Goal: Task Accomplishment & Management: Use online tool/utility

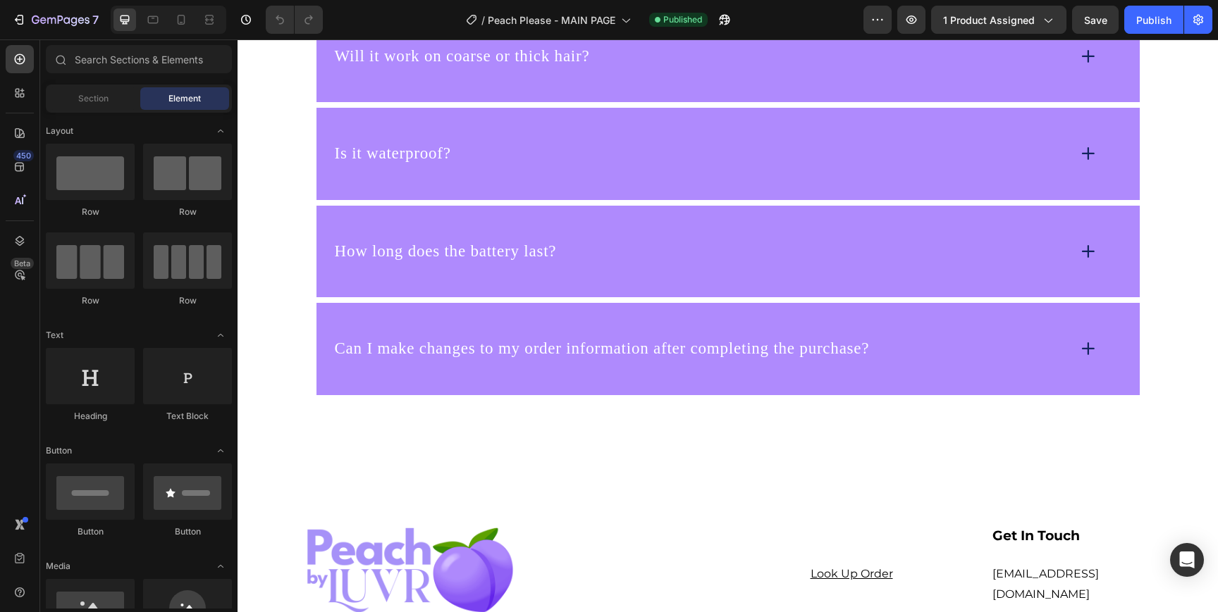
scroll to position [6872, 0]
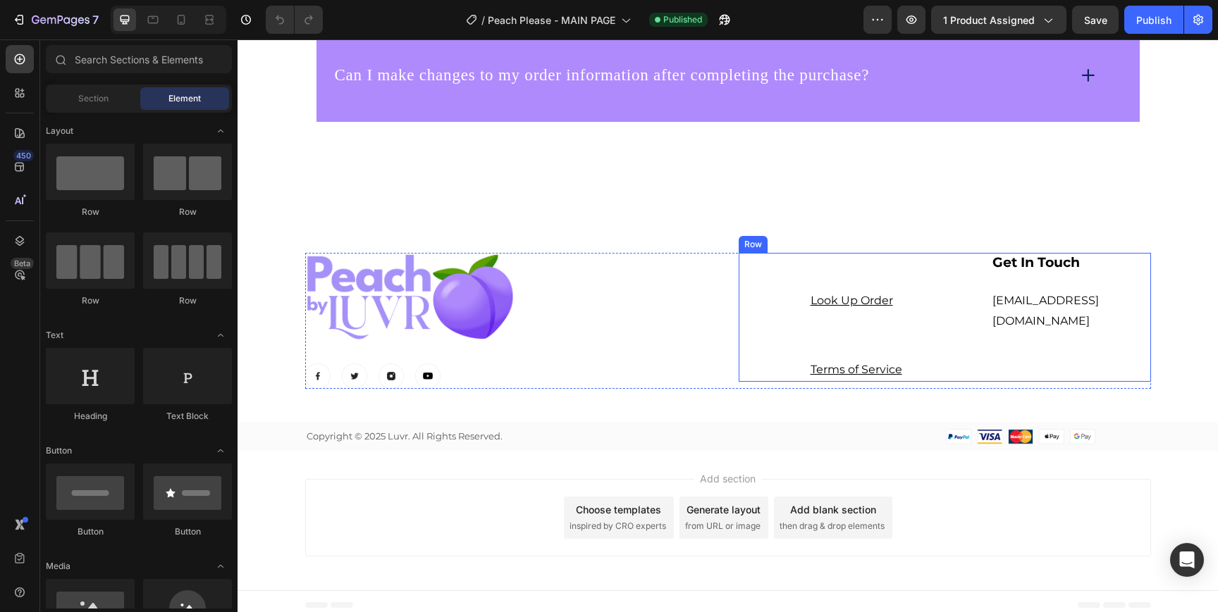
click at [775, 350] on div "Support Heading Look Up Order Text block Privacy Policy Text block Terms of Ser…" at bounding box center [944, 317] width 412 height 129
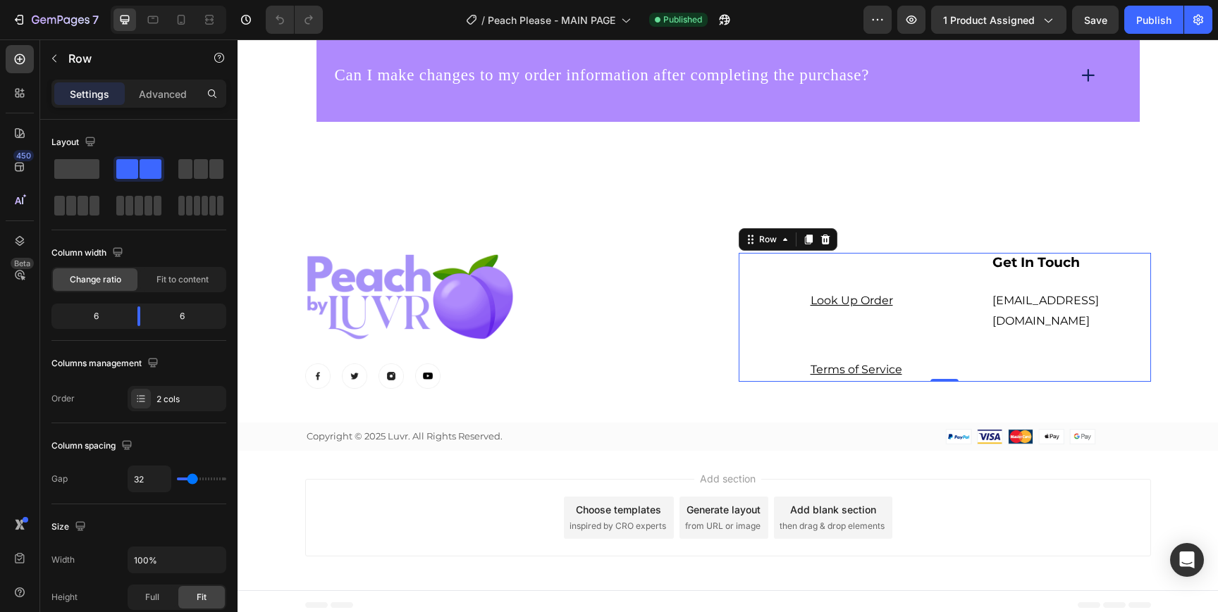
click at [798, 316] on div "Support Heading Look Up Order Text block Privacy Policy Text block Terms of Ser…" at bounding box center [944, 317] width 412 height 129
click at [831, 300] on u "Look Up Order" at bounding box center [851, 300] width 82 height 13
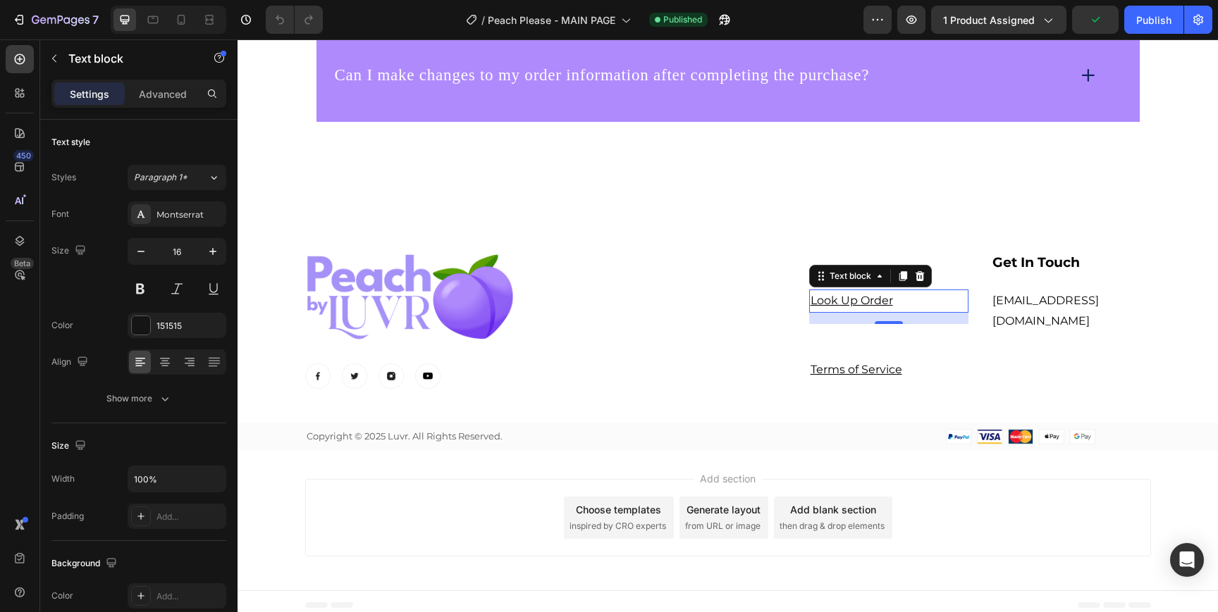
click at [905, 302] on p "Look Up Order" at bounding box center [888, 301] width 157 height 20
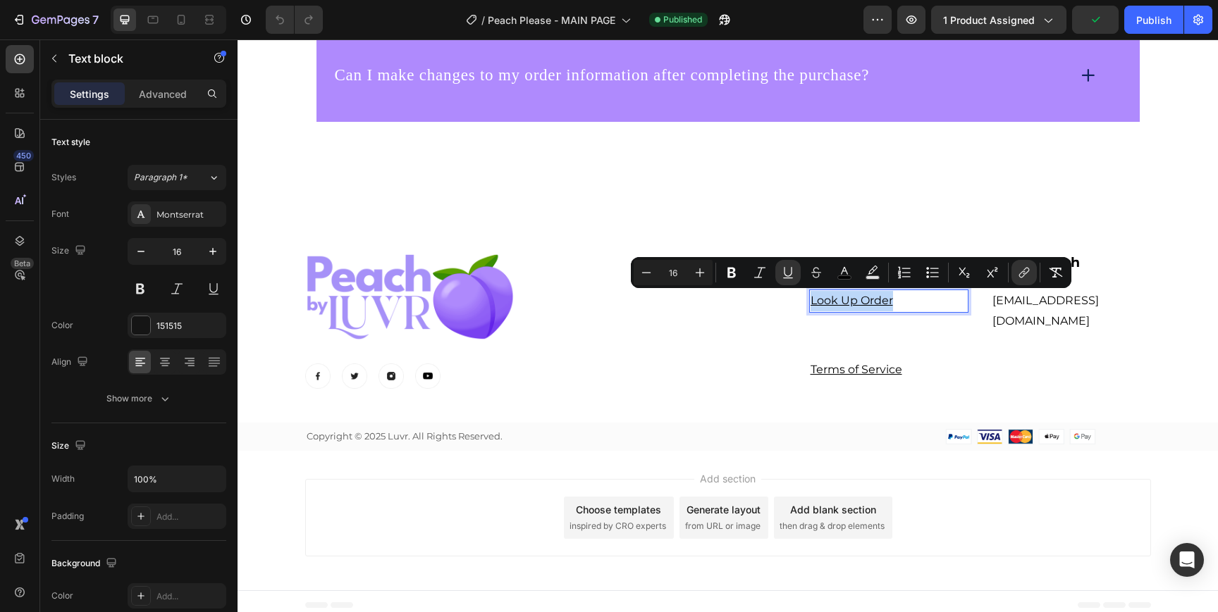
click at [922, 301] on p "Look Up Order" at bounding box center [888, 301] width 157 height 20
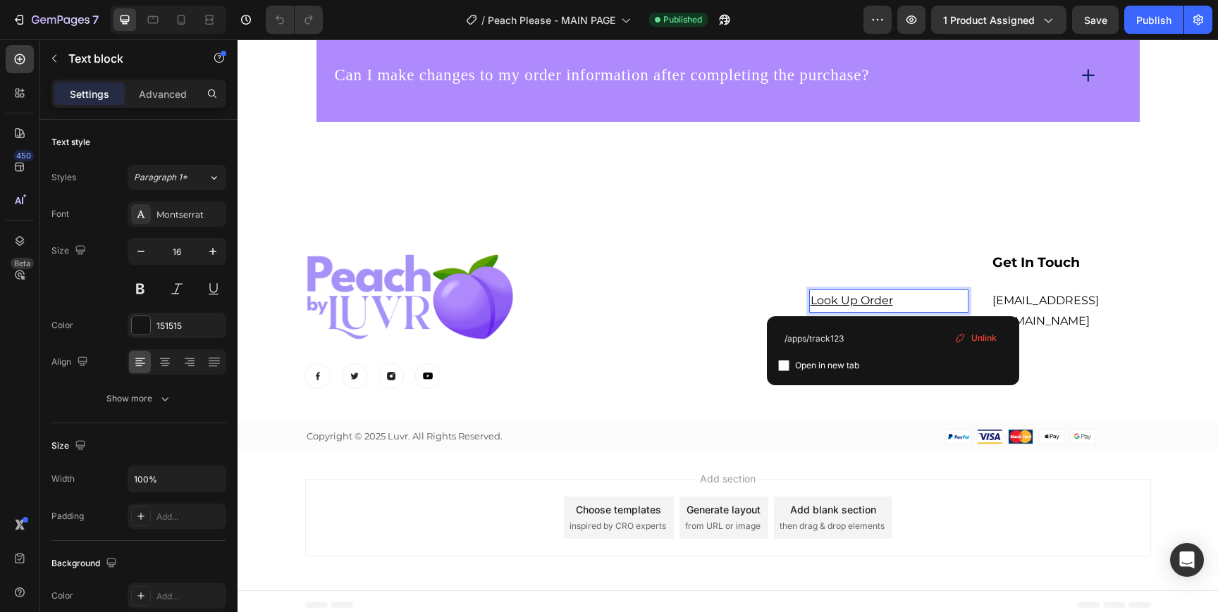
click at [973, 339] on span "Unlink" at bounding box center [983, 338] width 25 height 13
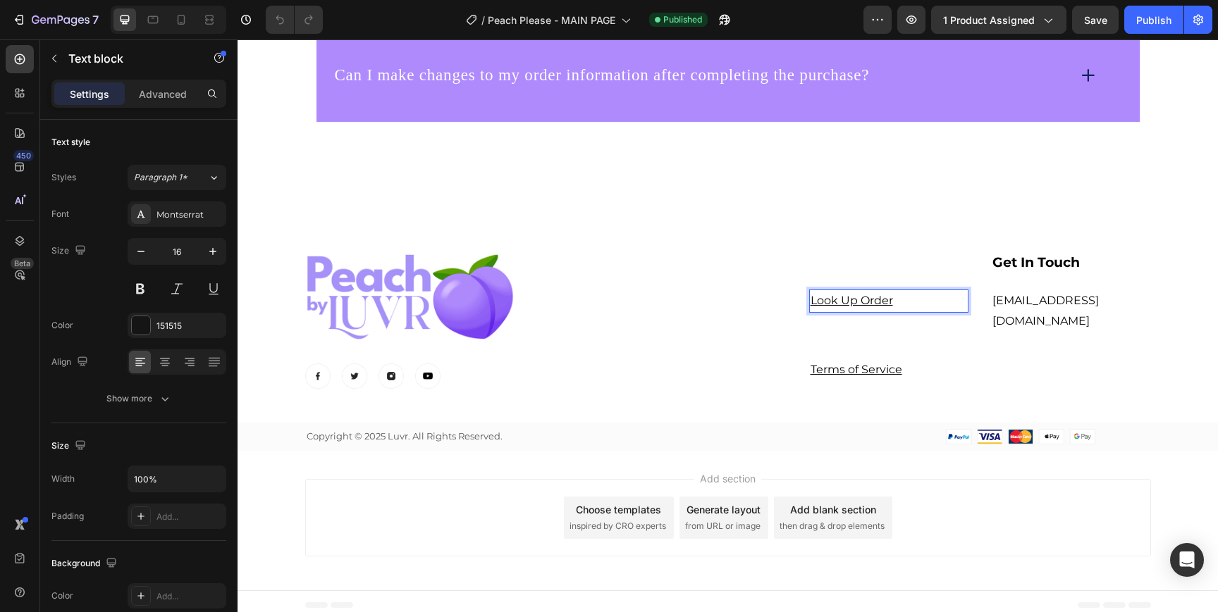
click at [930, 299] on p "Look Up Order ⁠⁠⁠⁠⁠⁠⁠" at bounding box center [888, 301] width 157 height 20
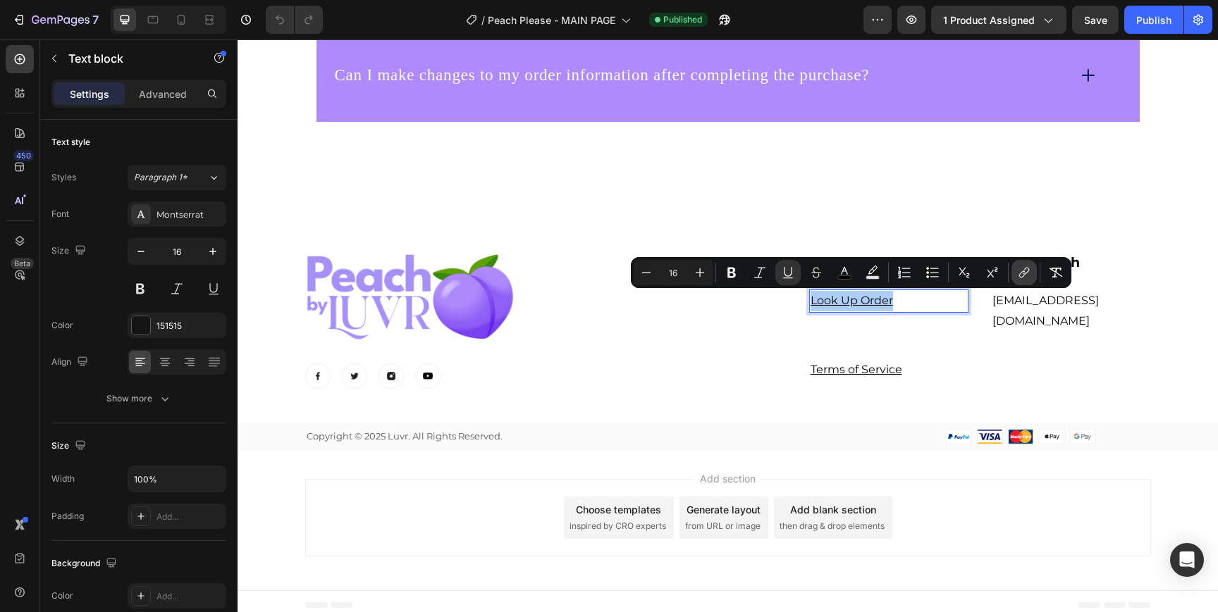
click at [1019, 277] on icon "Editor contextual toolbar" at bounding box center [1024, 273] width 14 height 14
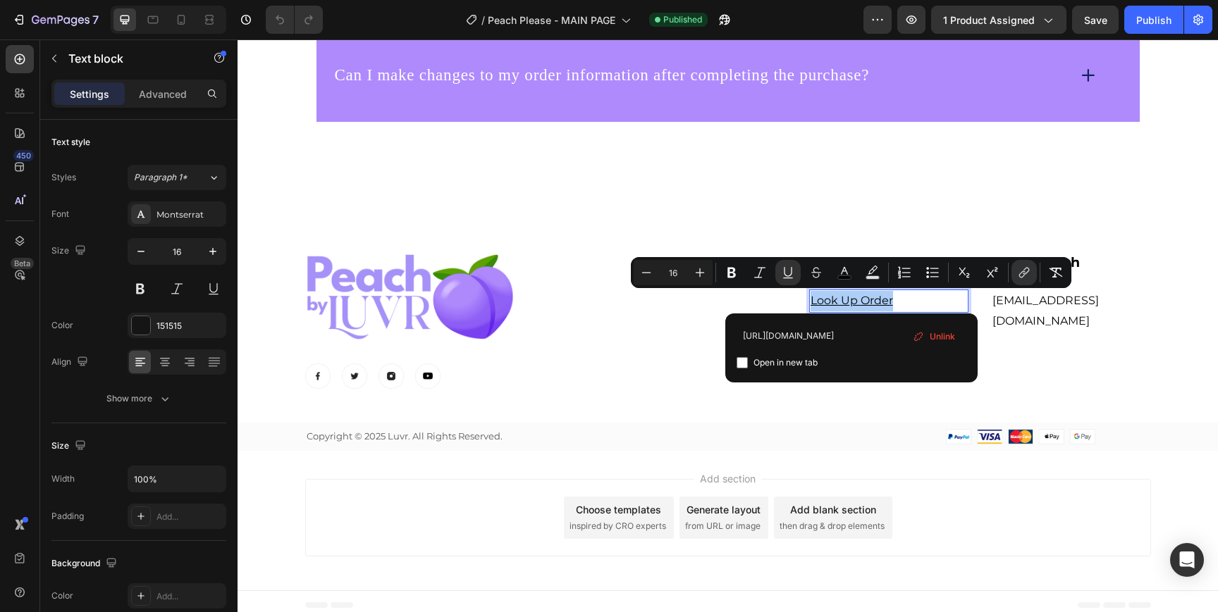
type input "[URL][DOMAIN_NAME]"
click at [743, 361] on input "Editor contextual toolbar" at bounding box center [741, 362] width 11 height 11
checkbox input "true"
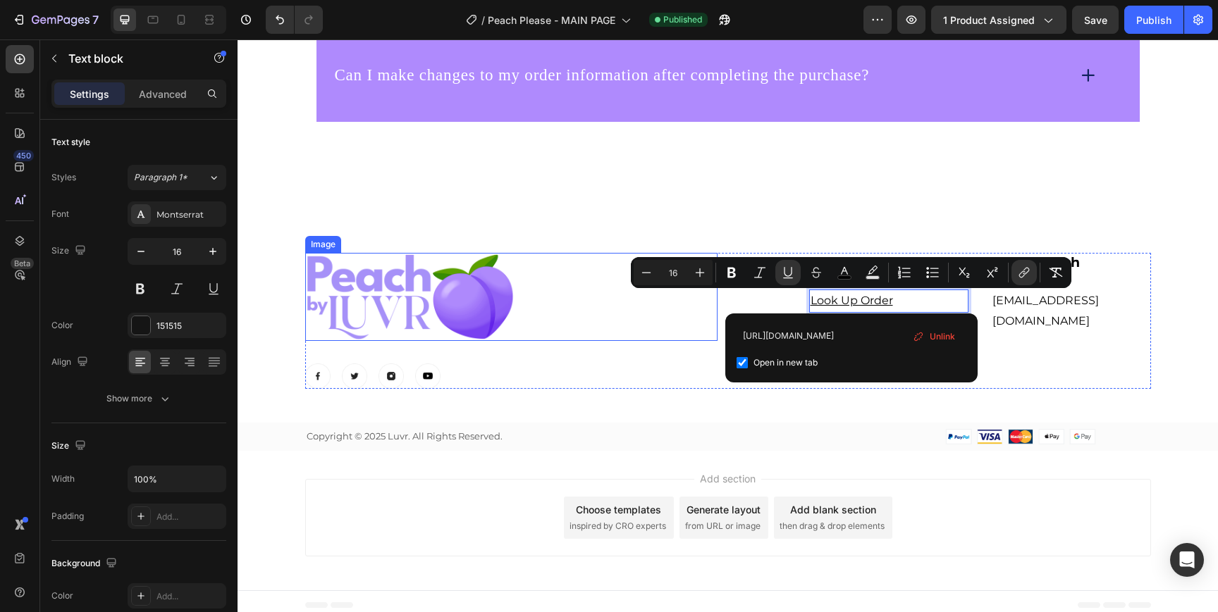
click at [673, 340] on div at bounding box center [511, 297] width 412 height 88
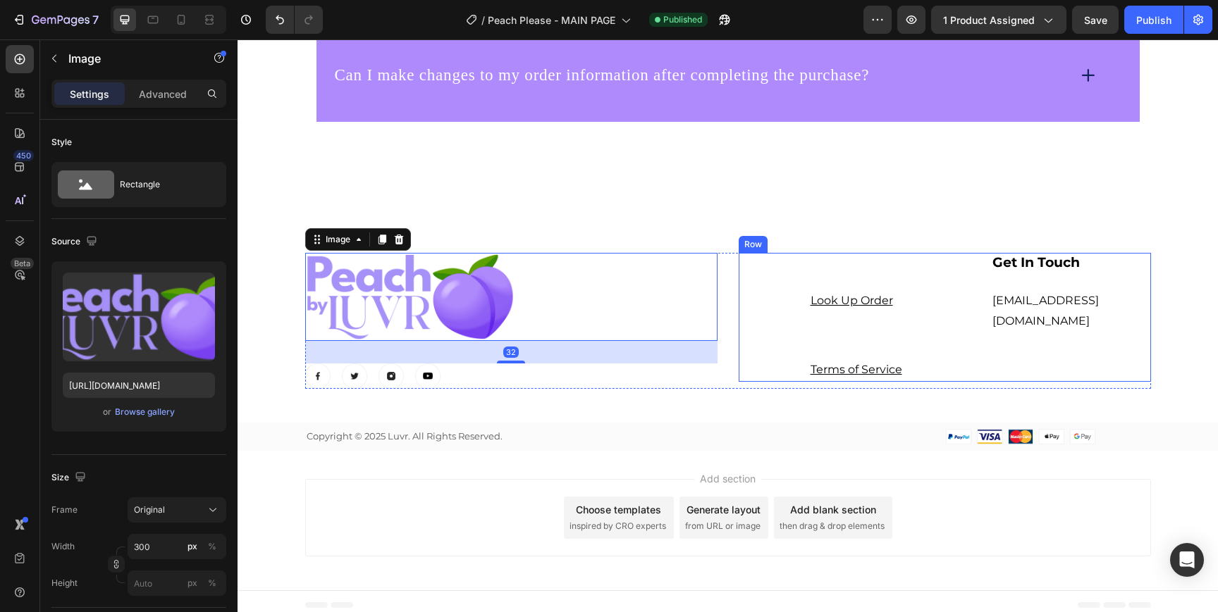
click at [790, 337] on div "Support Heading Look Up Order Text block Privacy Policy Text block Terms of Ser…" at bounding box center [944, 317] width 412 height 129
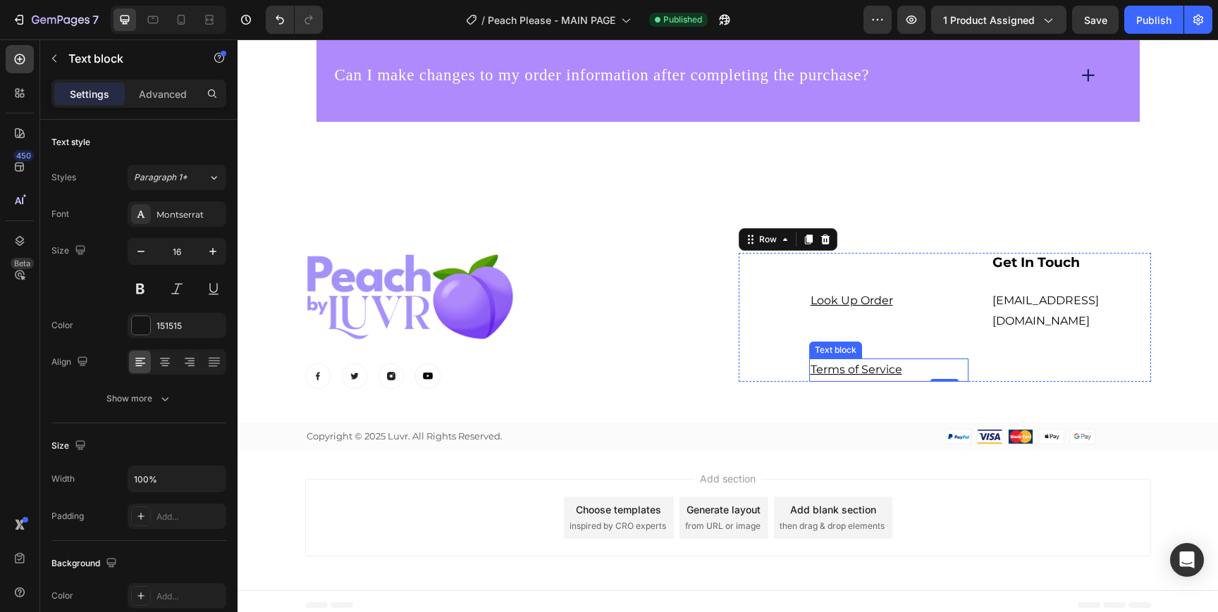
click at [848, 366] on u "Terms of Service" at bounding box center [856, 369] width 92 height 13
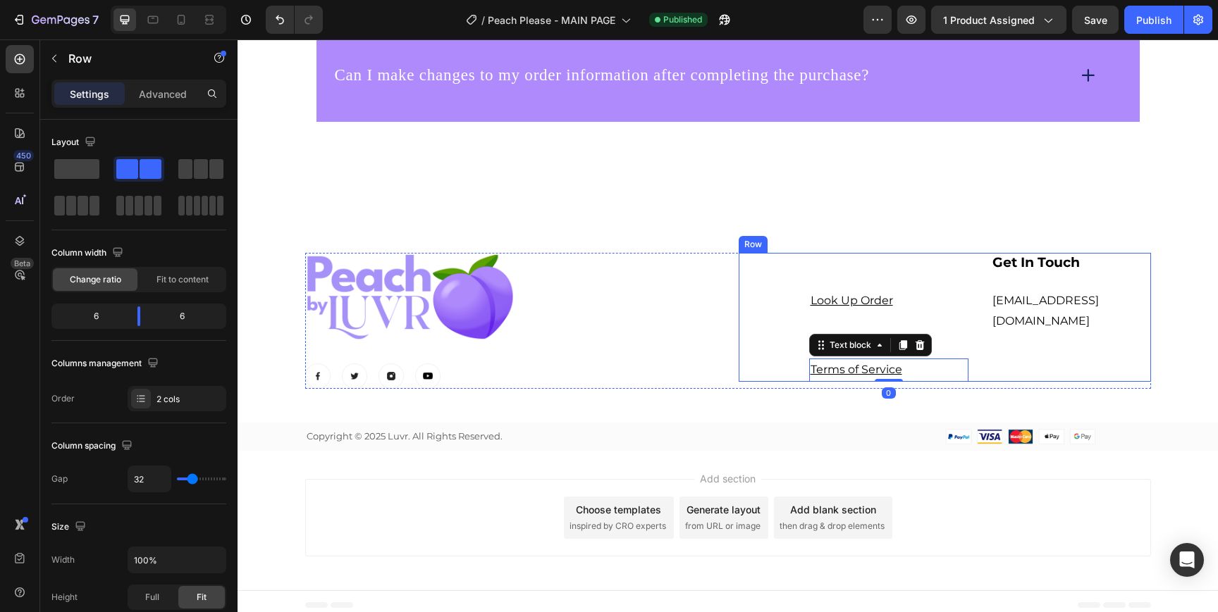
click at [761, 343] on div "Support Heading Look Up Order Text block Privacy Policy Text block Terms of Ser…" at bounding box center [944, 317] width 412 height 129
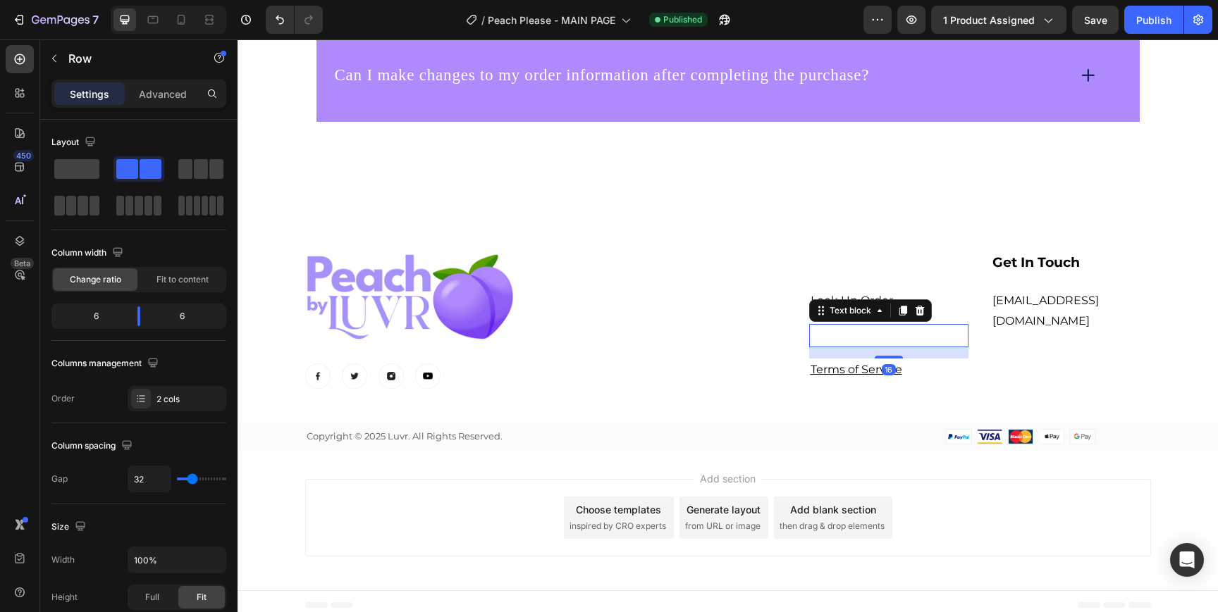
click at [866, 333] on u "Privacy Policy" at bounding box center [848, 334] width 76 height 13
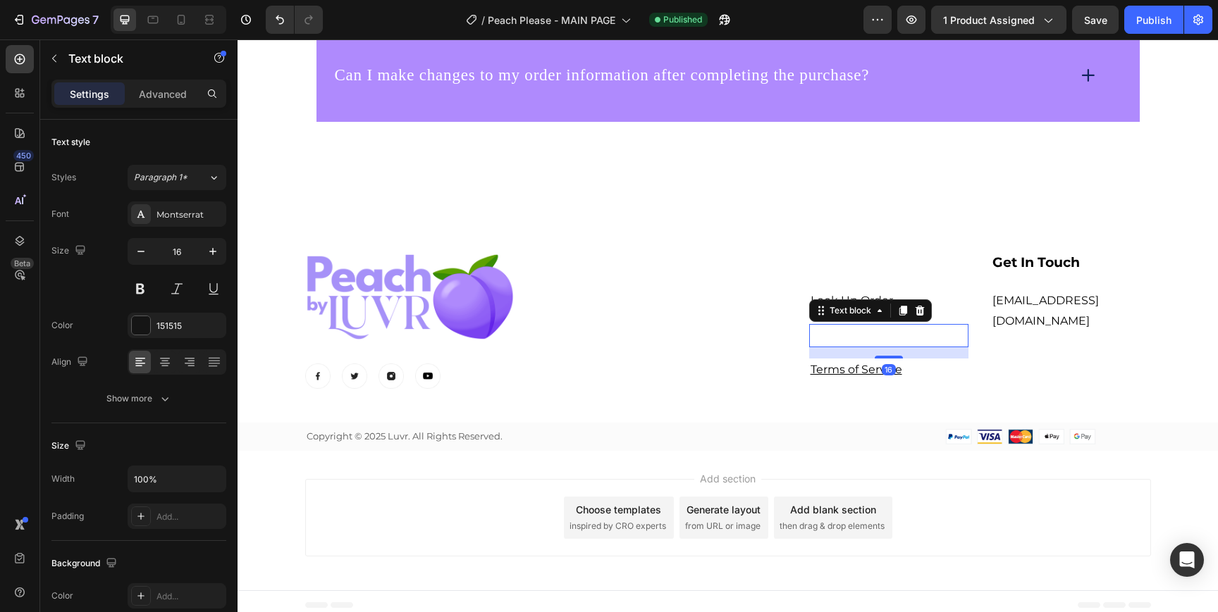
click at [866, 333] on u "Privacy Policy" at bounding box center [848, 334] width 76 height 13
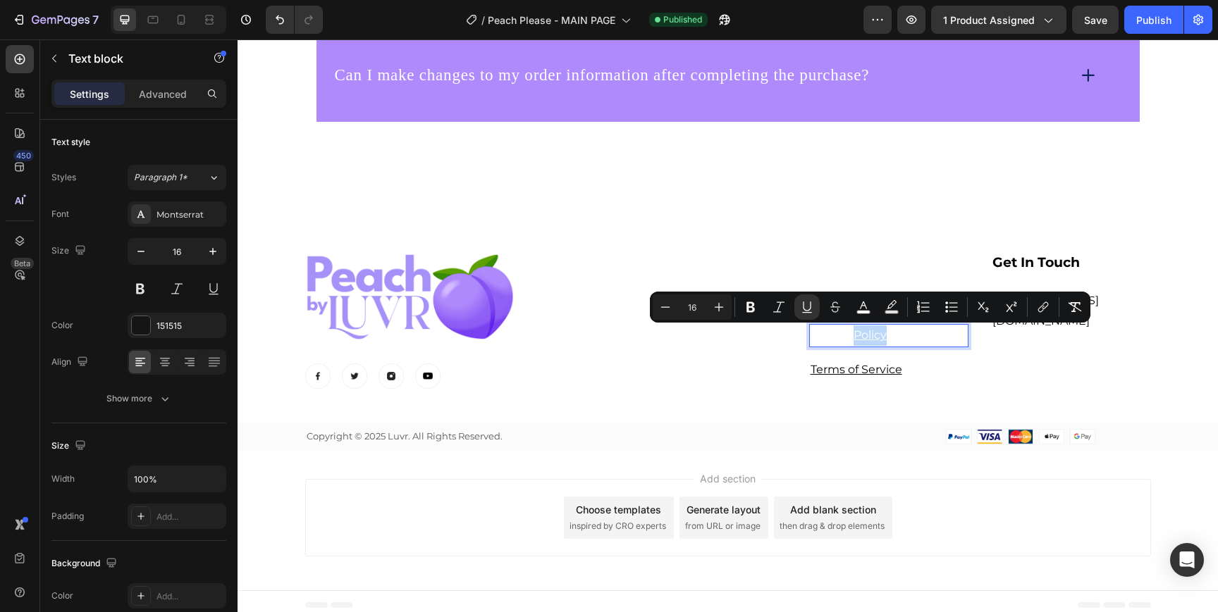
click at [866, 333] on u "Privacy Policy" at bounding box center [848, 334] width 76 height 13
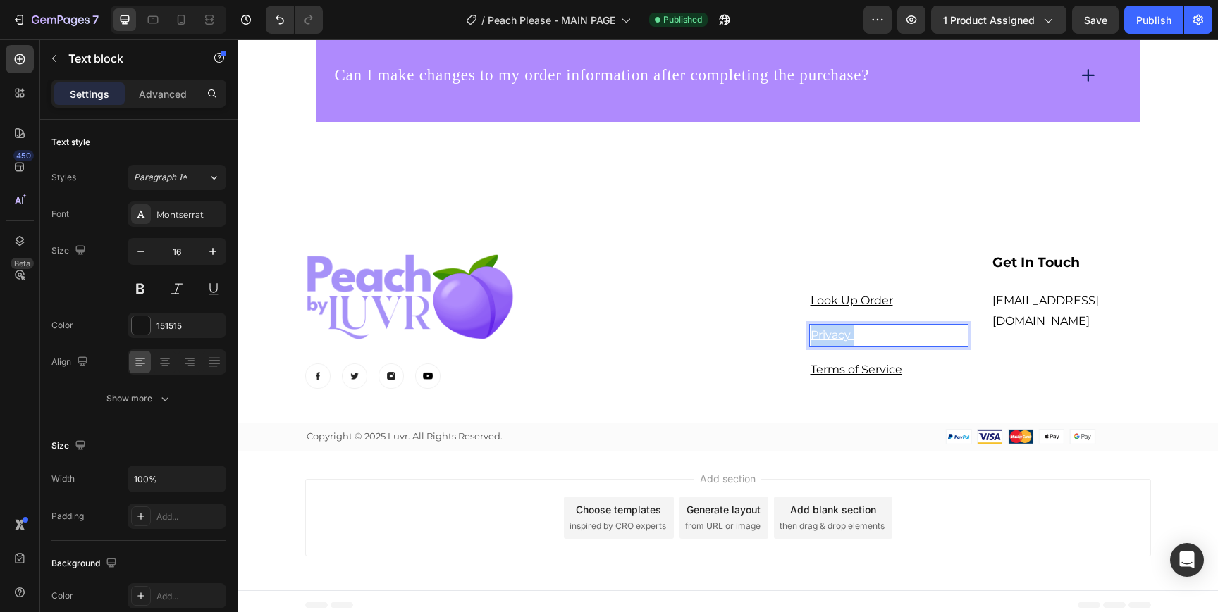
click at [866, 333] on u "Privacy Policy" at bounding box center [848, 334] width 76 height 13
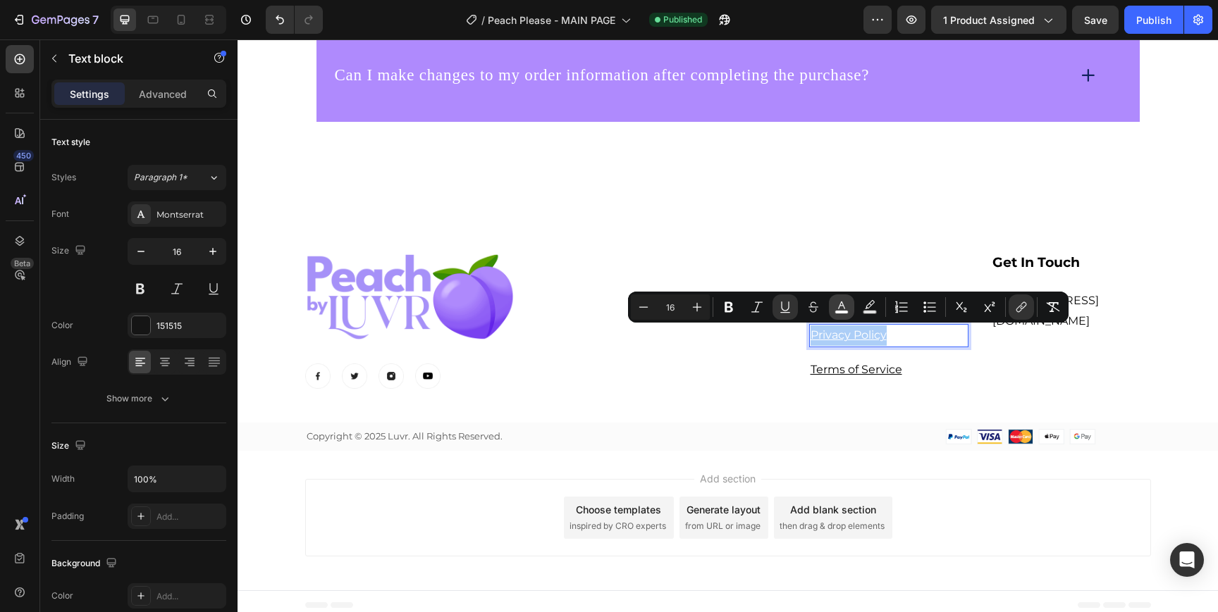
click at [847, 311] on rect "Editor contextual toolbar" at bounding box center [841, 313] width 13 height 4
type input "FFFFFF"
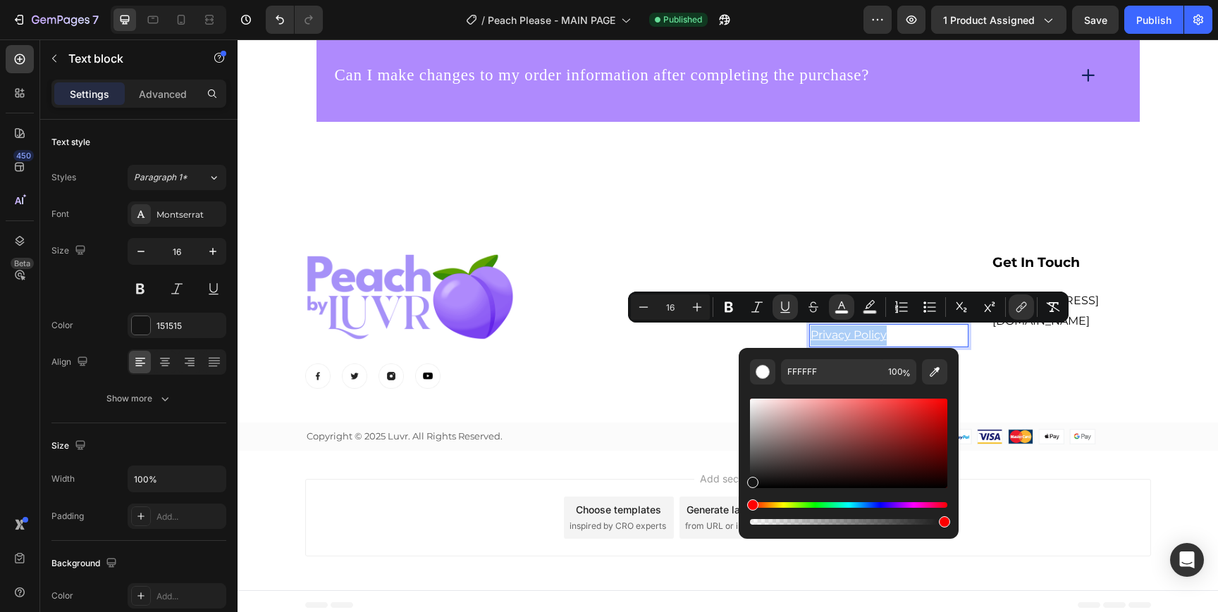
drag, startPoint x: 779, startPoint y: 399, endPoint x: 747, endPoint y: 479, distance: 86.6
click at [750, 479] on div "Editor contextual toolbar" at bounding box center [848, 443] width 197 height 89
type input "161616"
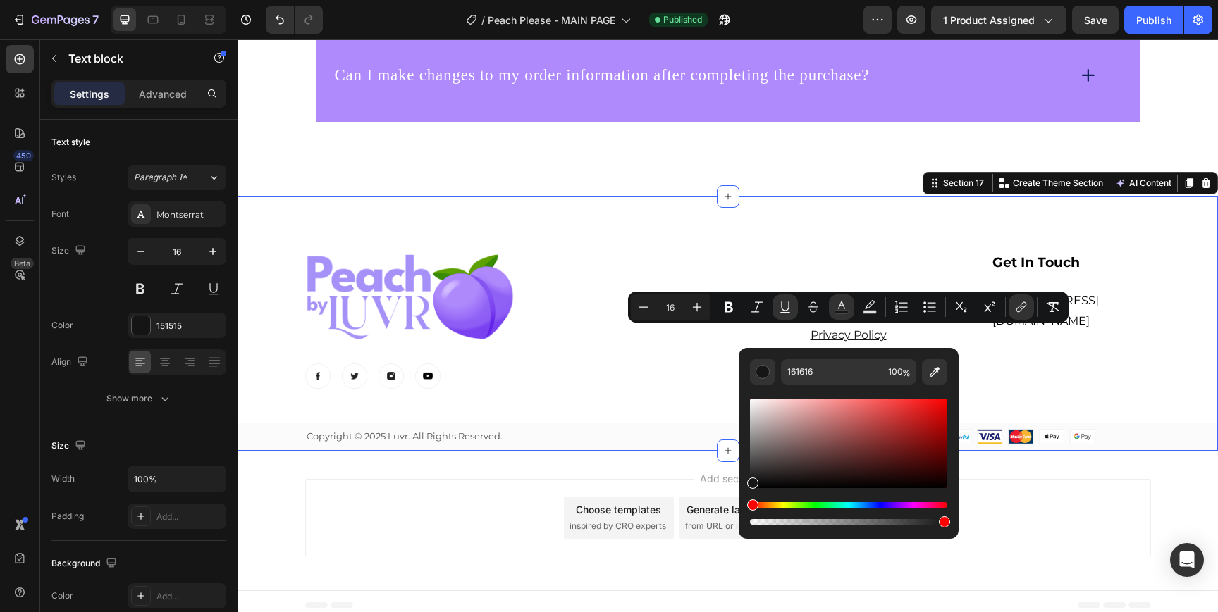
click at [630, 395] on div "Image Image Image Image Image Row Support Heading Look Up Order Text block Priv…" at bounding box center [727, 352] width 980 height 198
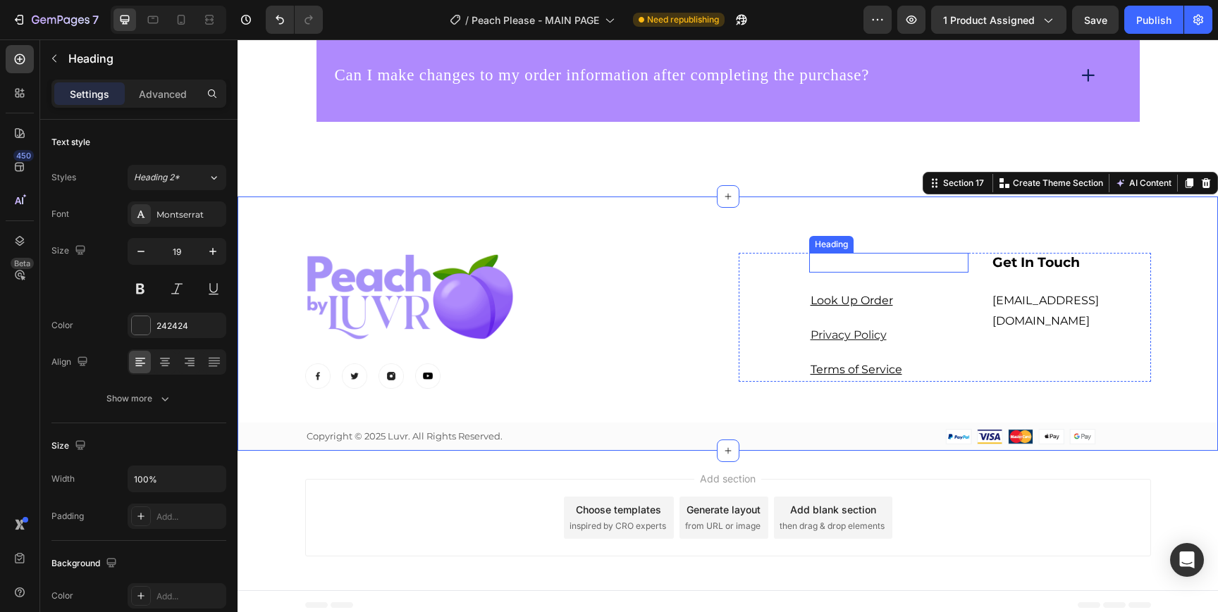
click at [877, 261] on h3 "Support" at bounding box center [889, 263] width 160 height 20
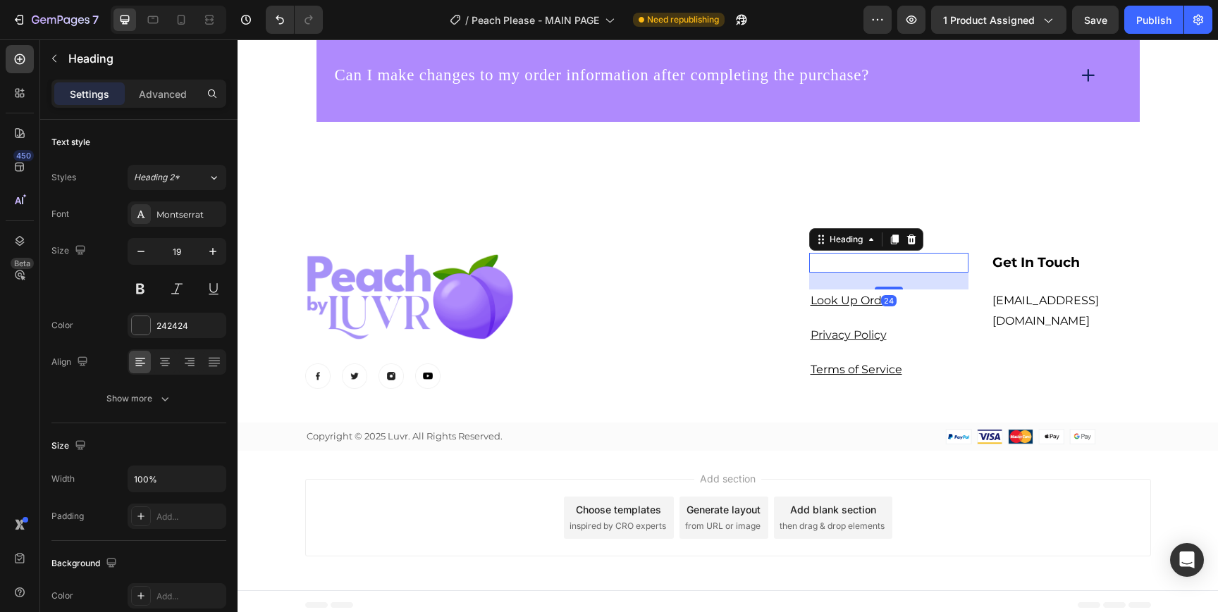
click at [877, 261] on h3 "Support" at bounding box center [889, 263] width 160 height 20
click at [877, 261] on p "Support" at bounding box center [888, 263] width 157 height 18
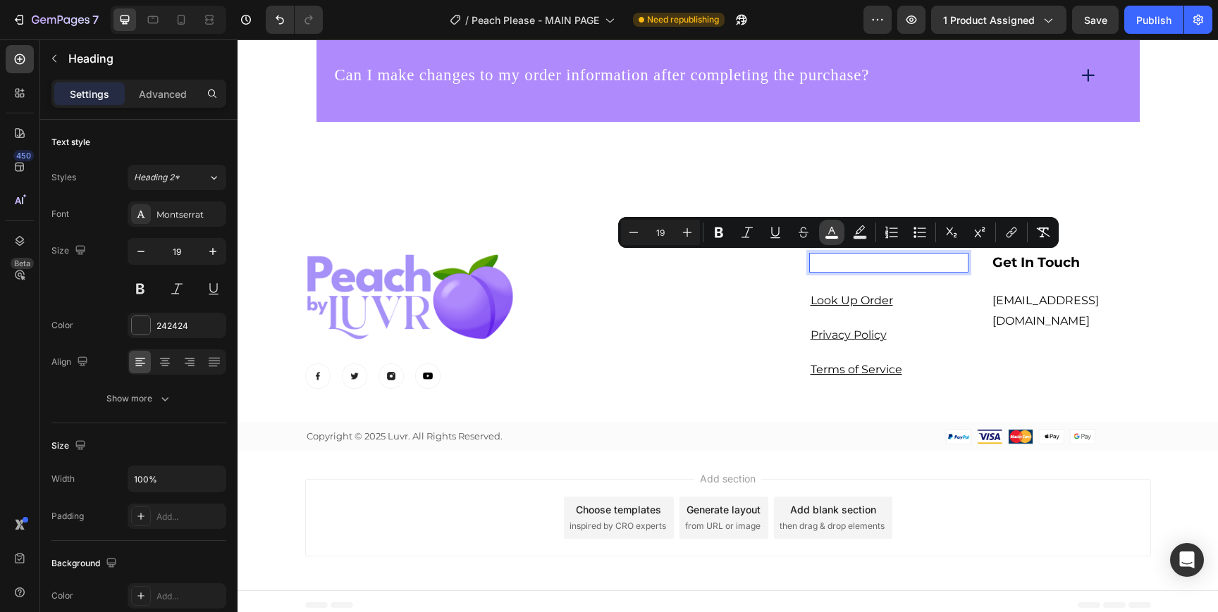
click at [831, 227] on icon "Editor contextual toolbar" at bounding box center [831, 231] width 7 height 8
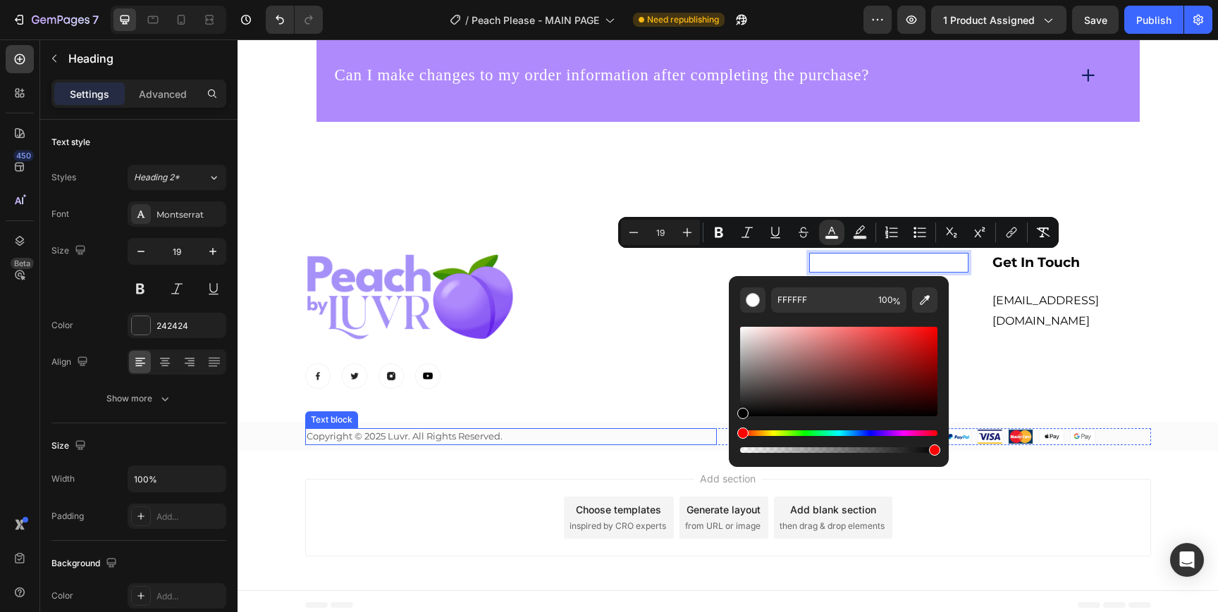
drag, startPoint x: 1000, startPoint y: 450, endPoint x: 697, endPoint y: 434, distance: 303.4
type input "000000"
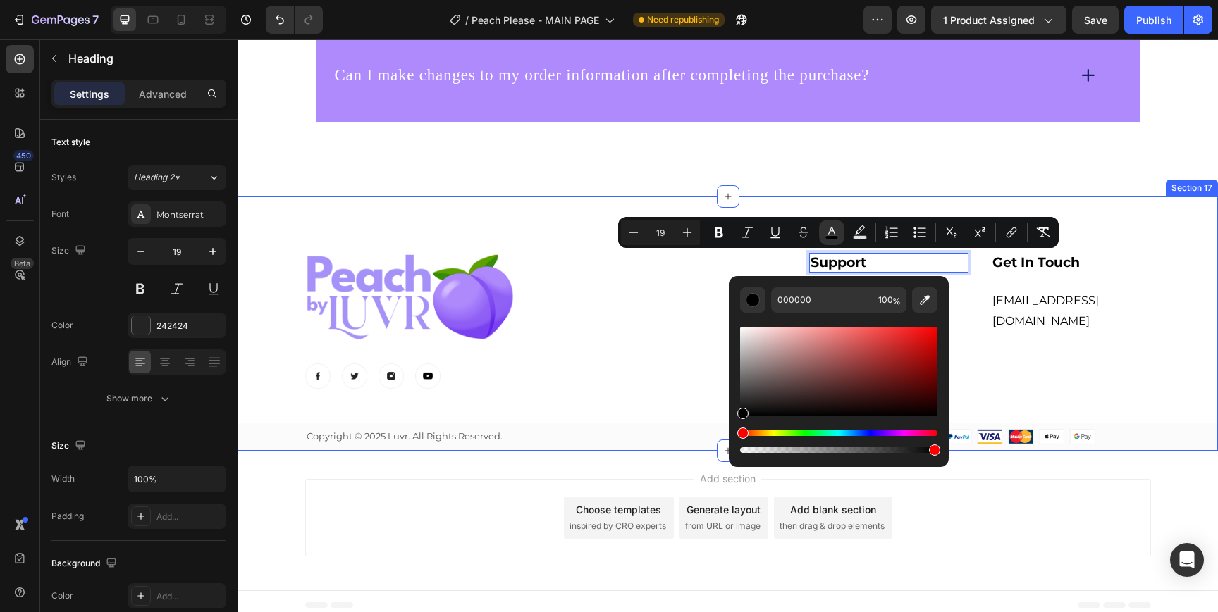
click at [681, 357] on div "Image Image Image Image Image Row" at bounding box center [511, 321] width 412 height 136
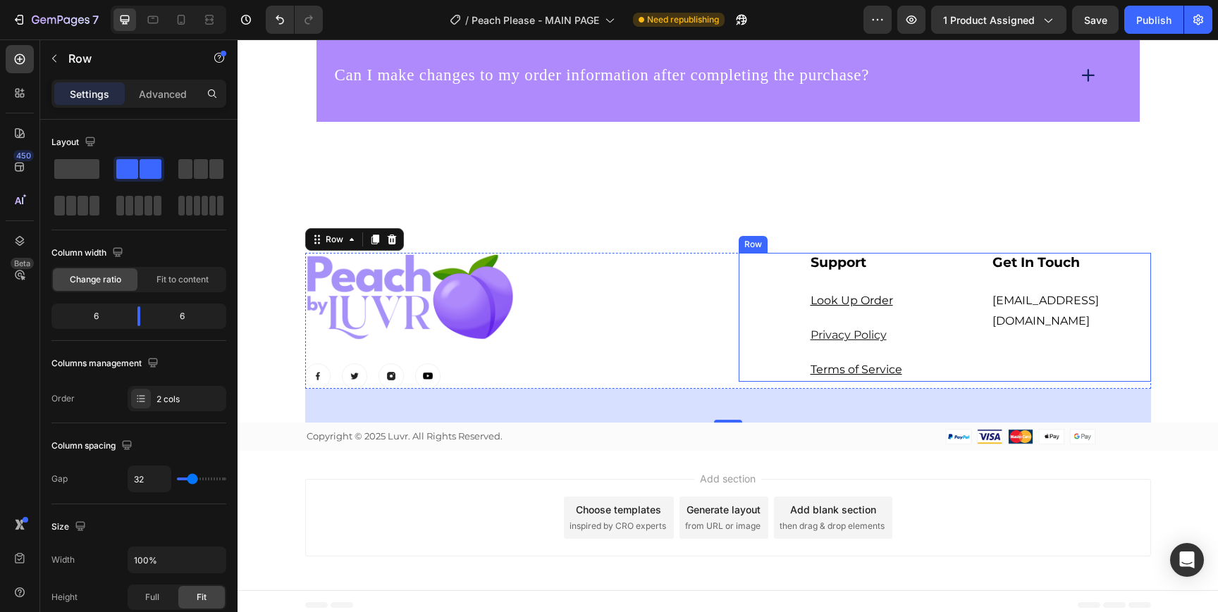
click at [984, 332] on div "⁠⁠⁠⁠⁠⁠⁠ Support Heading Look Up Order Text block Privacy Policy Text block Term…" at bounding box center [944, 317] width 412 height 129
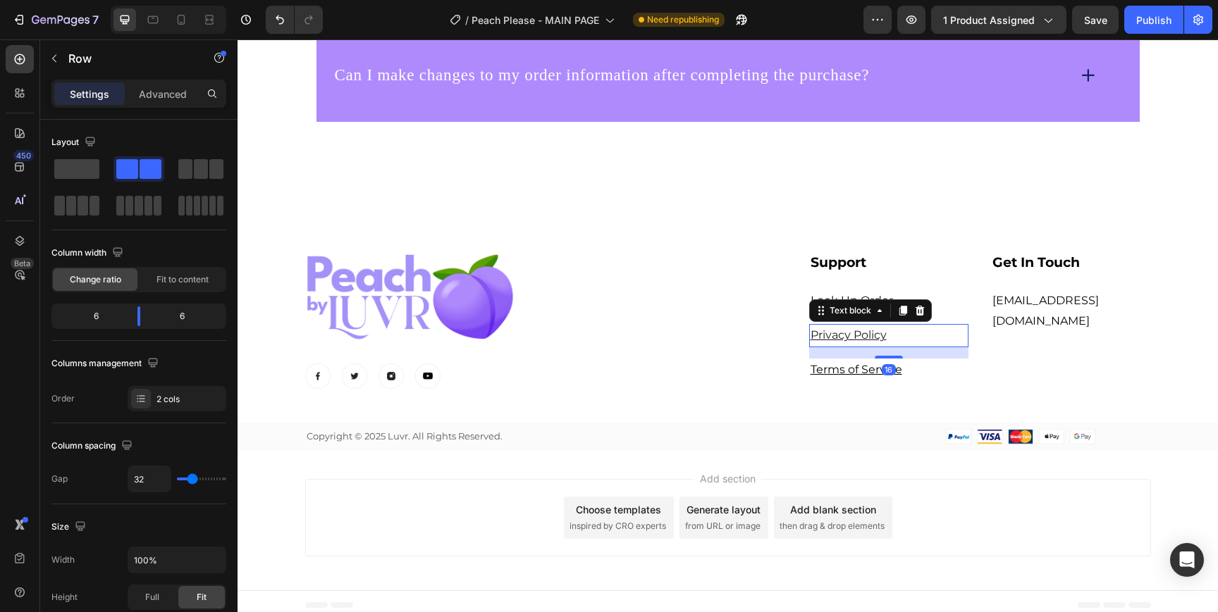
click at [874, 336] on u "Privacy Policy" at bounding box center [848, 334] width 76 height 13
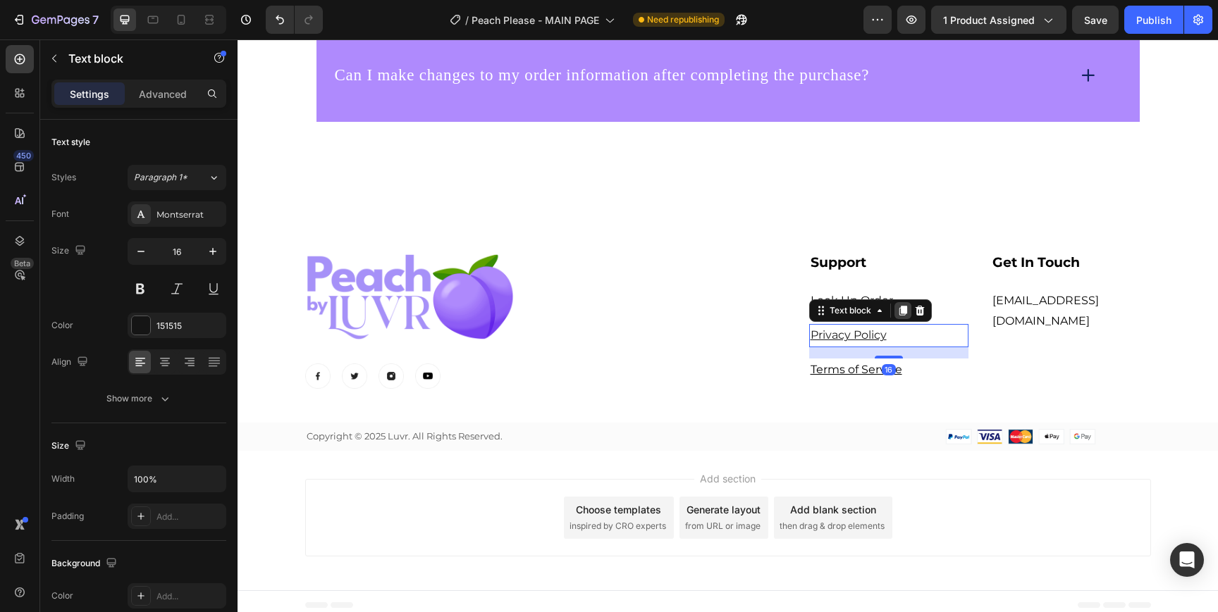
click at [901, 311] on icon at bounding box center [902, 311] width 8 height 10
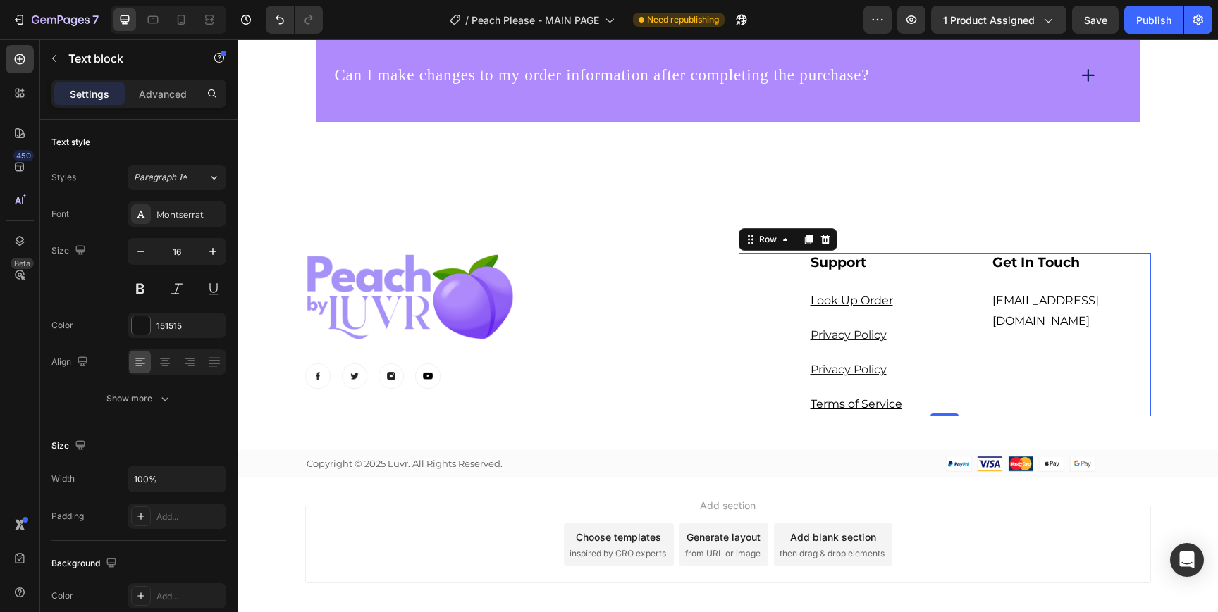
click at [1017, 350] on div "Get In Touch Heading [EMAIL_ADDRESS][DOMAIN_NAME] Text block" at bounding box center [1071, 334] width 160 height 163
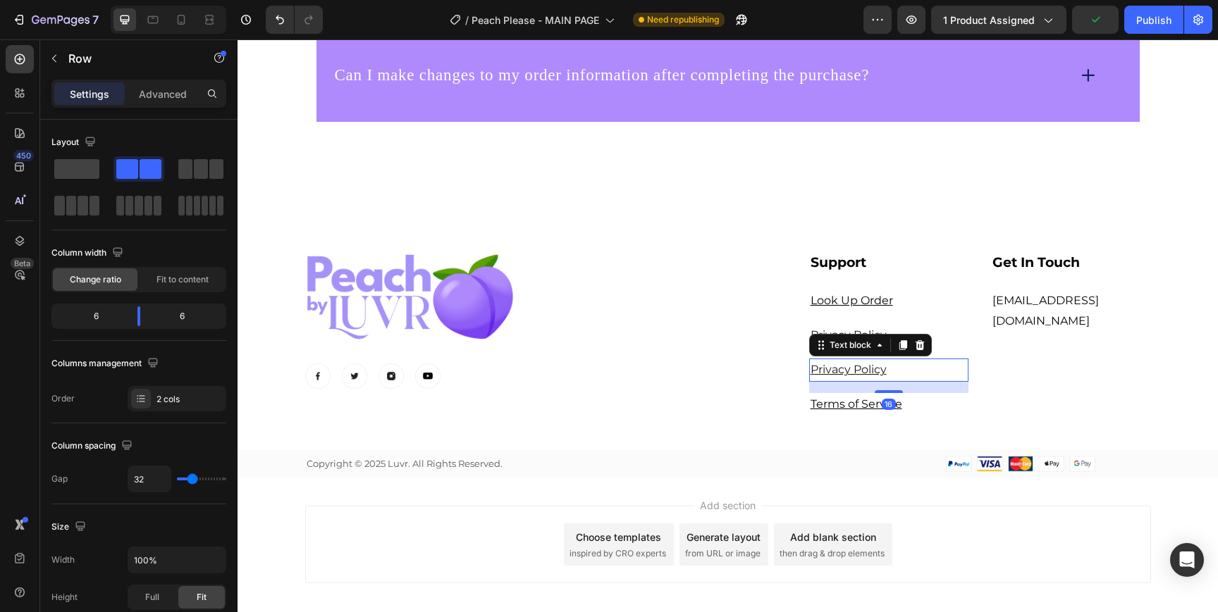
click at [858, 371] on u "Privacy Policy" at bounding box center [848, 369] width 76 height 13
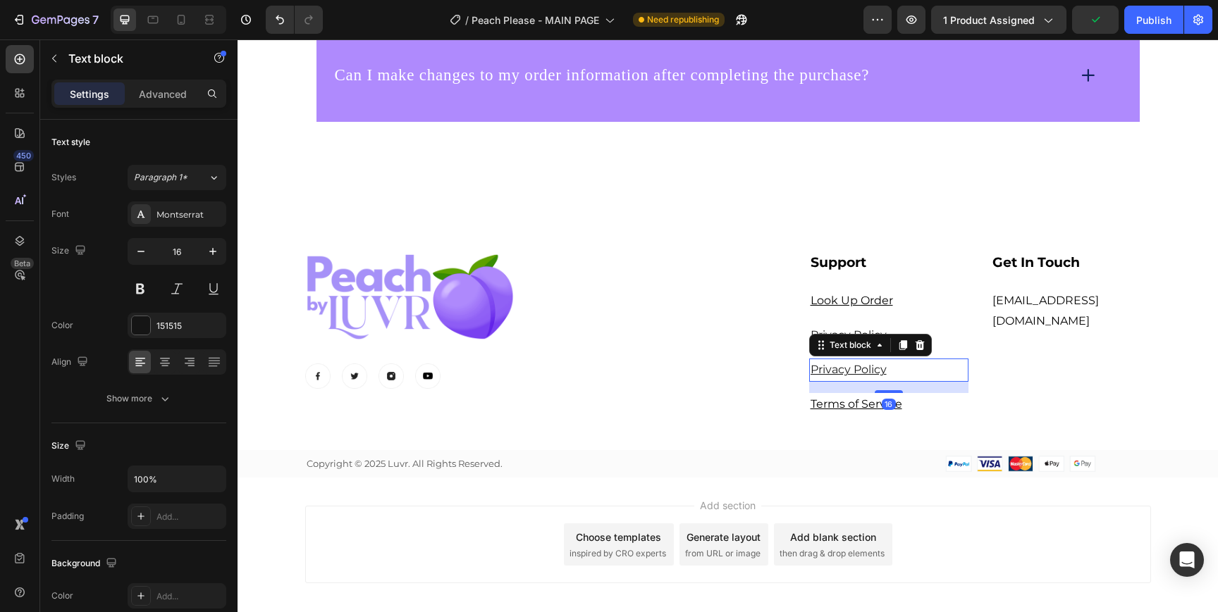
click at [858, 371] on u "Privacy Policy" at bounding box center [848, 369] width 76 height 13
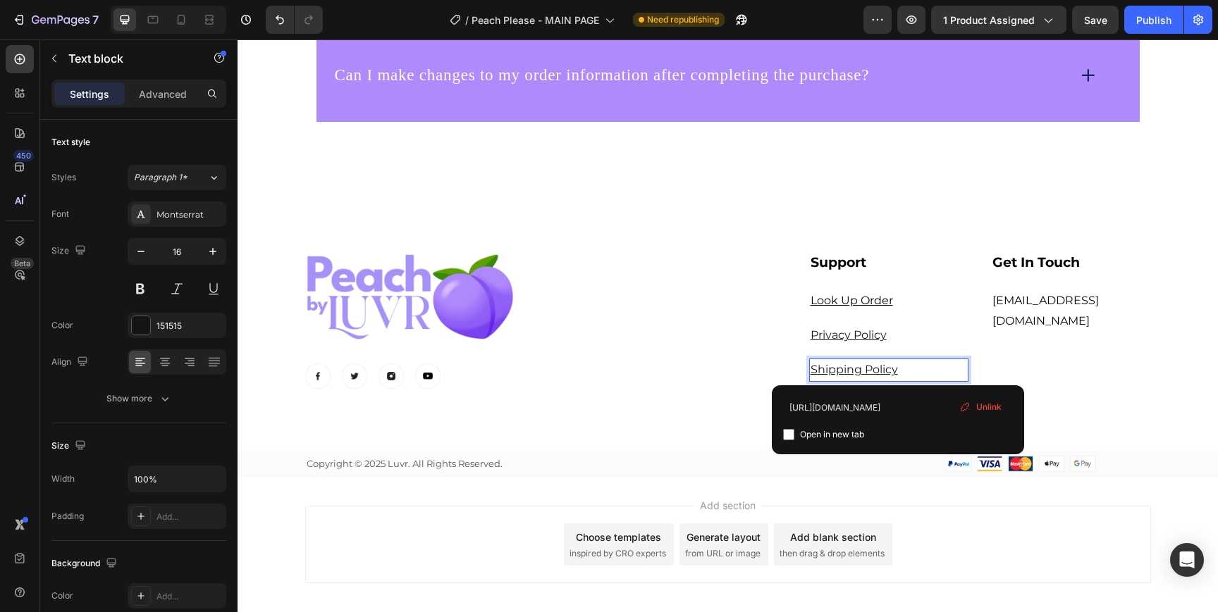
click at [994, 401] on span "Unlink" at bounding box center [988, 407] width 25 height 13
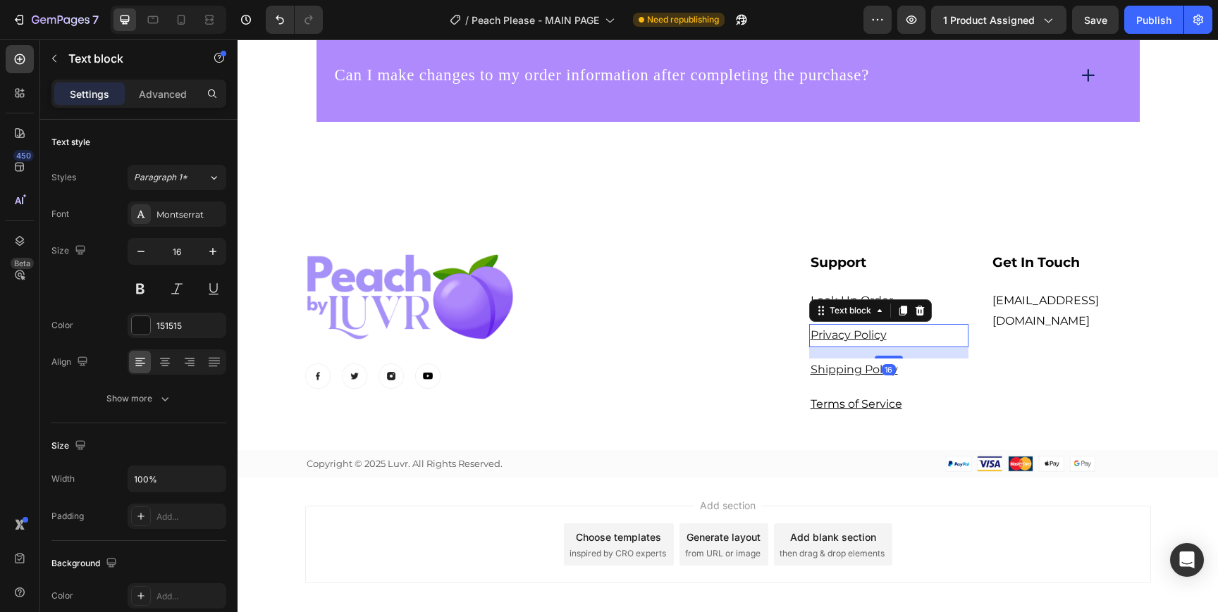
click at [861, 326] on p "Privacy Policy" at bounding box center [888, 336] width 157 height 20
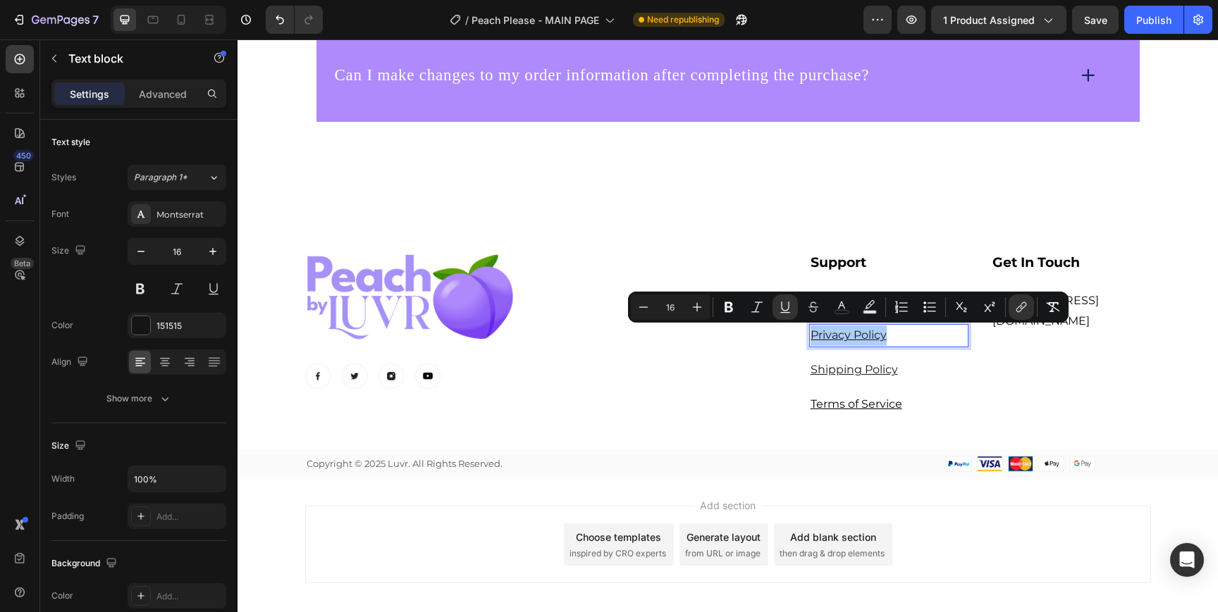
click at [1037, 317] on div "Minus 16 Plus Bold Italic Underline Strikethrough color Text Background Color N…" at bounding box center [848, 307] width 435 height 25
click at [1032, 310] on button "link" at bounding box center [1020, 307] width 25 height 25
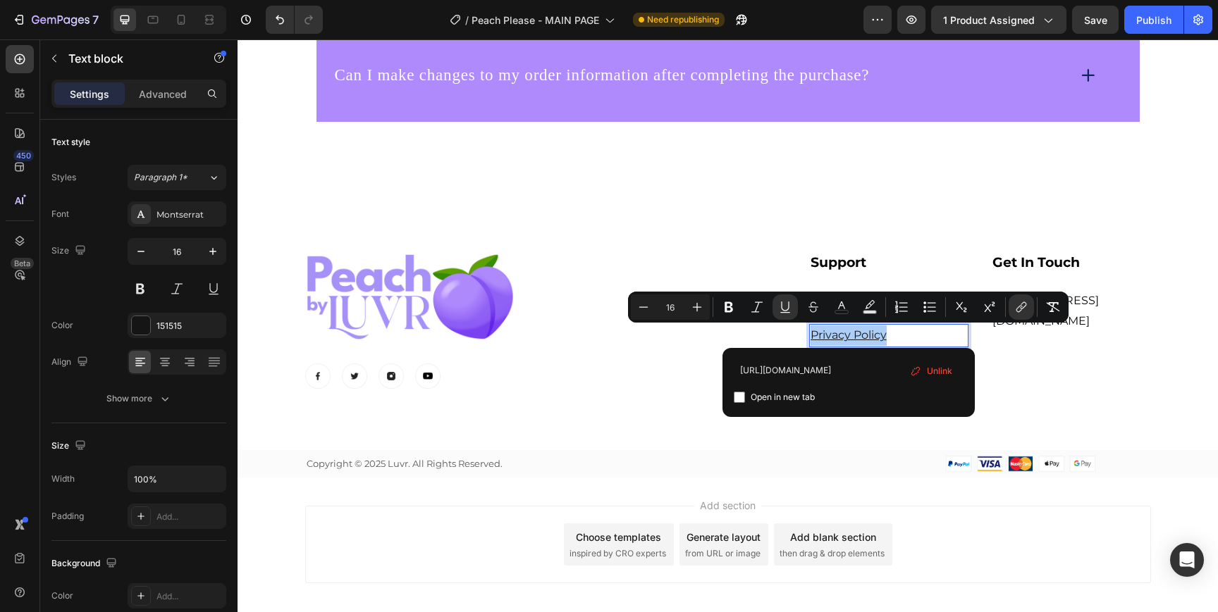
scroll to position [0, 0]
click at [927, 366] on span "Unlink" at bounding box center [939, 372] width 25 height 16
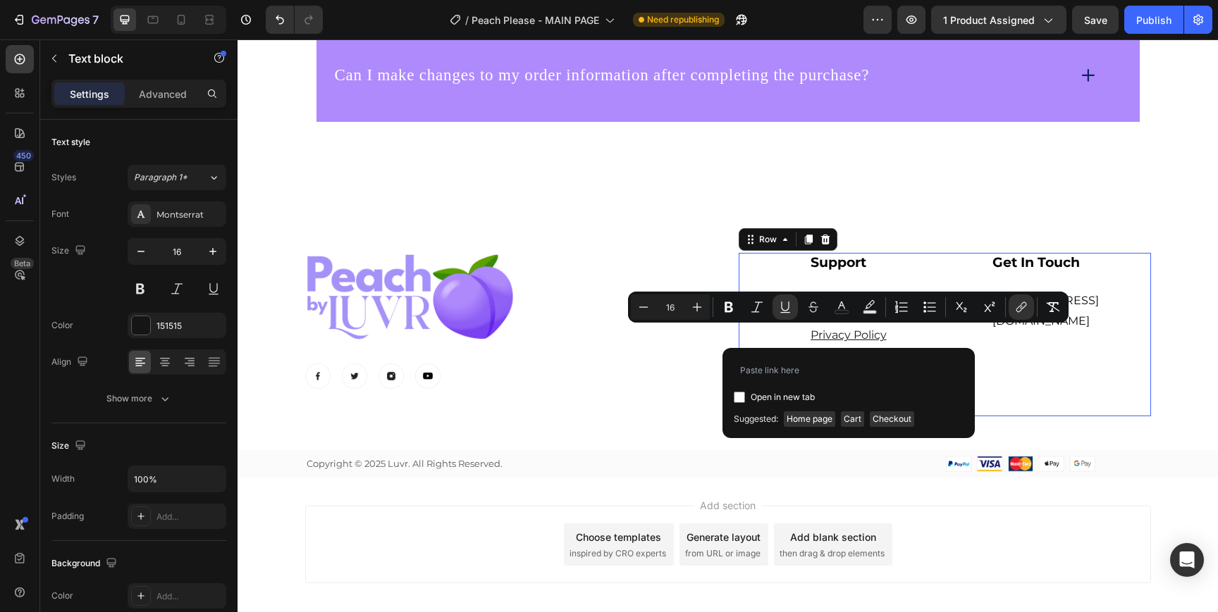
click at [1046, 363] on div "Get In Touch Heading [EMAIL_ADDRESS][DOMAIN_NAME] Text block" at bounding box center [1071, 334] width 160 height 163
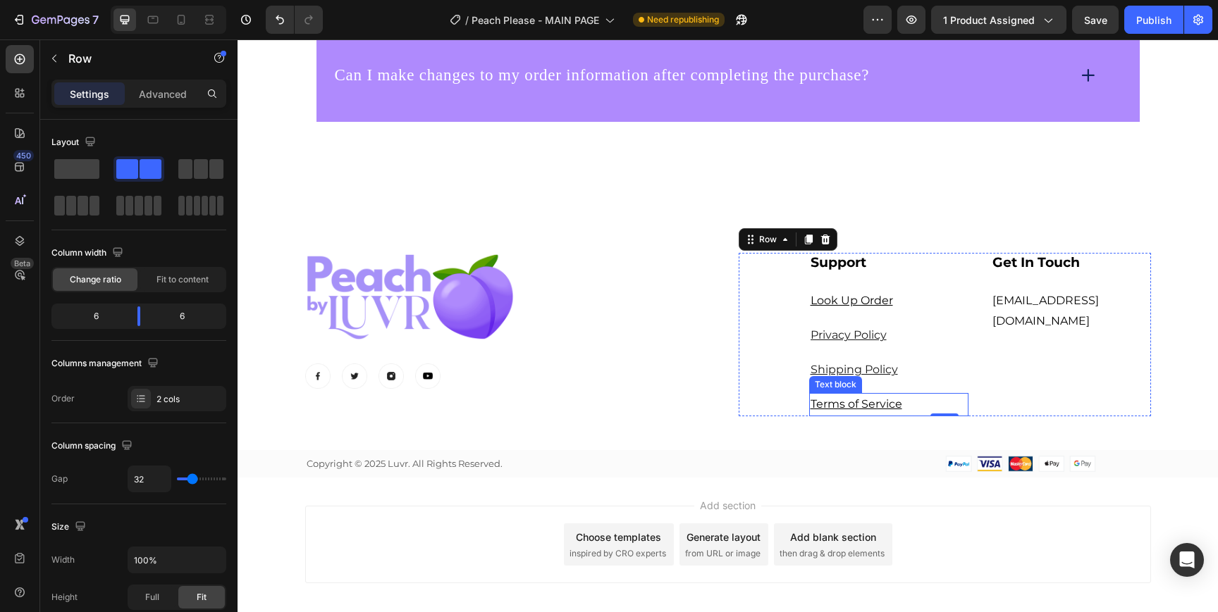
click at [873, 403] on u "Terms of Service" at bounding box center [856, 403] width 92 height 13
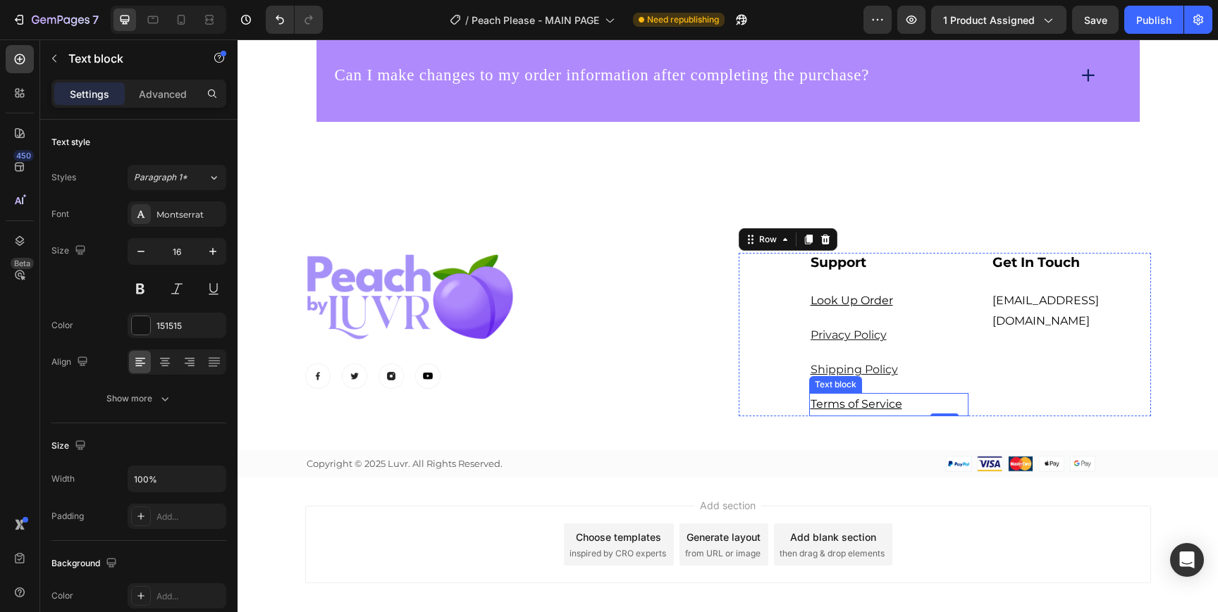
click at [873, 403] on u "Terms of Service" at bounding box center [856, 403] width 92 height 13
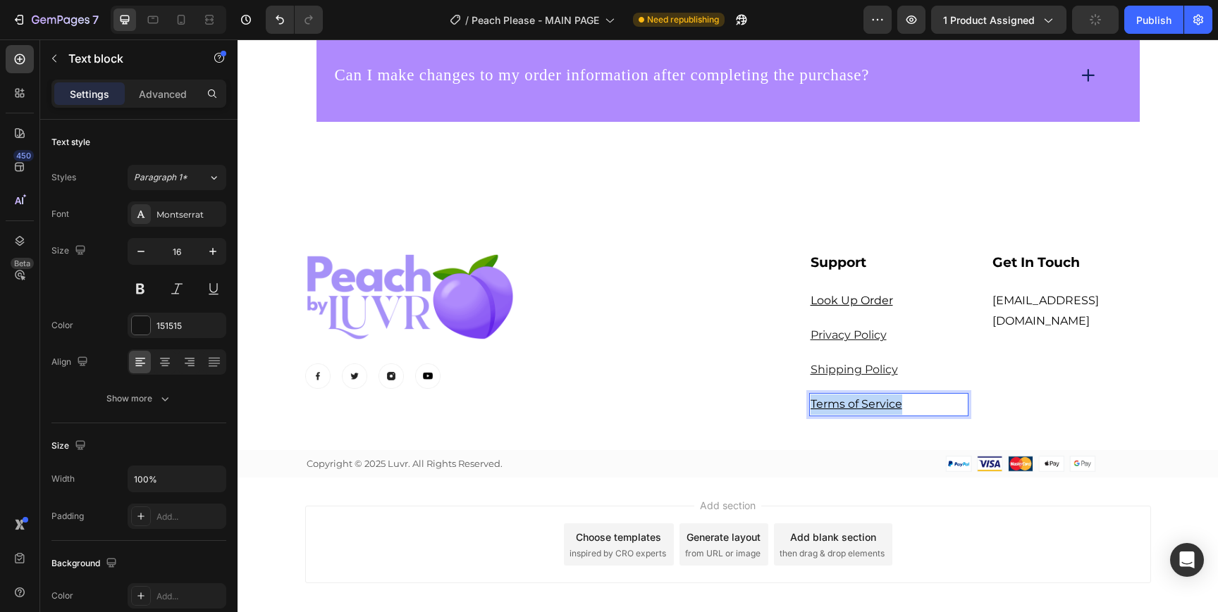
click at [873, 403] on u "Terms of Service" at bounding box center [856, 403] width 92 height 13
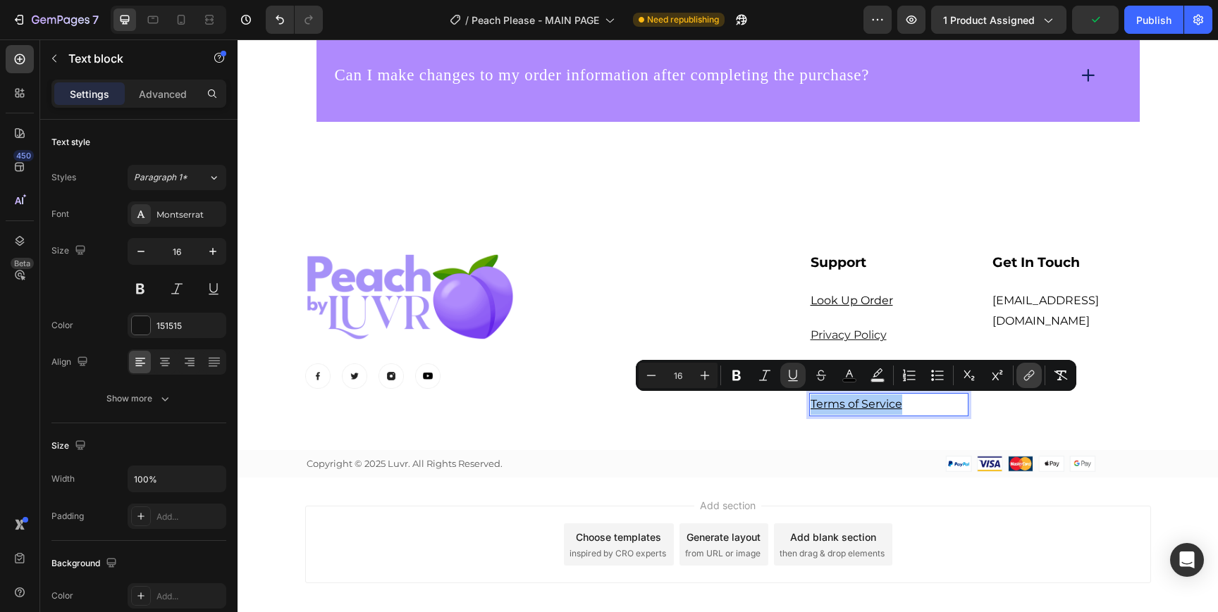
click at [1027, 376] on icon "Editor contextual toolbar" at bounding box center [1029, 376] width 14 height 14
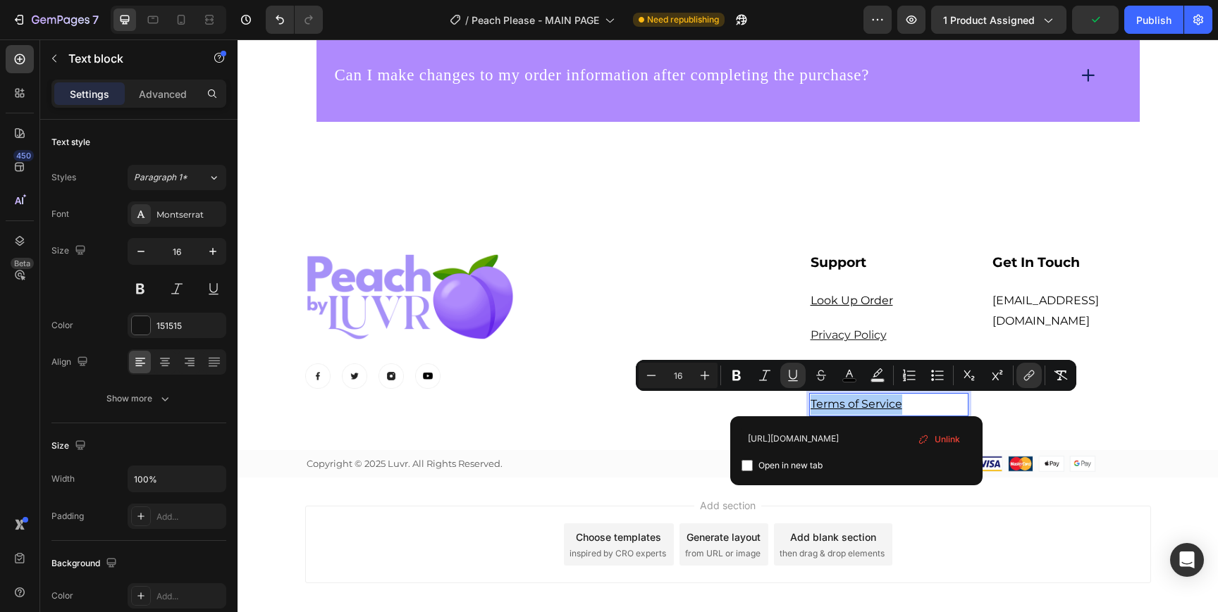
click at [948, 433] on span "Unlink" at bounding box center [946, 440] width 25 height 16
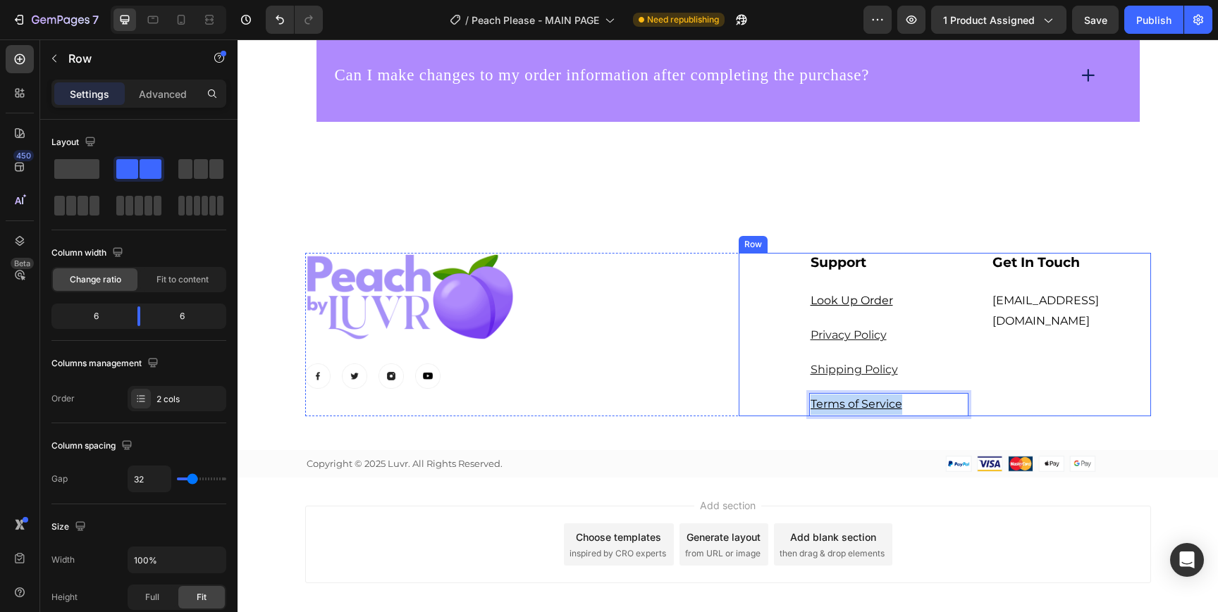
click at [1054, 407] on div "Get In Touch Heading [EMAIL_ADDRESS][DOMAIN_NAME] Text block" at bounding box center [1071, 334] width 160 height 163
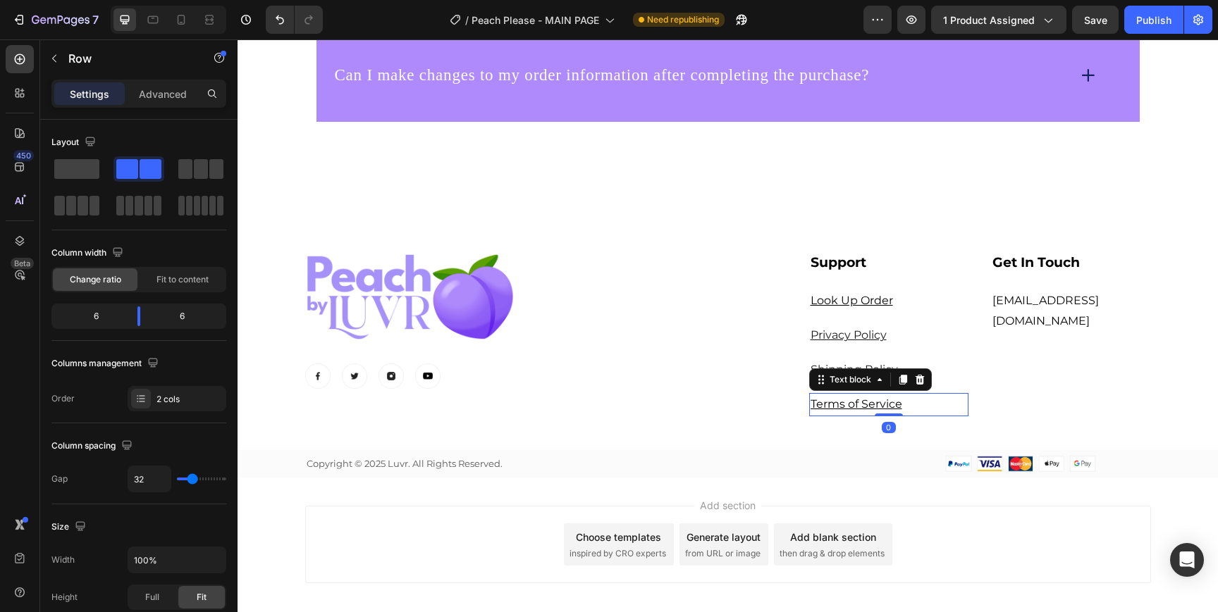
click at [868, 407] on u "Terms of Service" at bounding box center [856, 403] width 92 height 13
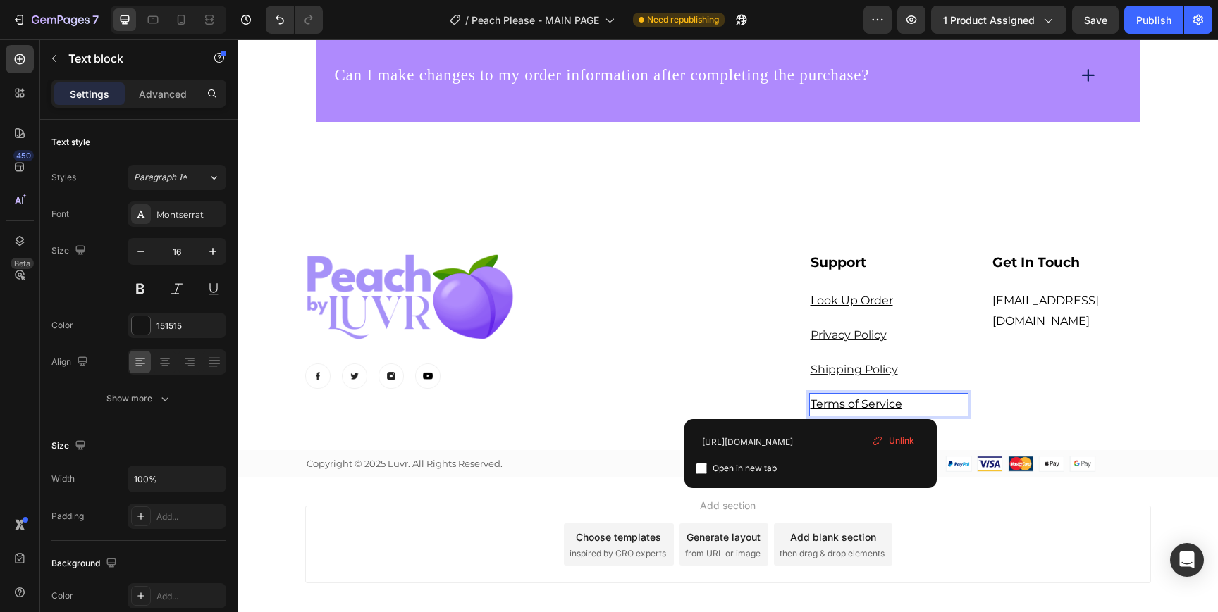
click at [868, 407] on u "Terms of Service" at bounding box center [856, 403] width 92 height 13
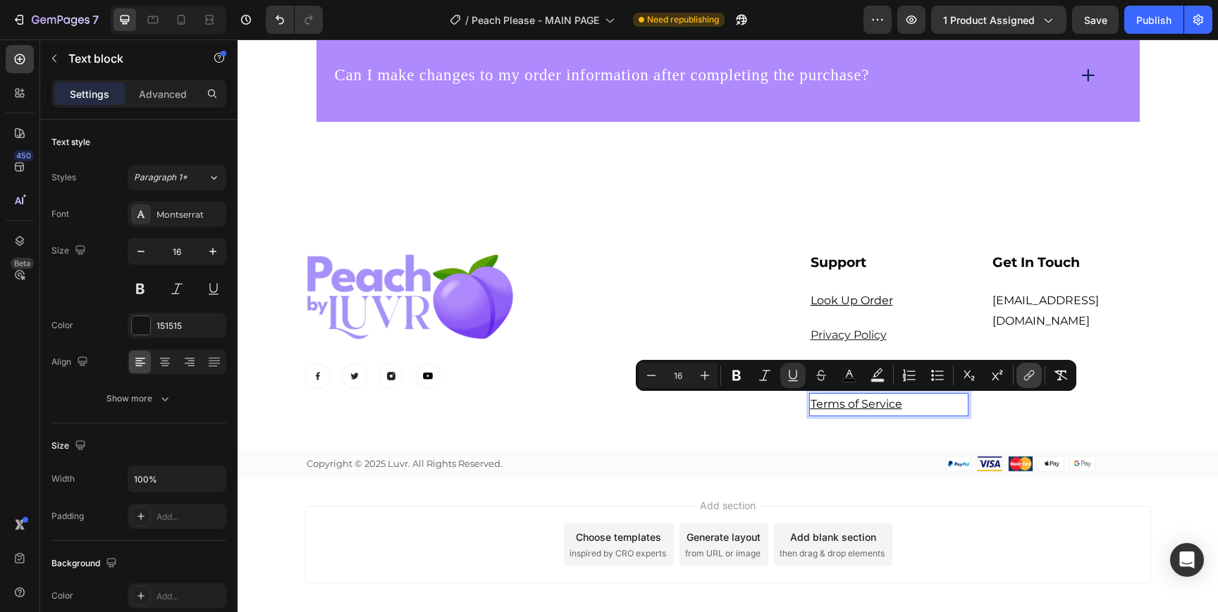
click at [1034, 376] on icon "Editor contextual toolbar" at bounding box center [1029, 376] width 14 height 14
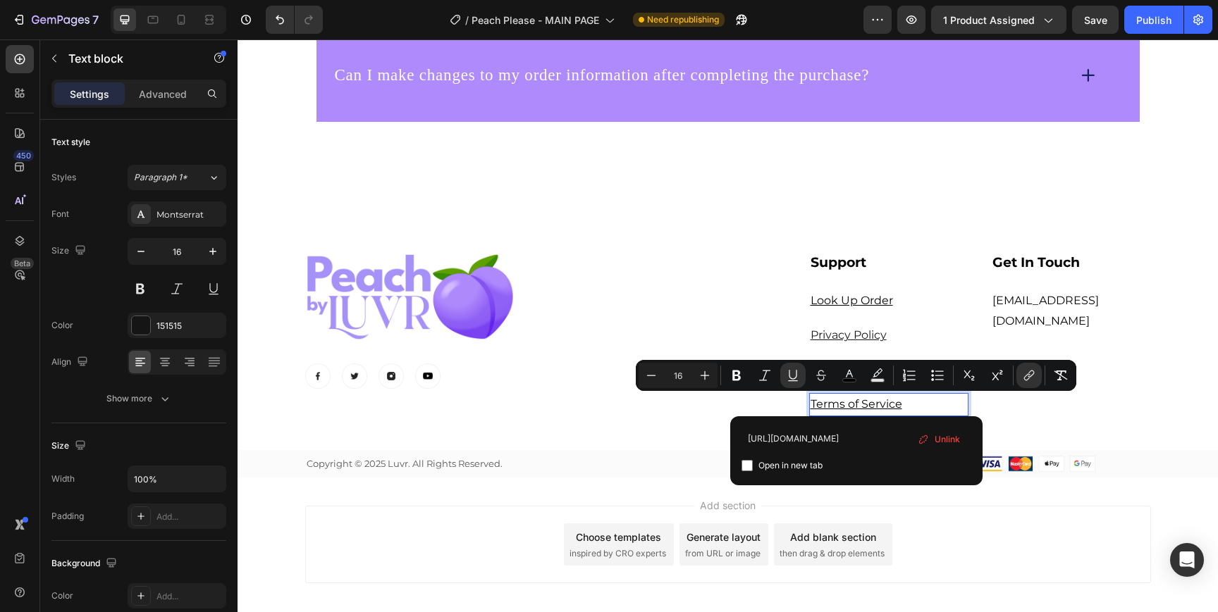
scroll to position [0, 20]
type input "[URL][DOMAIN_NAME]"
click at [748, 464] on input "Editor contextual toolbar" at bounding box center [746, 465] width 11 height 11
checkbox input "true"
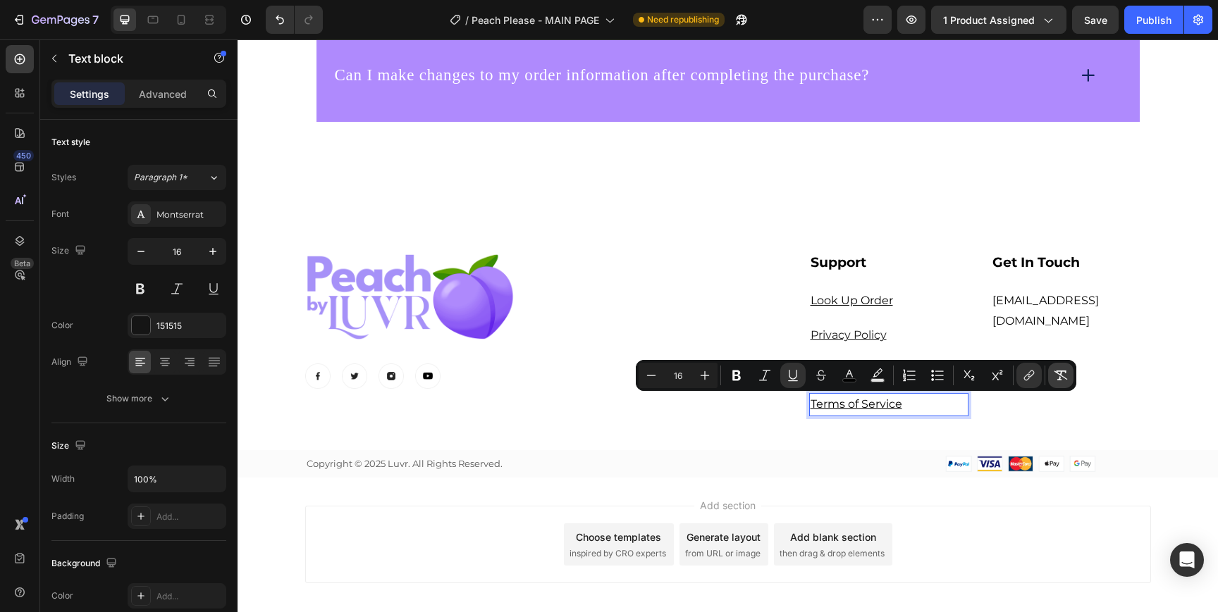
click at [1060, 383] on button "Remove Format" at bounding box center [1060, 375] width 25 height 25
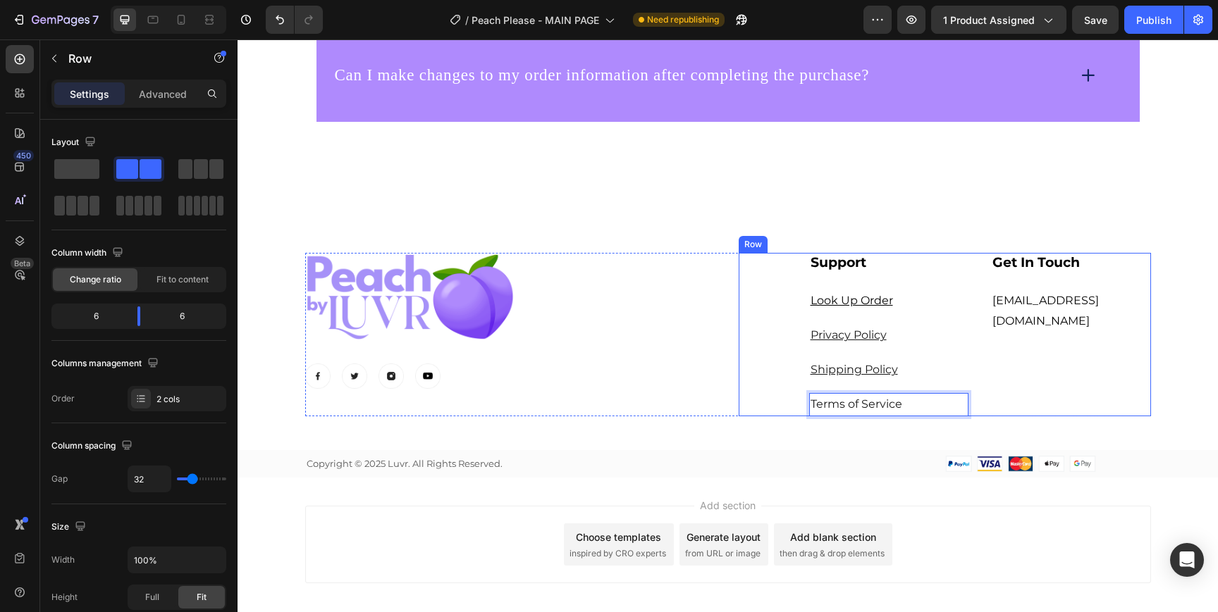
click at [1052, 404] on div "Get In Touch Heading [EMAIL_ADDRESS][DOMAIN_NAME] Text block" at bounding box center [1071, 334] width 160 height 163
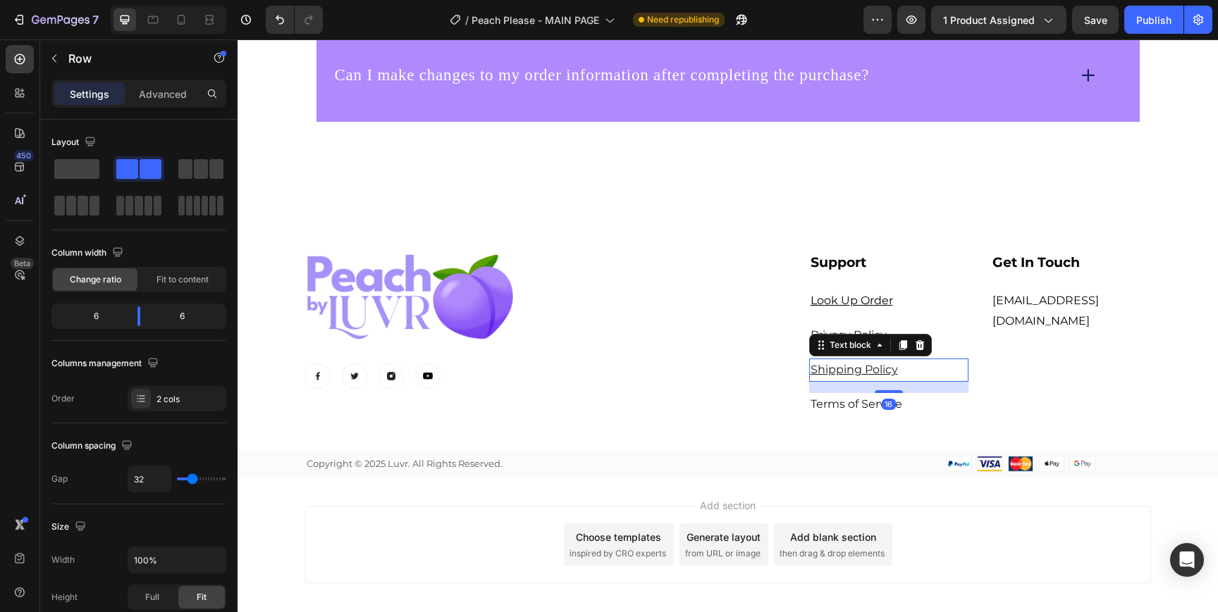
click at [848, 367] on u "Shipping Policy" at bounding box center [853, 369] width 87 height 13
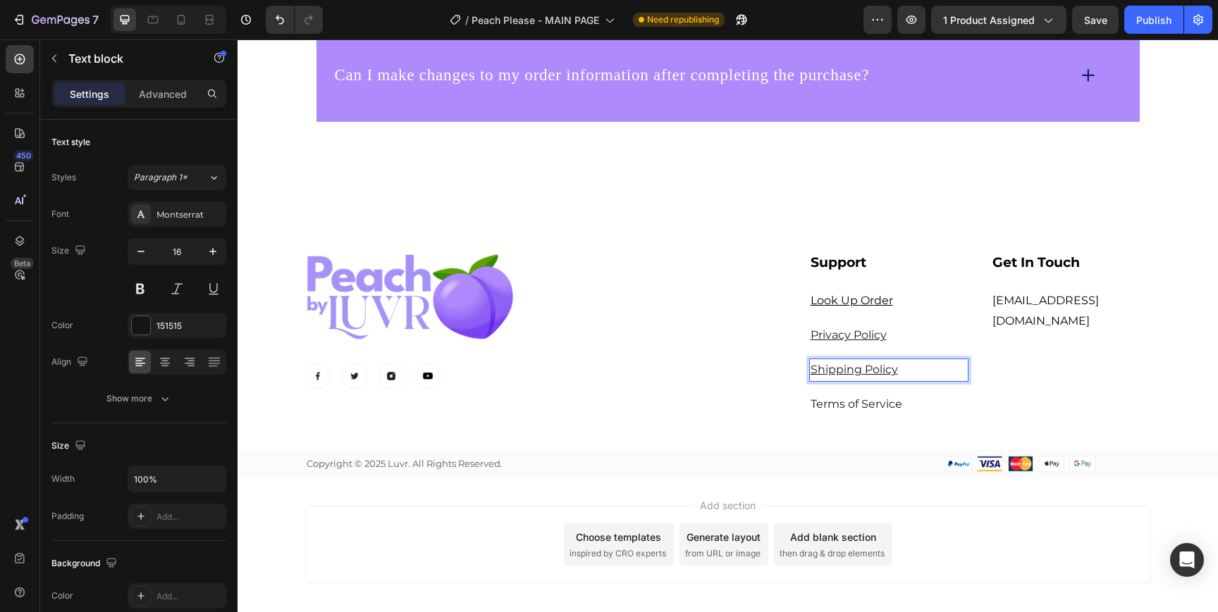
click at [871, 367] on u "Shipping Policy" at bounding box center [853, 369] width 87 height 13
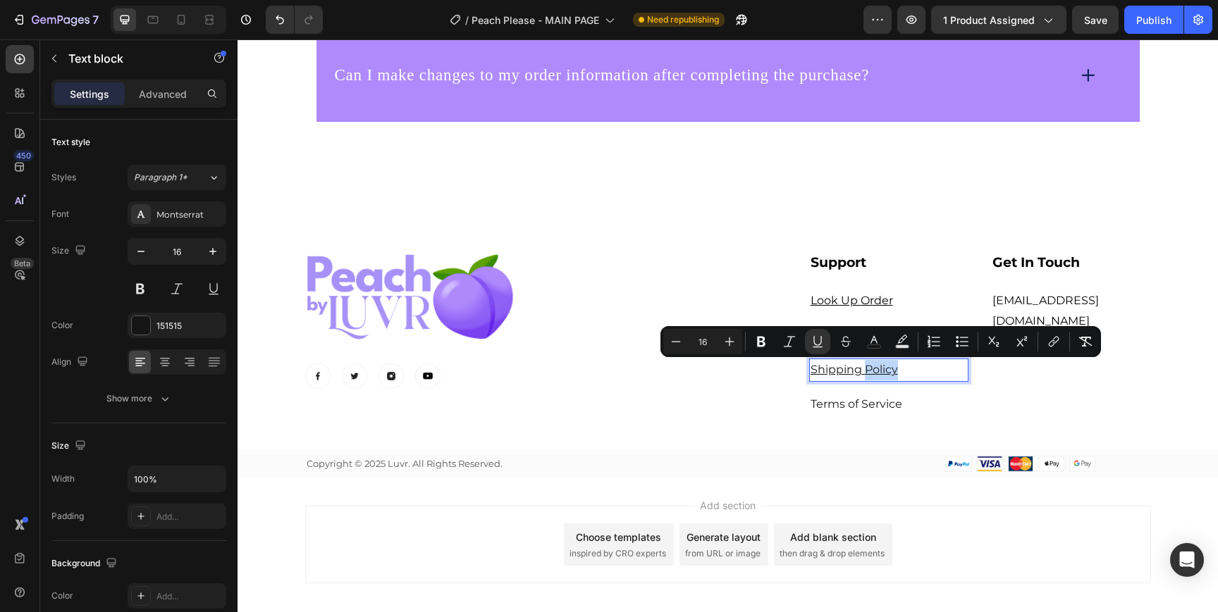
click at [871, 367] on u "Shipping Policy" at bounding box center [853, 369] width 87 height 13
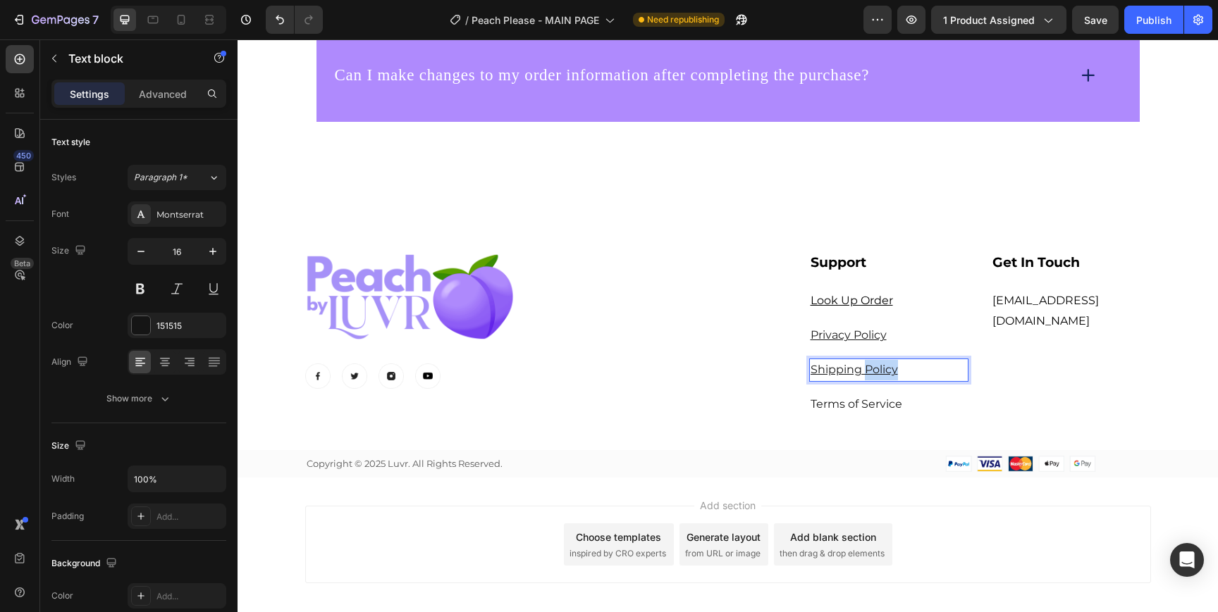
click at [871, 367] on u "Shipping Policy" at bounding box center [853, 369] width 87 height 13
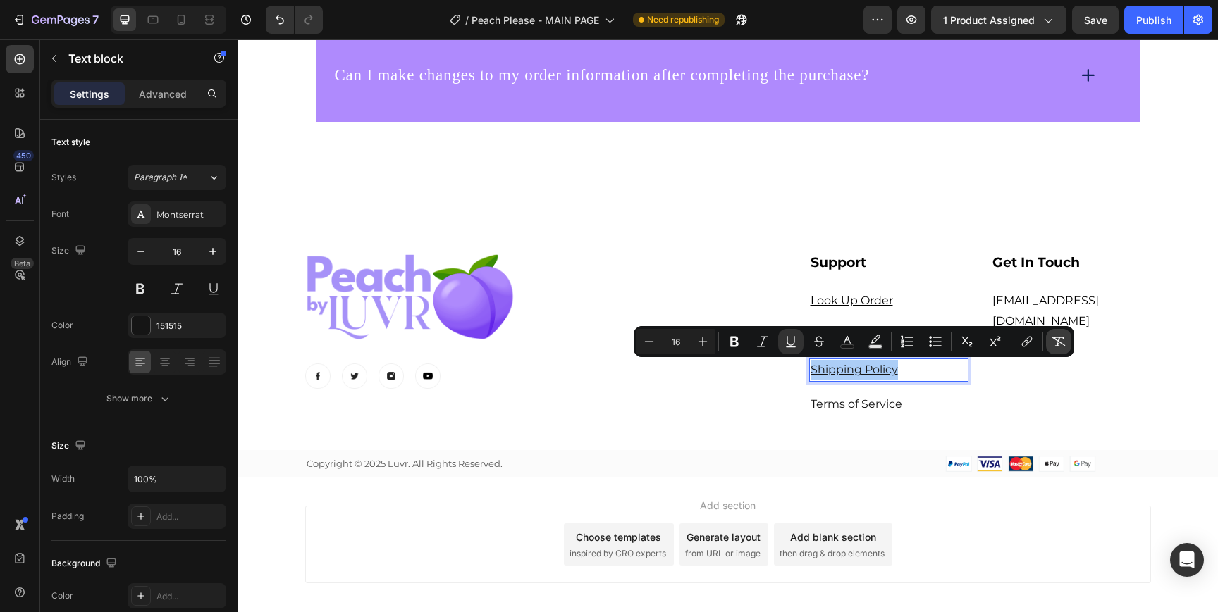
click at [1058, 345] on icon "Editor contextual toolbar" at bounding box center [1058, 342] width 13 height 10
click at [1022, 345] on icon "Editor contextual toolbar" at bounding box center [1027, 342] width 14 height 14
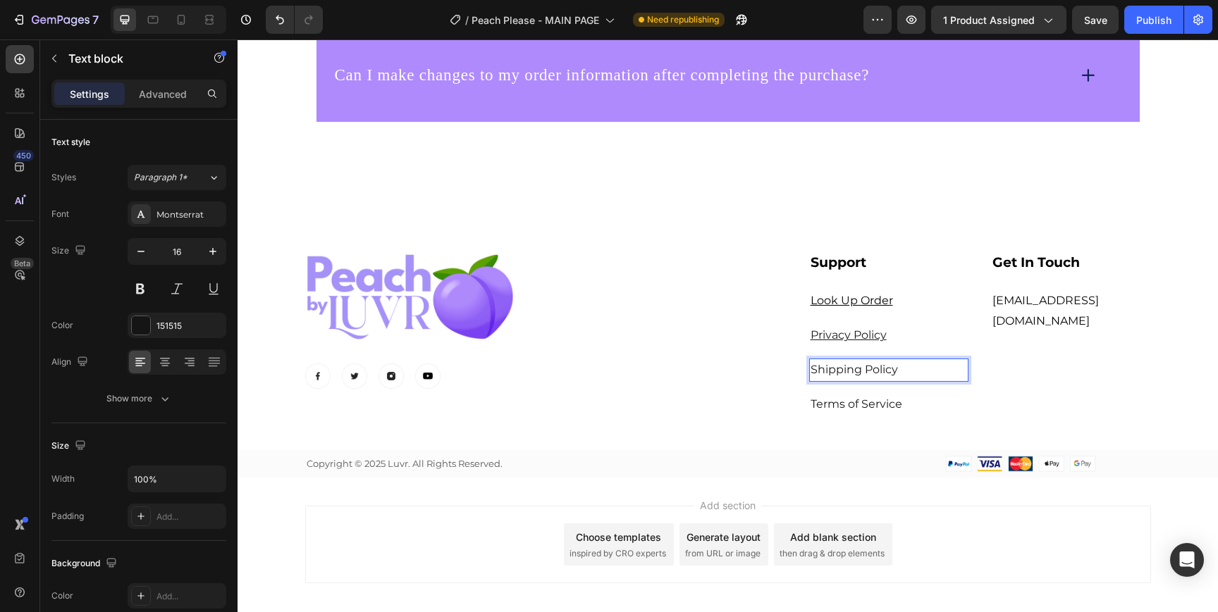
click at [882, 366] on p "Shipping Policy" at bounding box center [888, 370] width 157 height 20
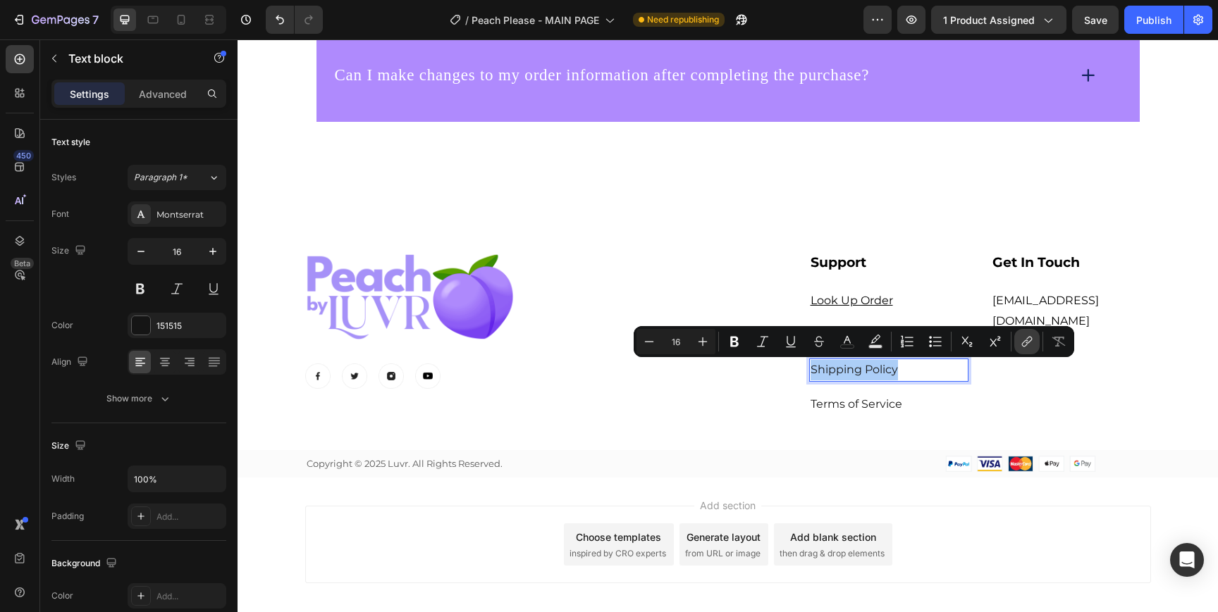
click at [1026, 340] on icon "Editor contextual toolbar" at bounding box center [1025, 343] width 6 height 7
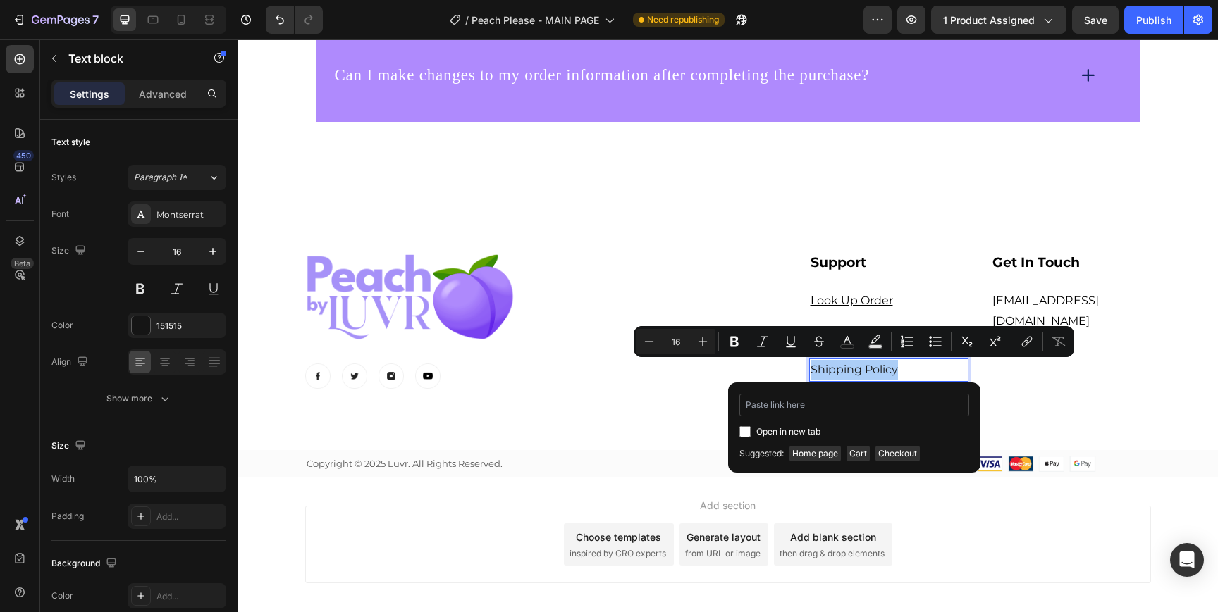
copy p "Shipping Policy"
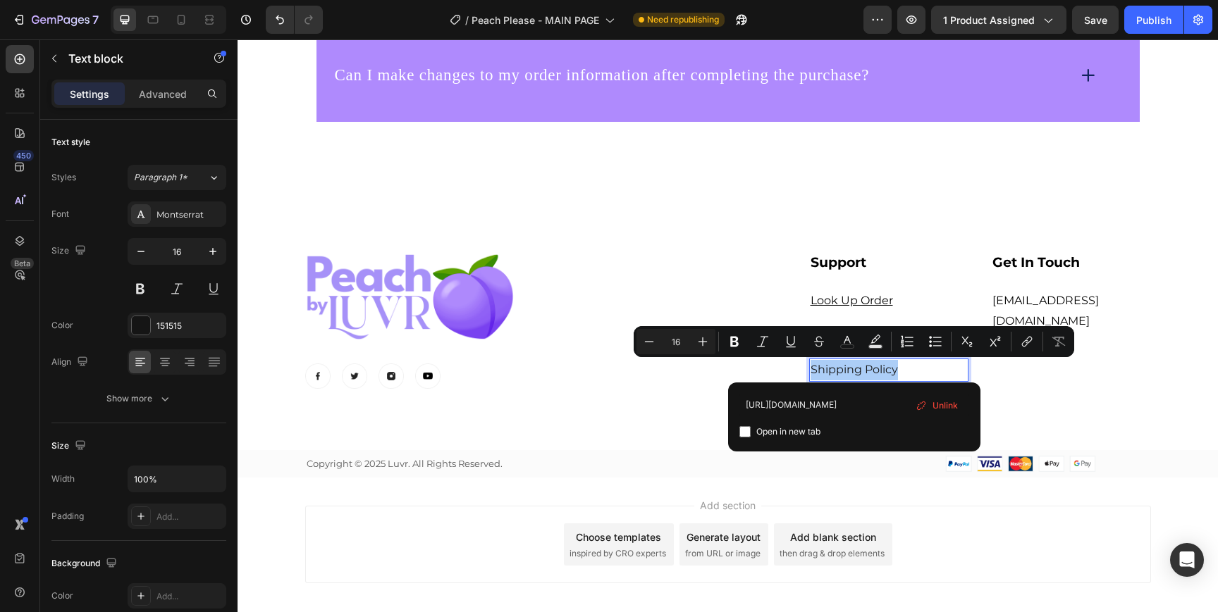
type input "[URL][DOMAIN_NAME]"
click at [765, 433] on span "Open in new tab" at bounding box center [788, 431] width 64 height 17
checkbox input "true"
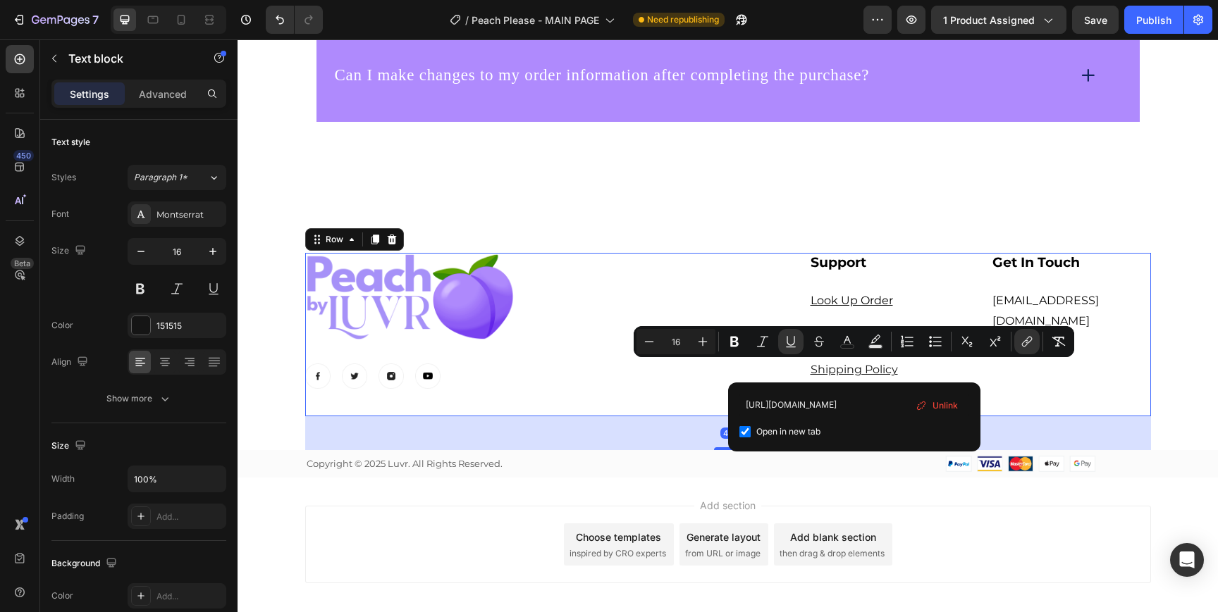
click at [697, 395] on div "Image Image Image Image Image Row" at bounding box center [511, 334] width 412 height 163
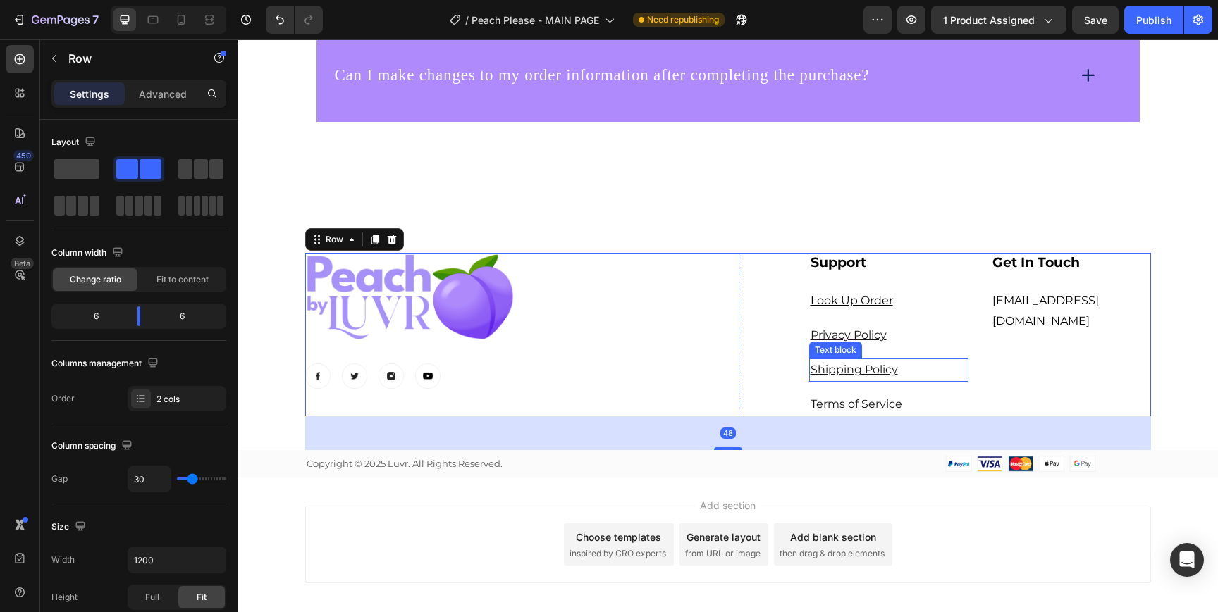
click at [898, 366] on p "Shipping Policy" at bounding box center [888, 370] width 157 height 20
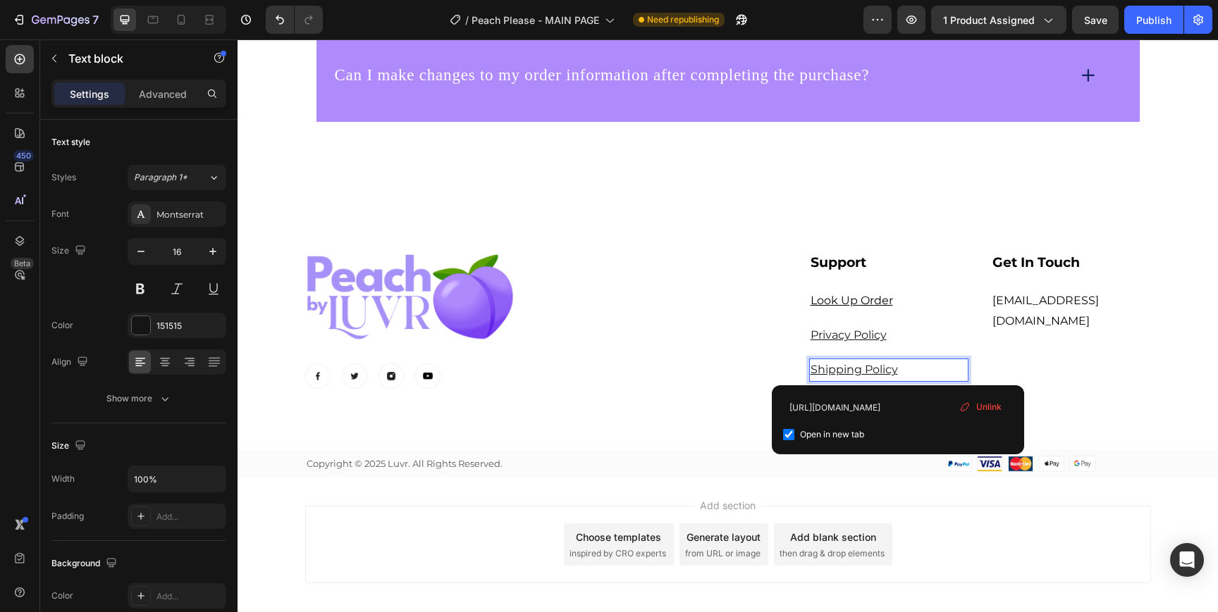
click at [898, 366] on p "Shipping Policy" at bounding box center [888, 370] width 157 height 20
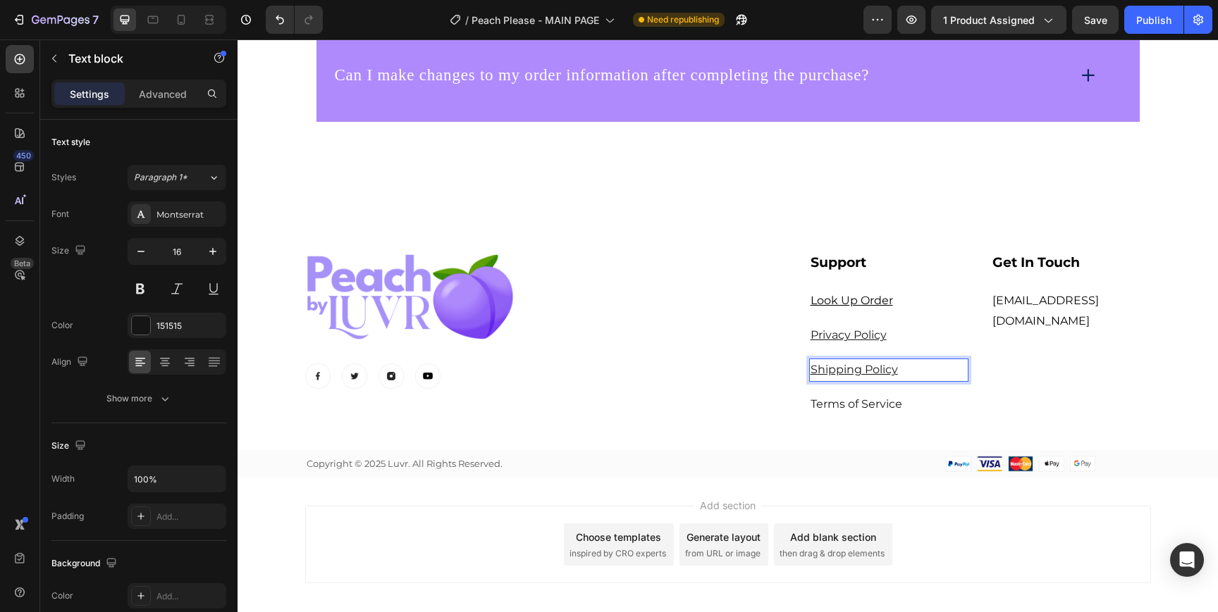
click at [898, 366] on p "Shipping Policy" at bounding box center [888, 370] width 157 height 20
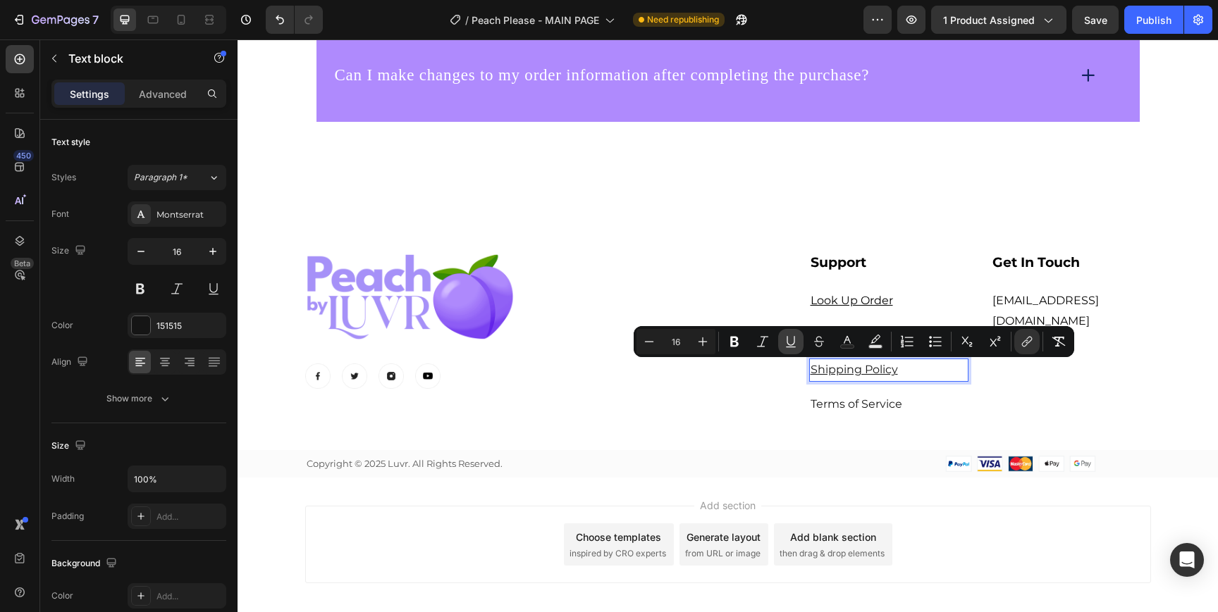
click at [788, 338] on icon "Editor contextual toolbar" at bounding box center [791, 342] width 14 height 14
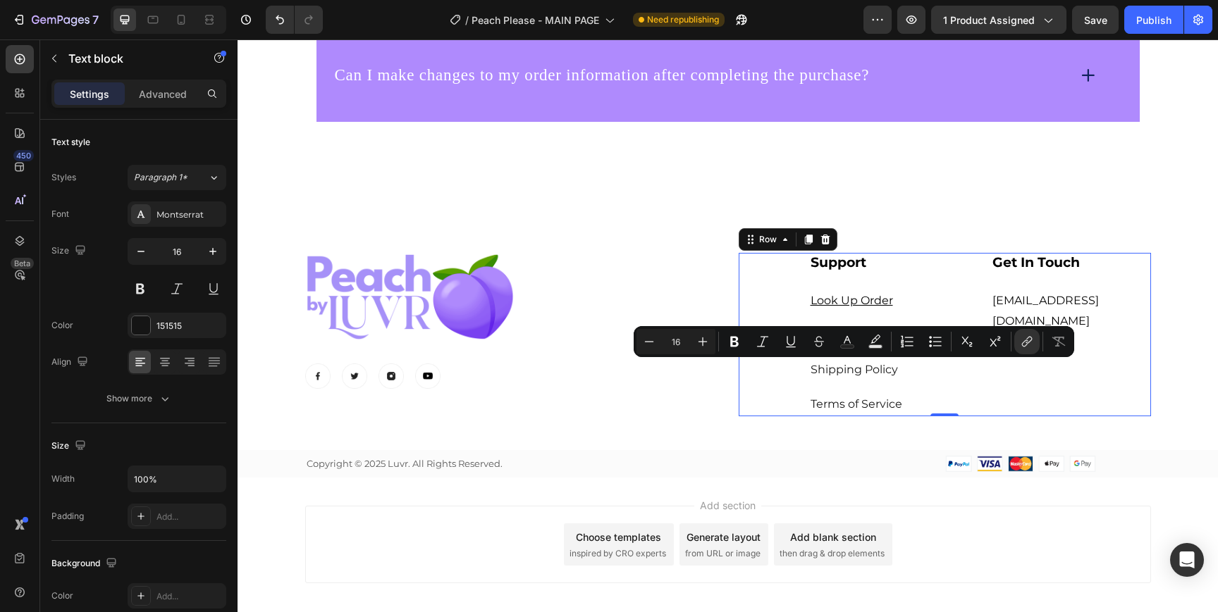
click at [776, 392] on div "⁠⁠⁠⁠⁠⁠⁠ Support Heading Look Up Order Text block Privacy Policy Text block Ship…" at bounding box center [944, 334] width 412 height 163
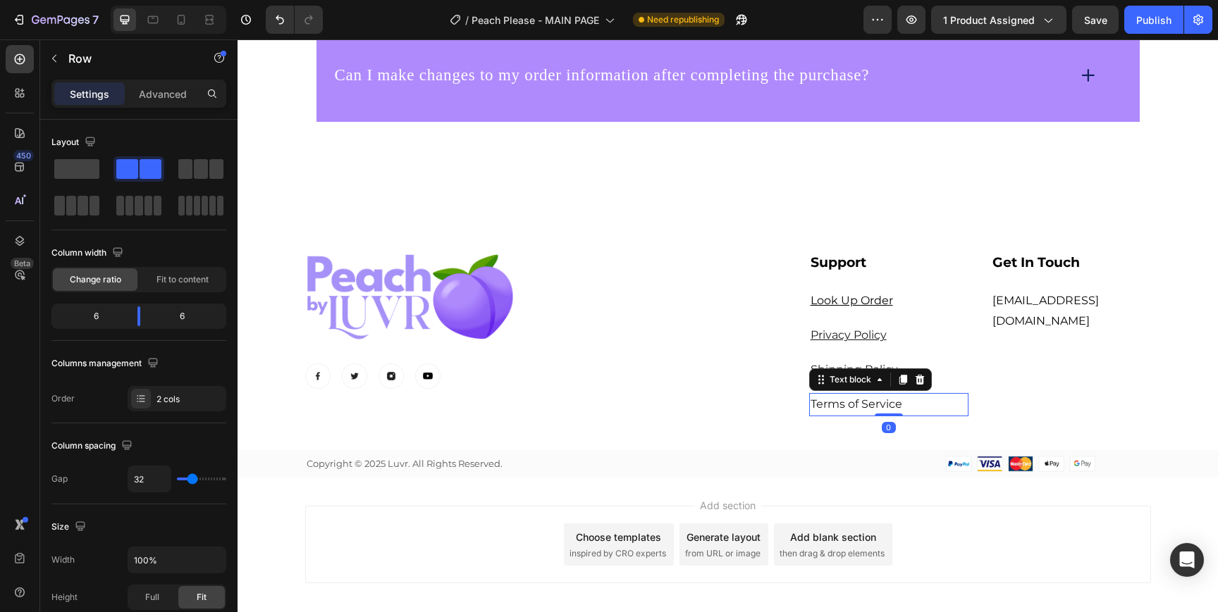
click at [857, 403] on link "Terms of Service" at bounding box center [856, 403] width 92 height 13
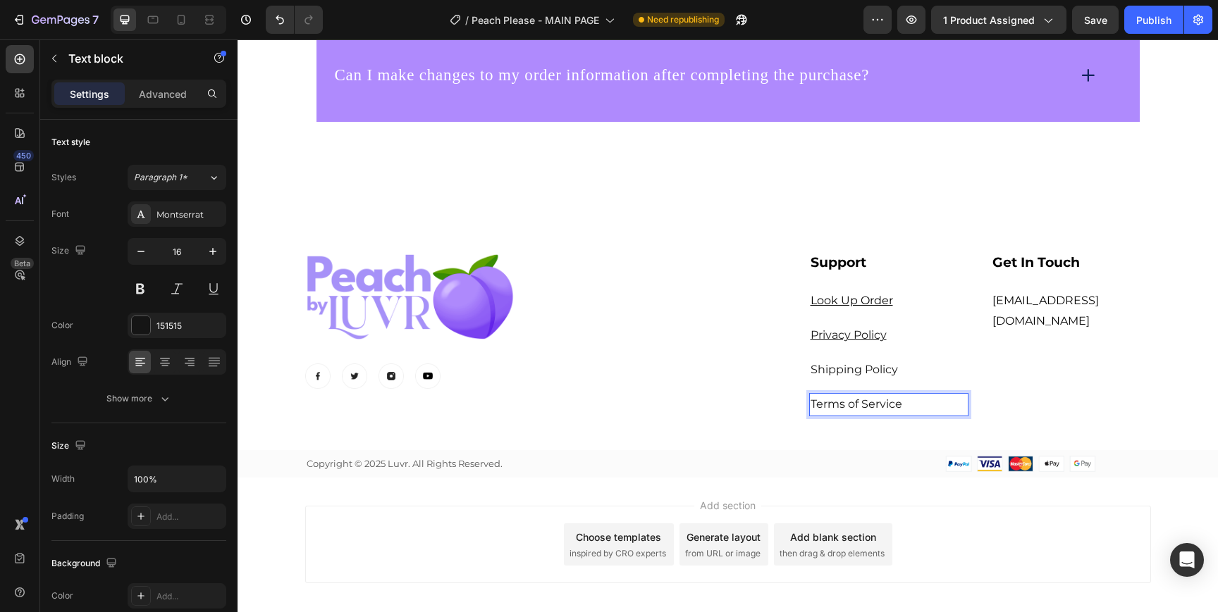
click at [857, 403] on link "Terms of Service" at bounding box center [856, 403] width 92 height 13
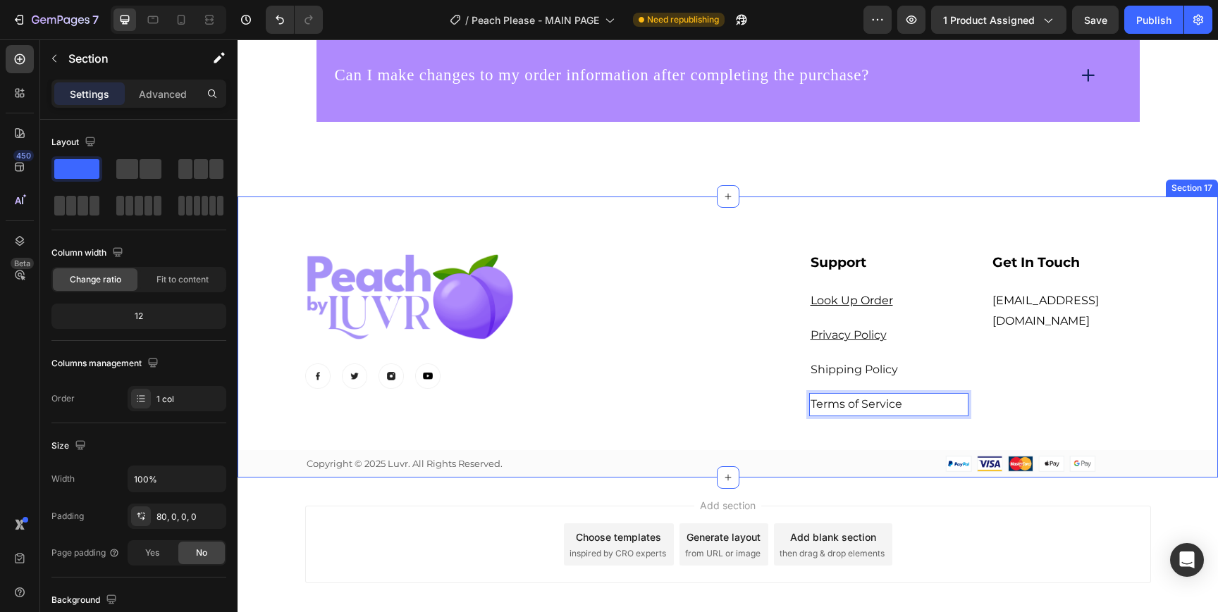
click at [735, 419] on div "Image Image Image Image Image Row ⁠⁠⁠⁠⁠⁠⁠ Support Heading Look Up Order Text bl…" at bounding box center [727, 365] width 980 height 225
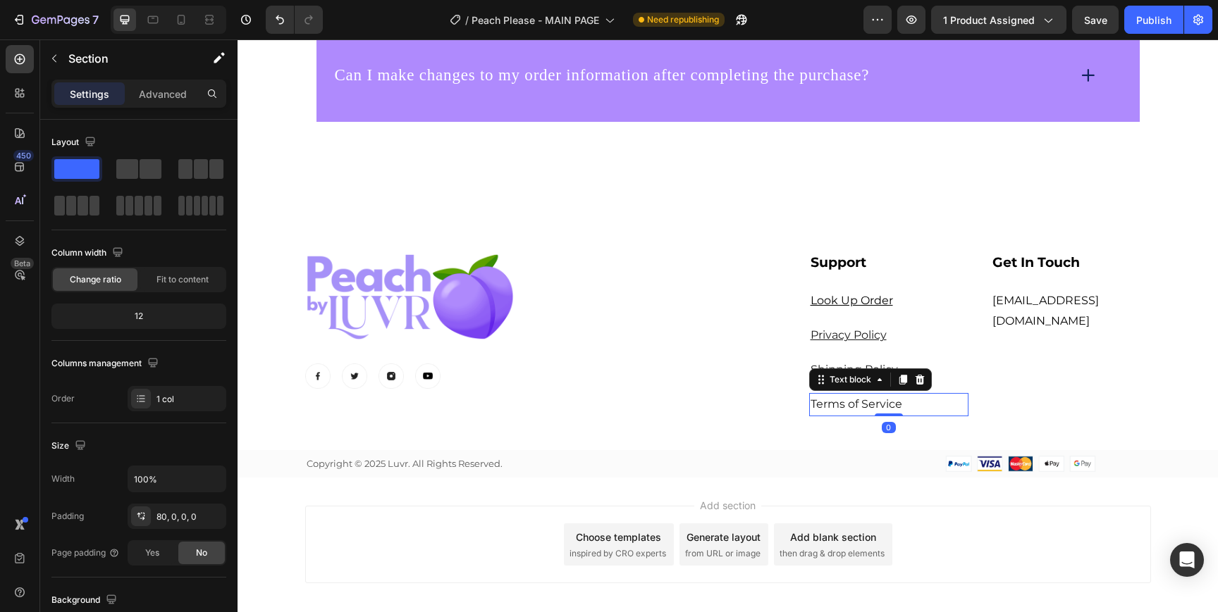
click at [822, 413] on p "Terms of Service" at bounding box center [888, 405] width 157 height 20
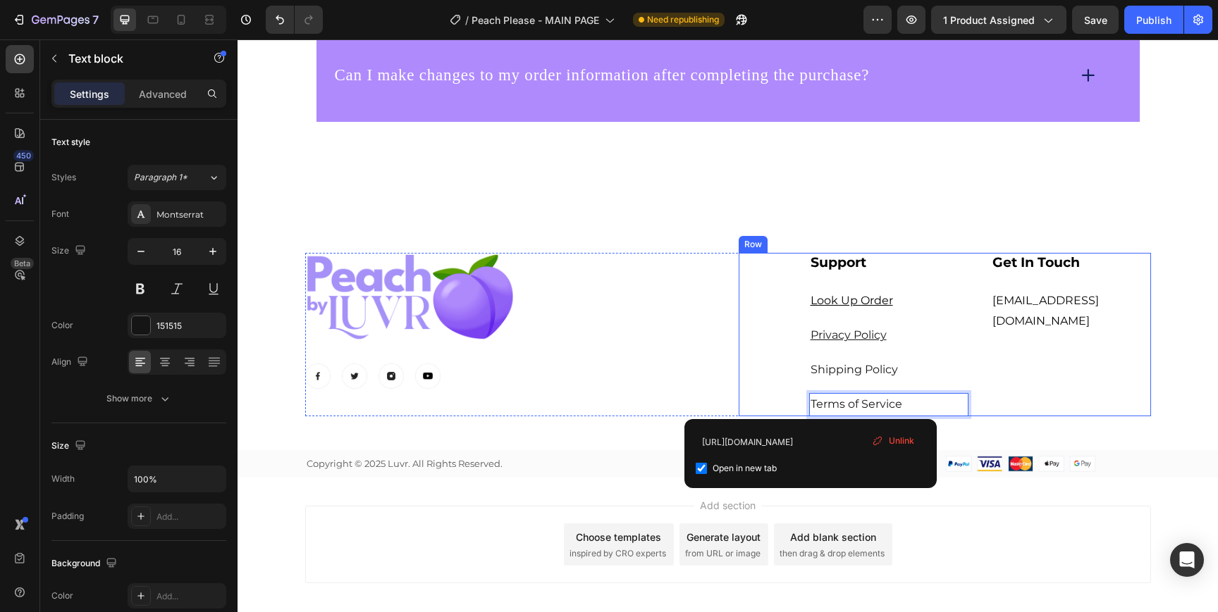
click at [768, 400] on div "⁠⁠⁠⁠⁠⁠⁠ Support Heading Look Up Order Text block Privacy Policy Text block Ship…" at bounding box center [944, 334] width 412 height 163
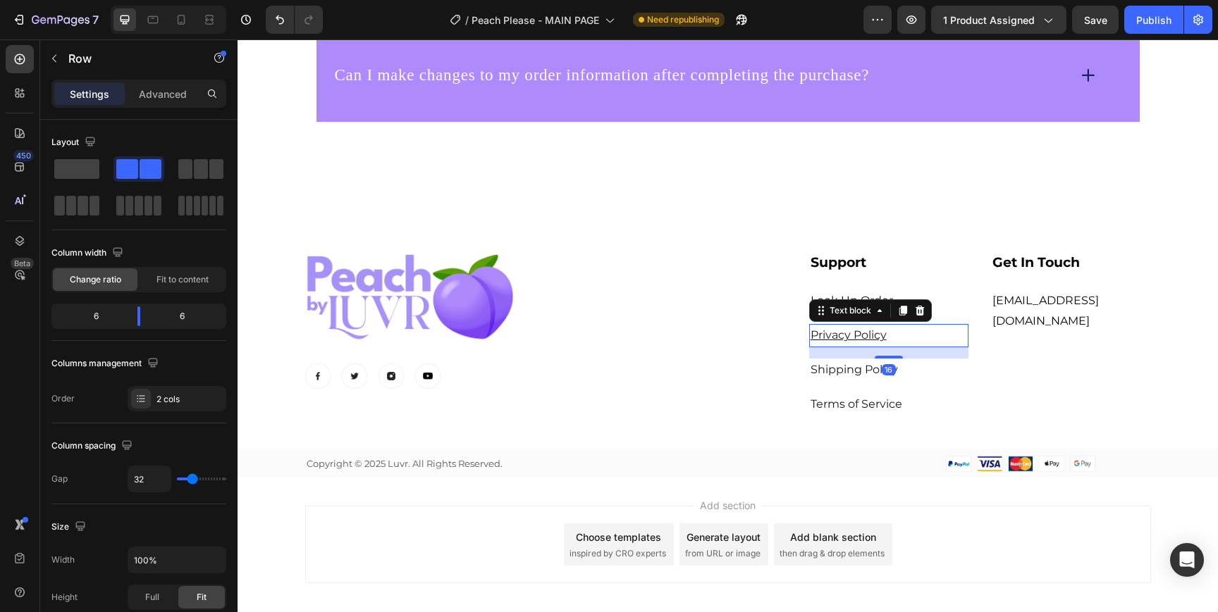
click at [848, 336] on u "Privacy Policy" at bounding box center [848, 334] width 76 height 13
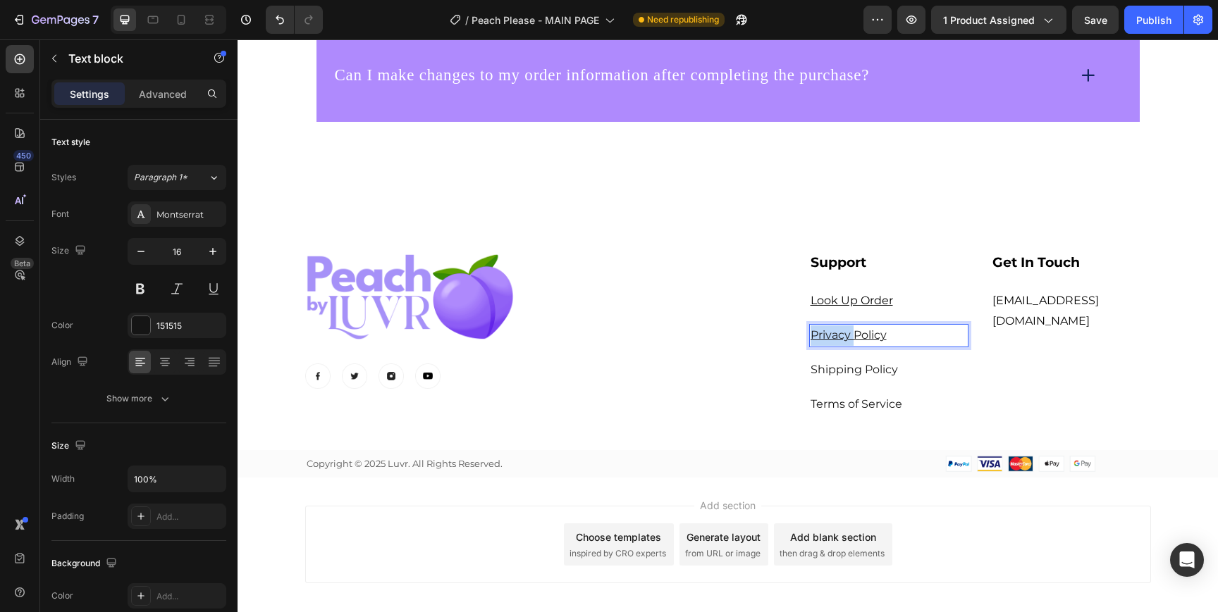
click at [889, 342] on p "Privacy Policy" at bounding box center [888, 336] width 157 height 20
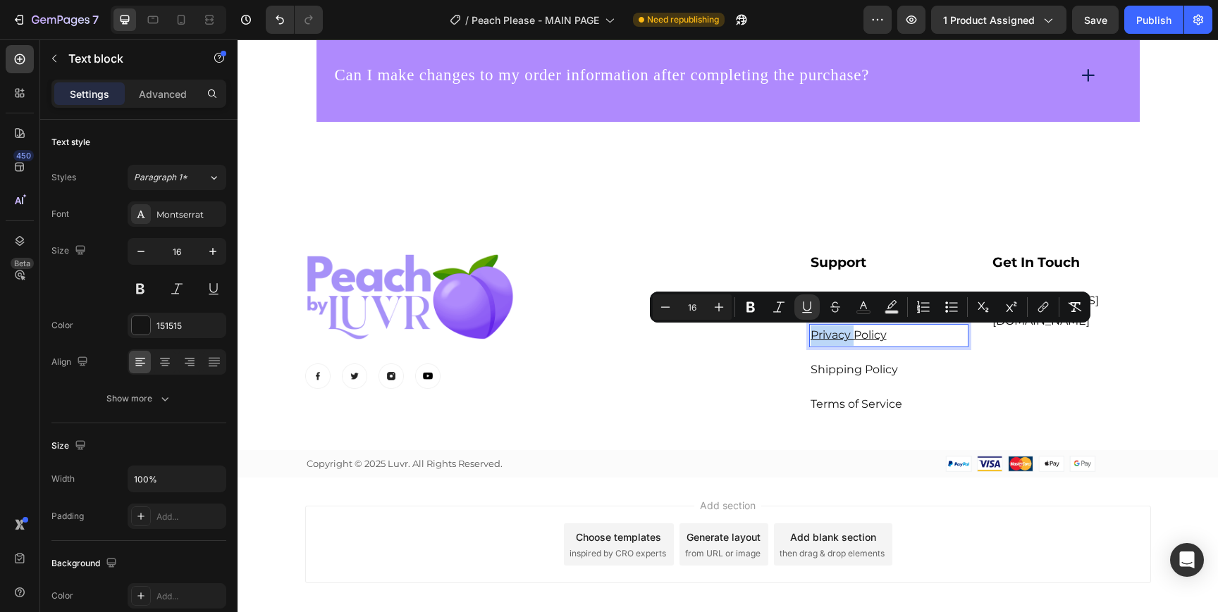
click at [889, 342] on p "Privacy Policy" at bounding box center [888, 336] width 157 height 20
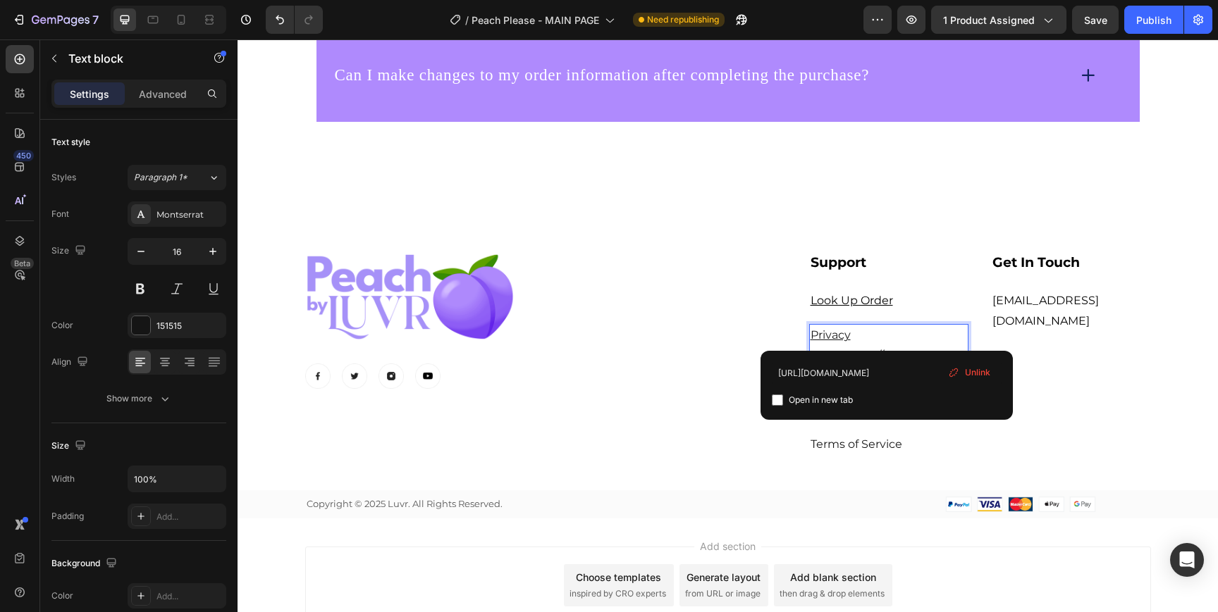
click at [889, 342] on p "Privacy Policyhttps://[DOMAIN_NAME][URL]" at bounding box center [888, 356] width 157 height 61
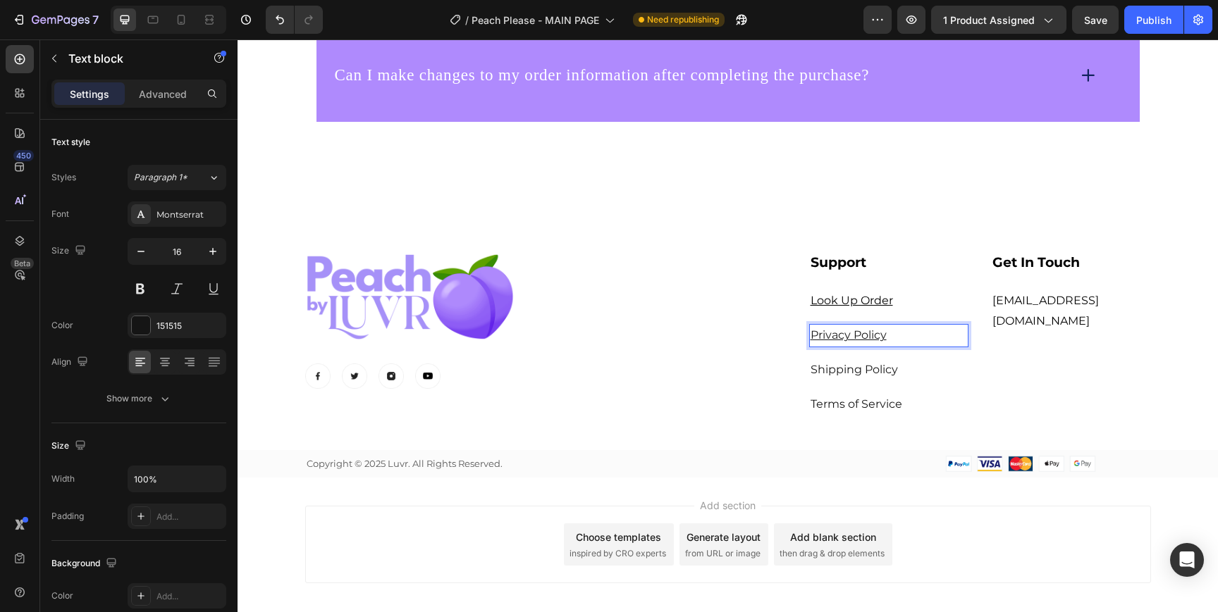
click at [895, 332] on p "Privacy Policy" at bounding box center [888, 336] width 157 height 20
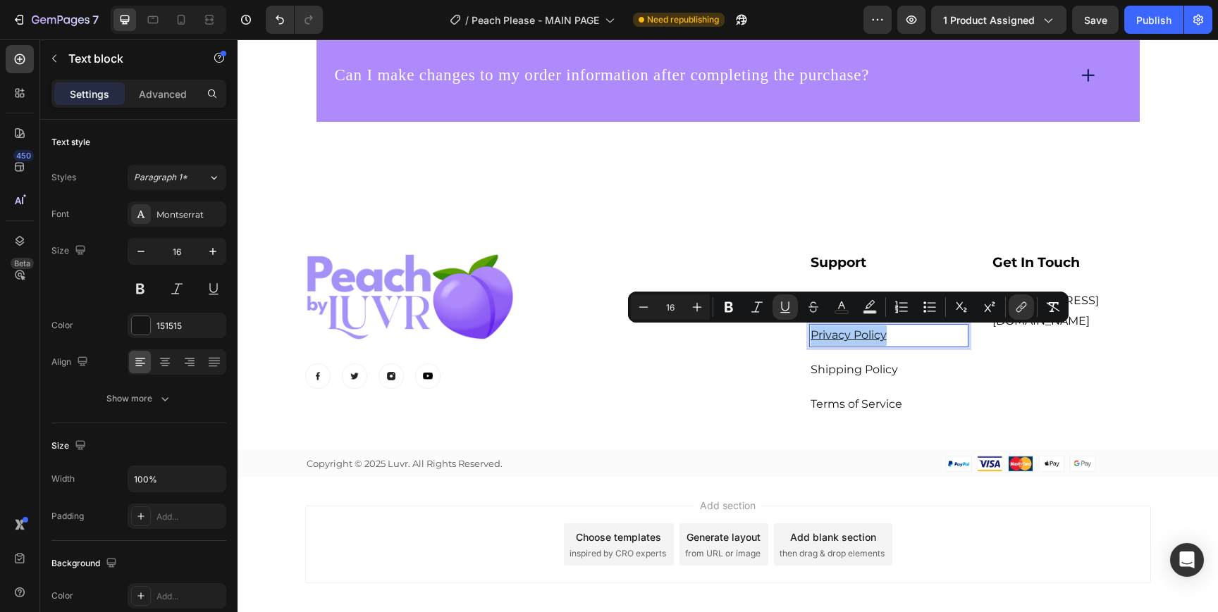
click at [1034, 306] on div "Minus 16 Plus Bold Italic Underline Strikethrough color Text Background Color N…" at bounding box center [848, 307] width 435 height 25
click at [1030, 306] on button "link" at bounding box center [1020, 307] width 25 height 25
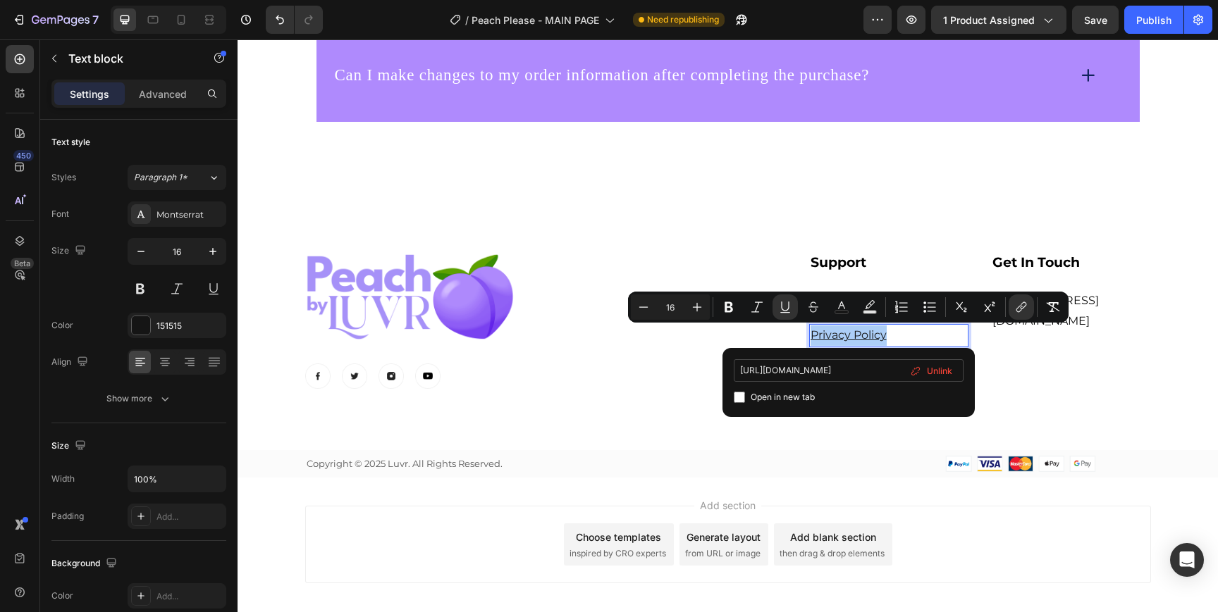
scroll to position [0, 9]
type input "[URL][DOMAIN_NAME]"
click at [738, 397] on input "Editor contextual toolbar" at bounding box center [739, 397] width 11 height 11
checkbox input "true"
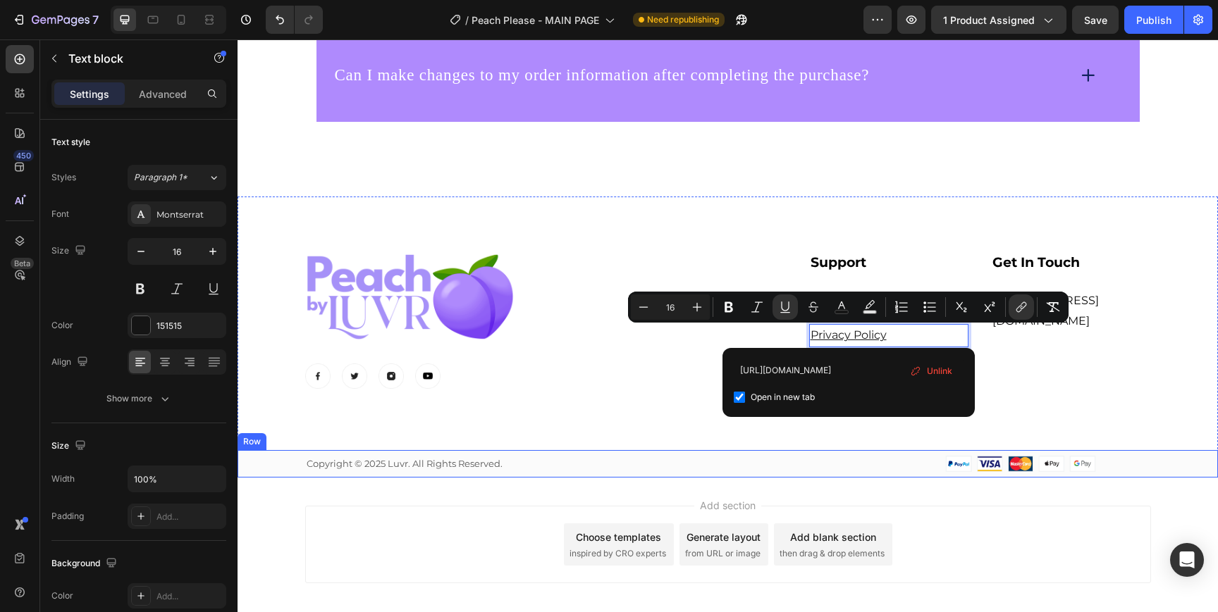
click at [820, 459] on div at bounding box center [945, 464] width 412 height 16
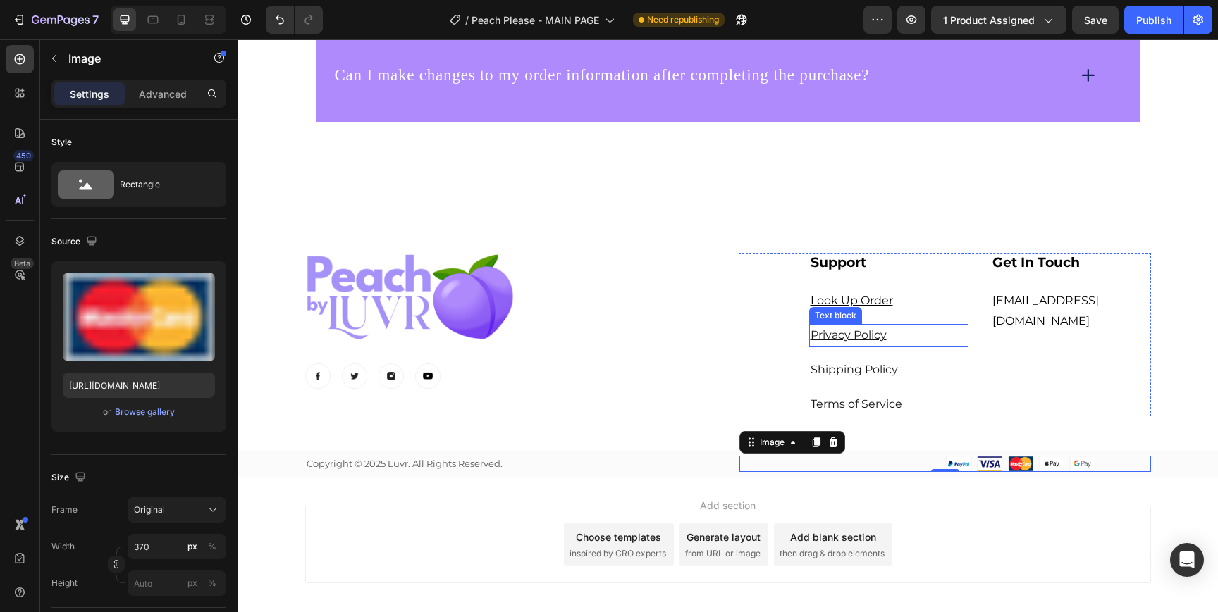
click at [870, 333] on u "Privacy Policy" at bounding box center [848, 334] width 76 height 13
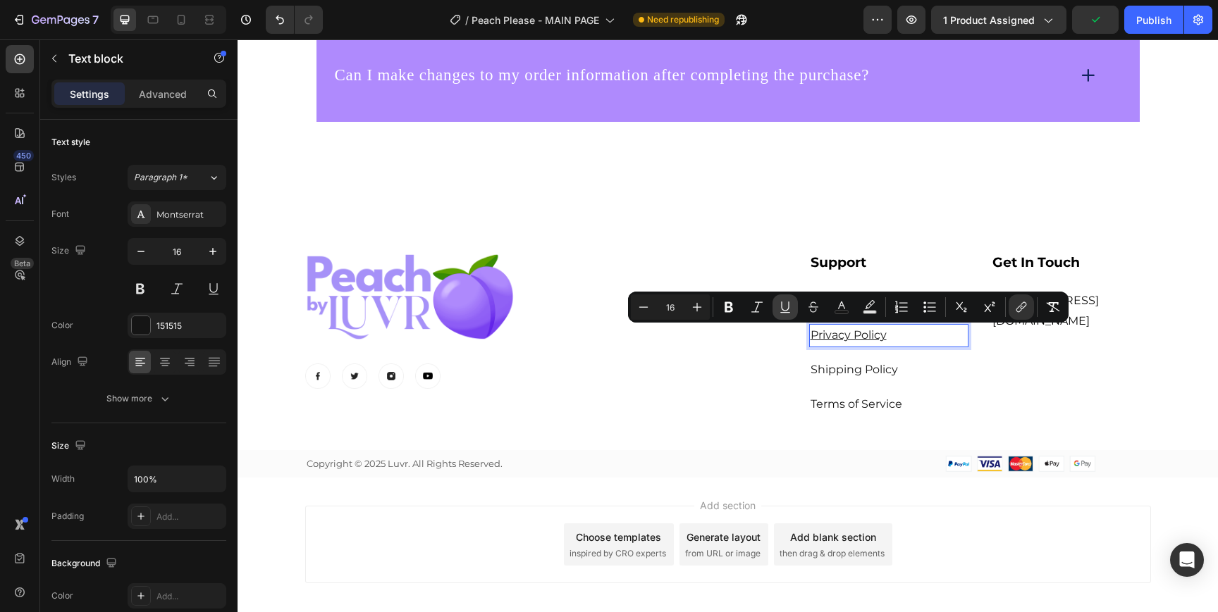
click at [779, 309] on icon "Editor contextual toolbar" at bounding box center [785, 307] width 14 height 14
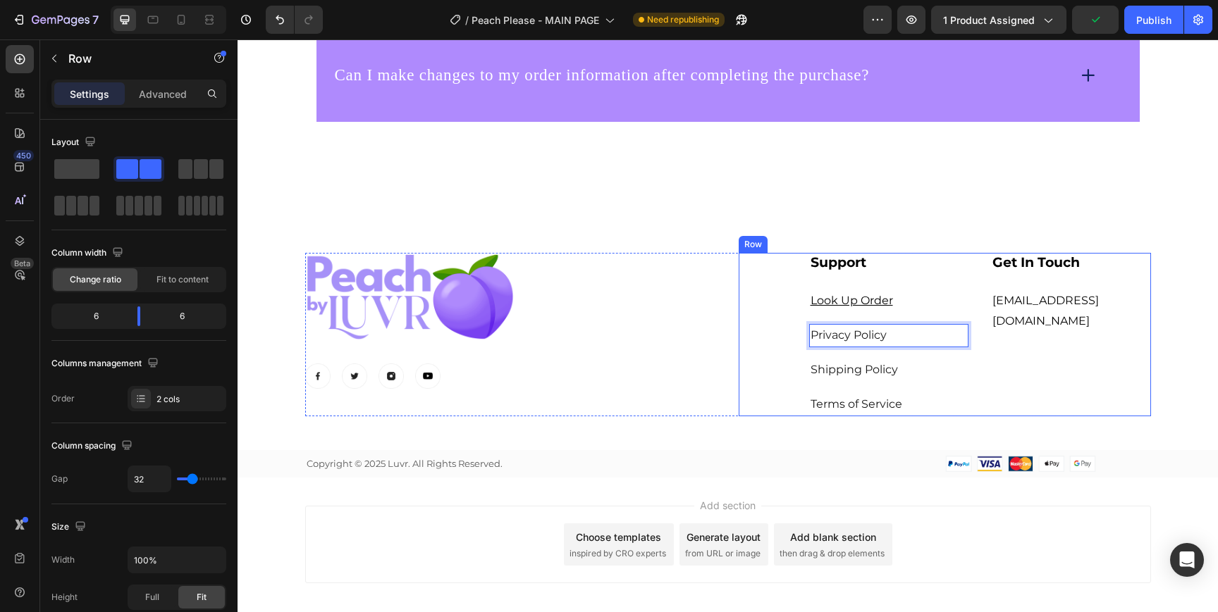
click at [771, 359] on div "⁠⁠⁠⁠⁠⁠⁠ Support Heading Look Up Order Text block Privacy Policy Text block 16 S…" at bounding box center [944, 334] width 412 height 163
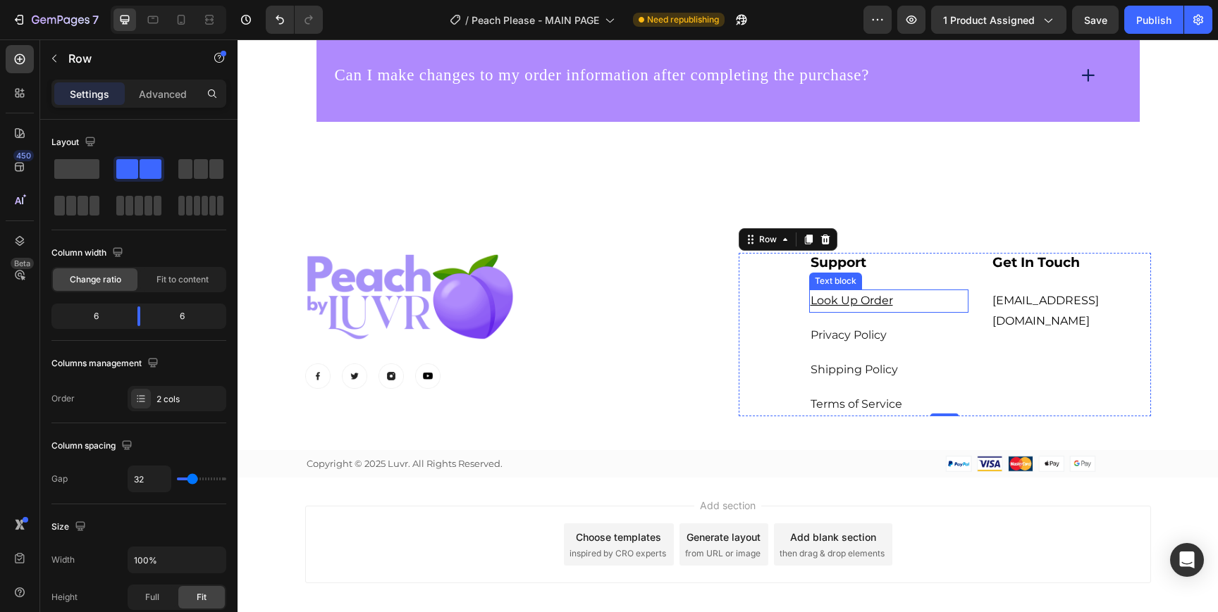
click at [885, 298] on u "Look Up Order" at bounding box center [851, 300] width 82 height 13
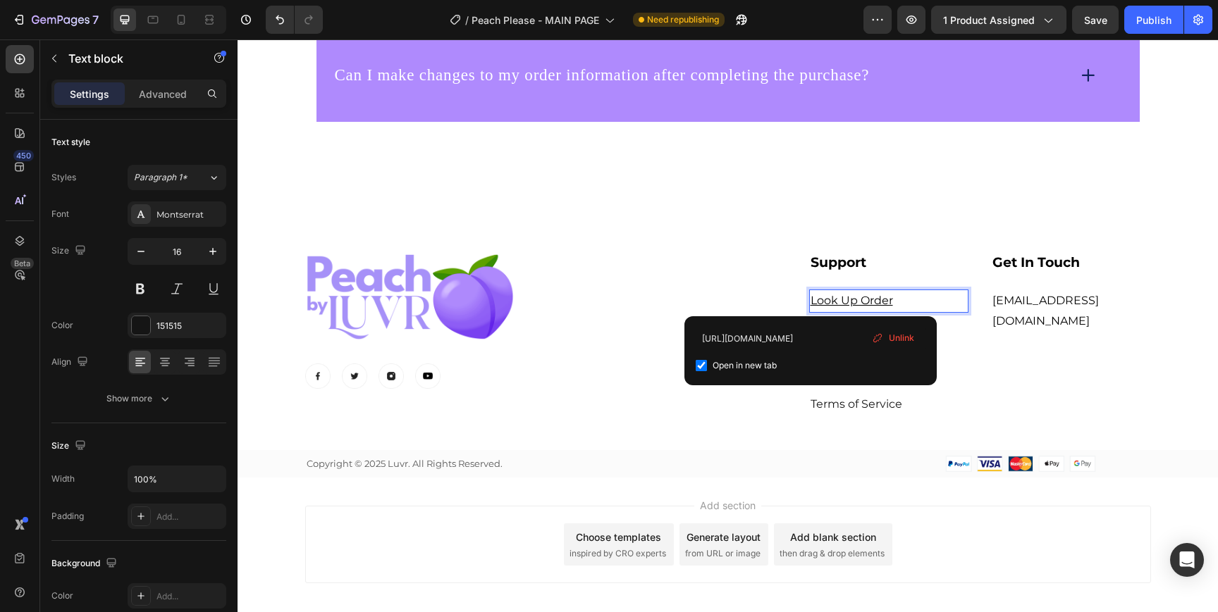
click at [885, 298] on u "Look Up Order" at bounding box center [851, 300] width 82 height 13
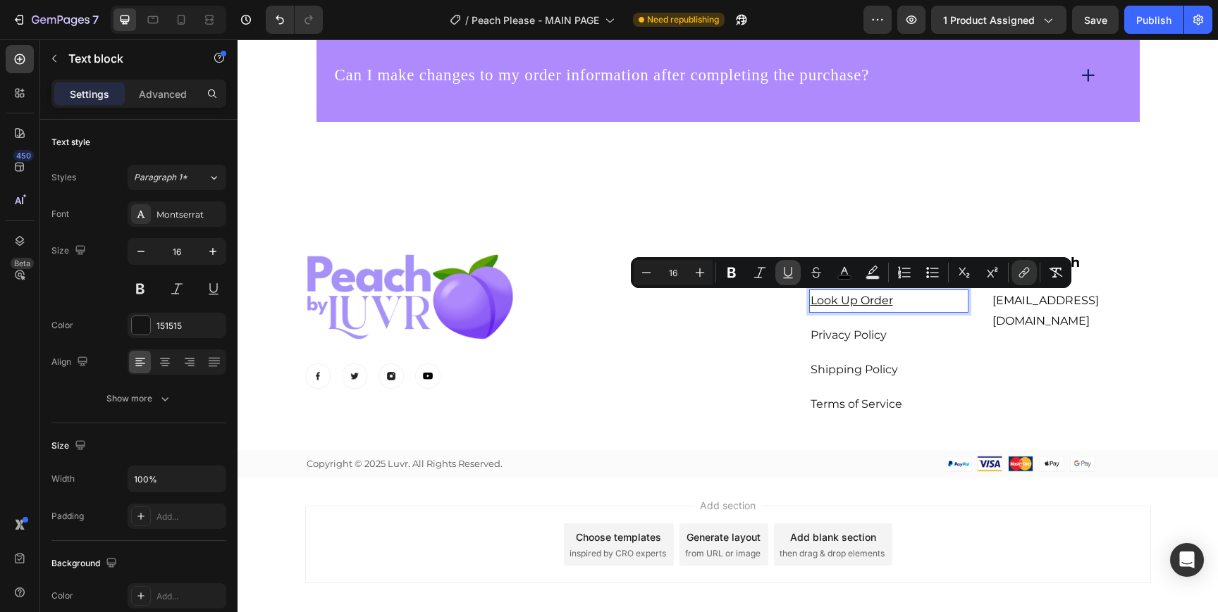
click at [788, 271] on icon "Editor contextual toolbar" at bounding box center [788, 273] width 14 height 14
click at [1016, 273] on button "link" at bounding box center [1023, 272] width 25 height 25
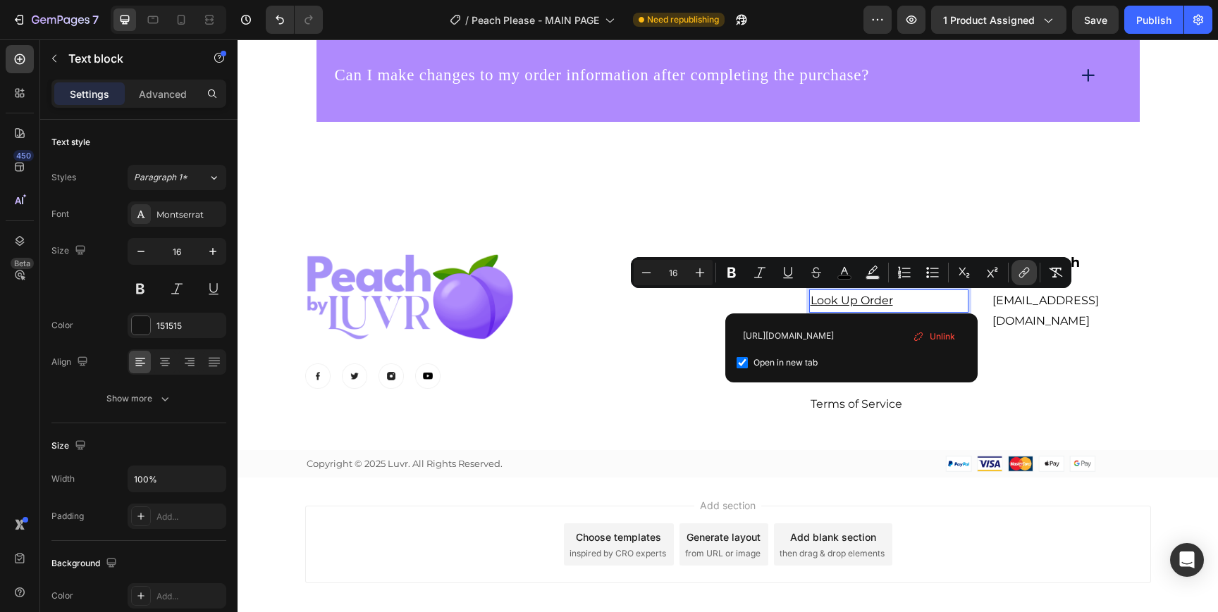
click at [1016, 273] on button "link" at bounding box center [1023, 272] width 25 height 25
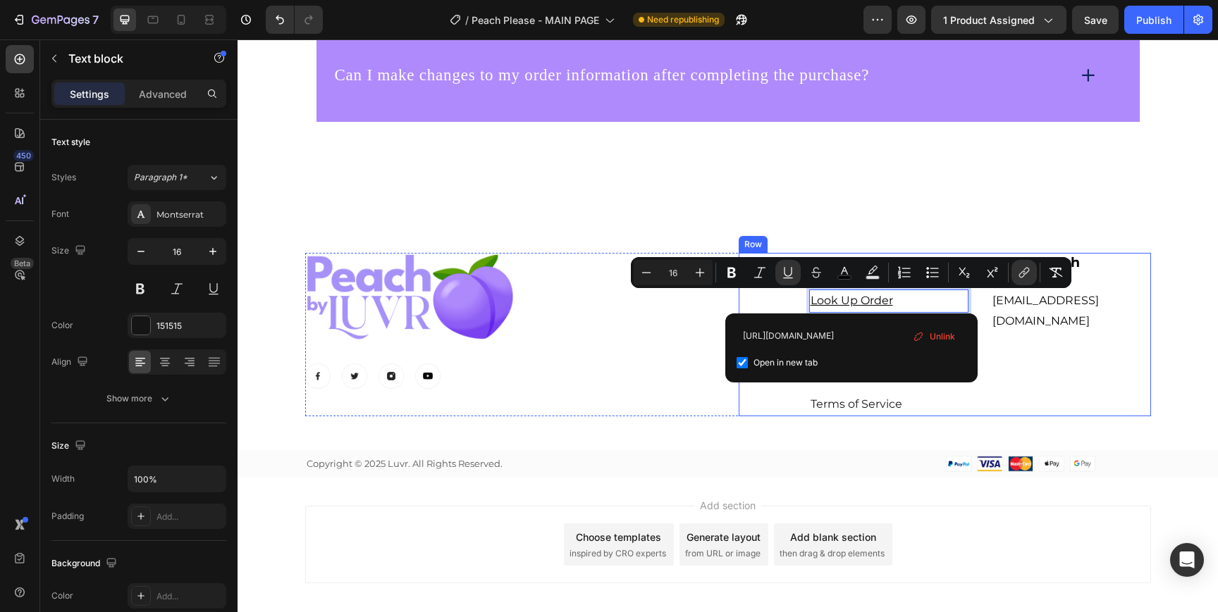
click at [1015, 330] on div "Get In Touch Heading [EMAIL_ADDRESS][DOMAIN_NAME] Text block" at bounding box center [1071, 334] width 160 height 163
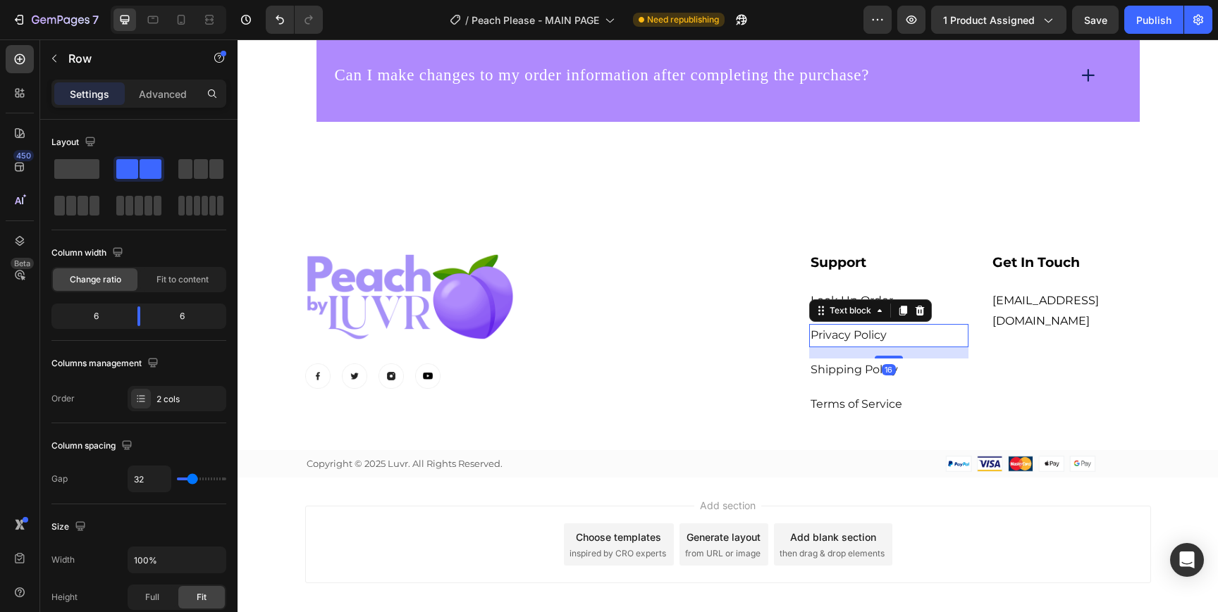
click at [903, 335] on p "Privacy Policy" at bounding box center [888, 336] width 157 height 20
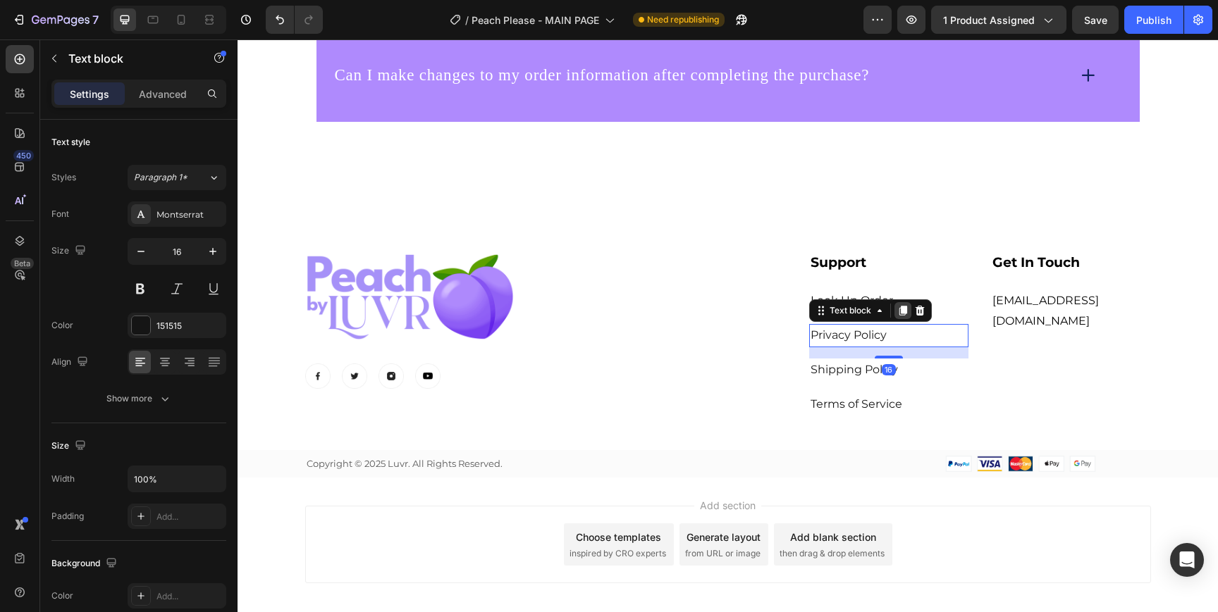
click at [901, 312] on icon at bounding box center [902, 311] width 8 height 10
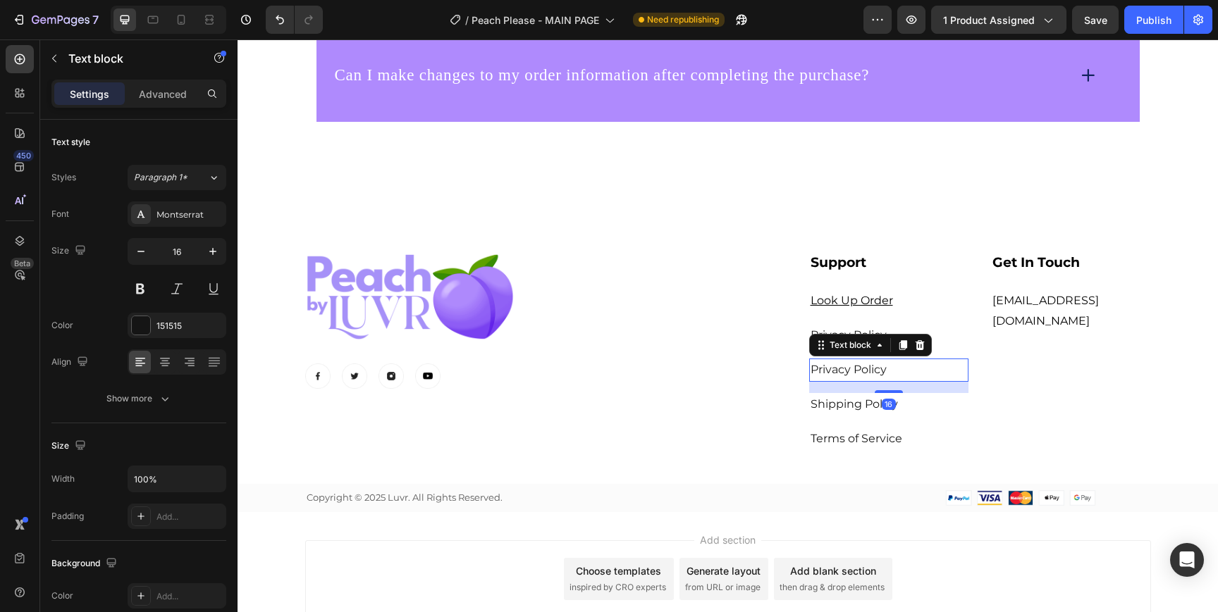
click at [829, 369] on span "Privacy Policy" at bounding box center [848, 369] width 76 height 13
click at [829, 354] on div "Text block" at bounding box center [870, 345] width 123 height 23
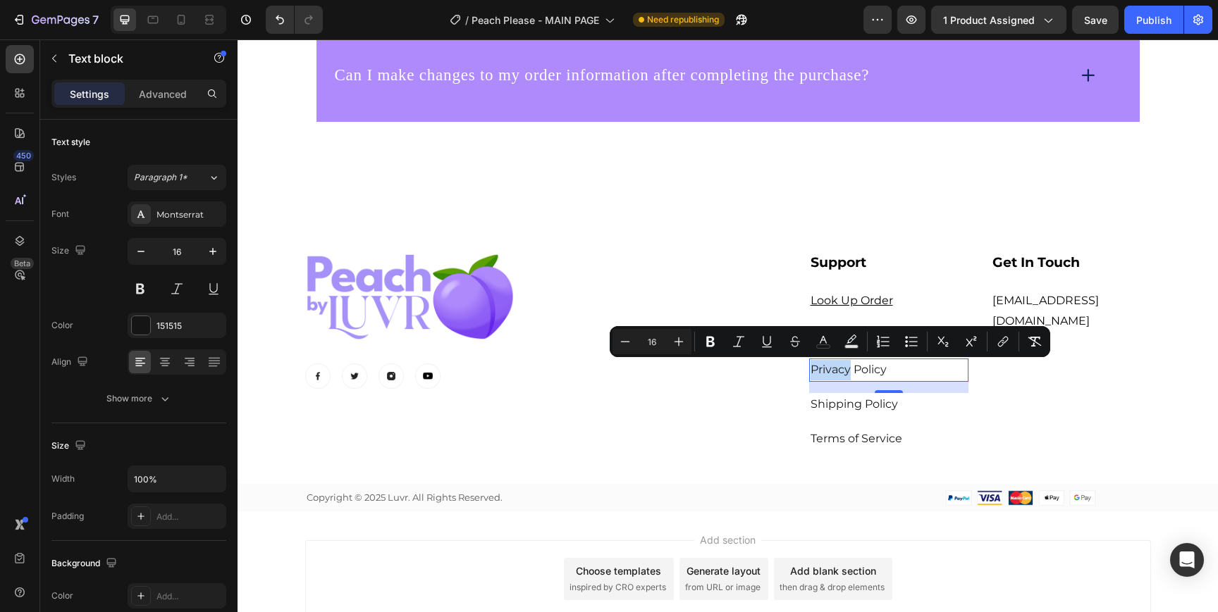
click at [829, 366] on span "Privacy Policy" at bounding box center [848, 369] width 76 height 13
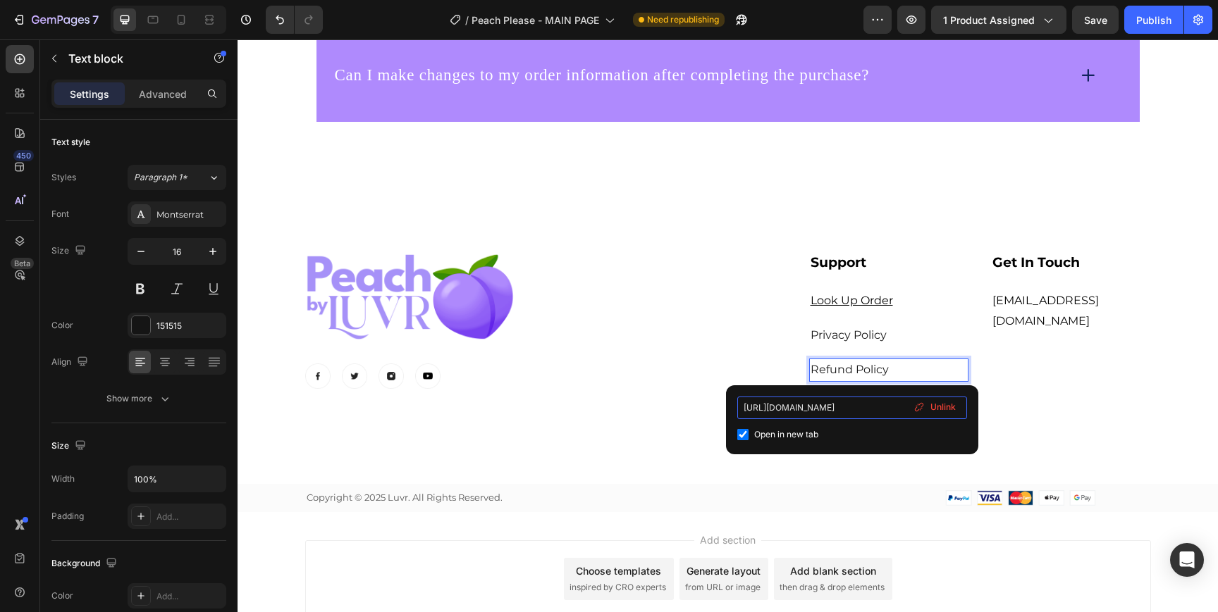
click at [884, 404] on input "[URL][DOMAIN_NAME]" at bounding box center [852, 408] width 230 height 23
type input "[URL][DOMAIN_NAME]"
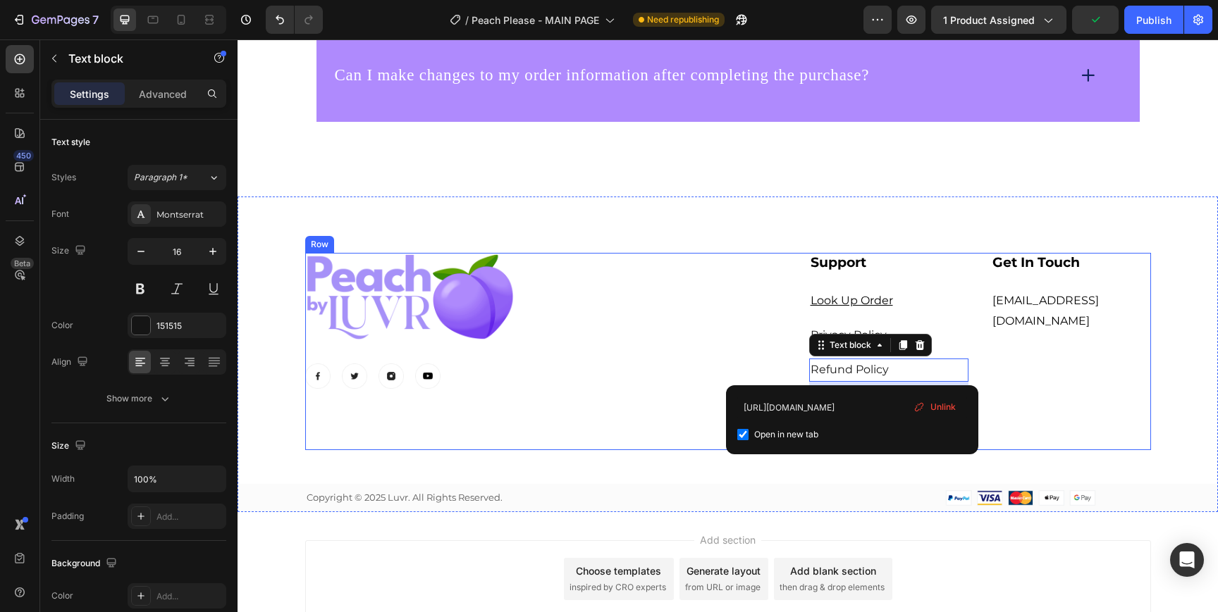
click at [735, 378] on div "Image Image Image Image Image Row ⁠⁠⁠⁠⁠⁠⁠ Support Heading Look Up Order Text bl…" at bounding box center [728, 352] width 846 height 198
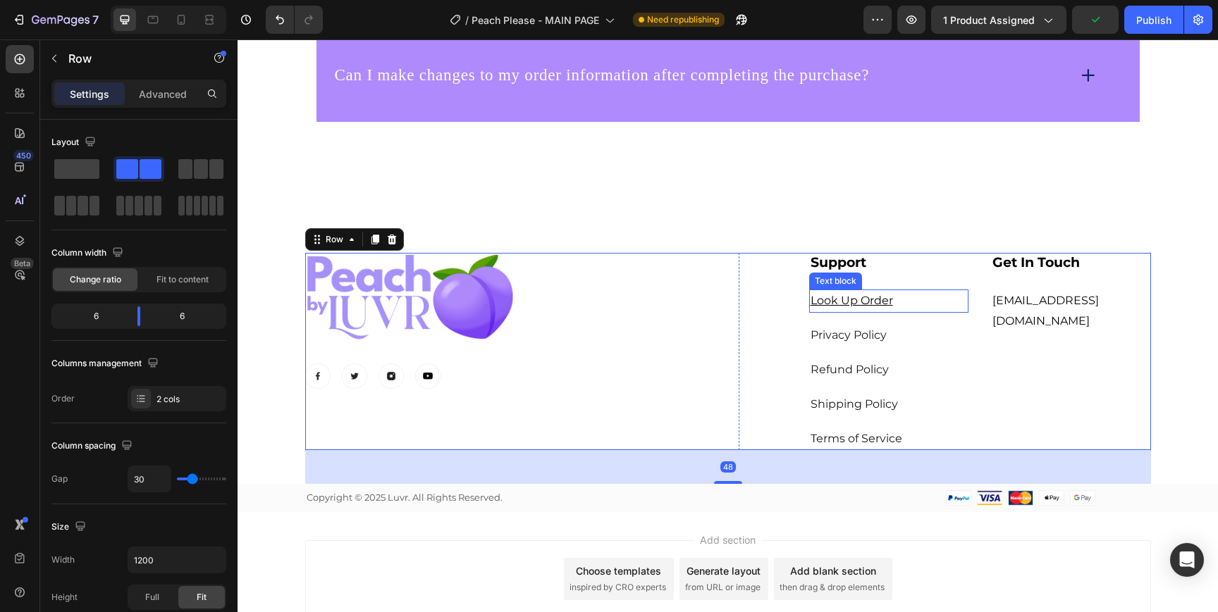
click at [851, 302] on u "Look Up Order" at bounding box center [851, 300] width 82 height 13
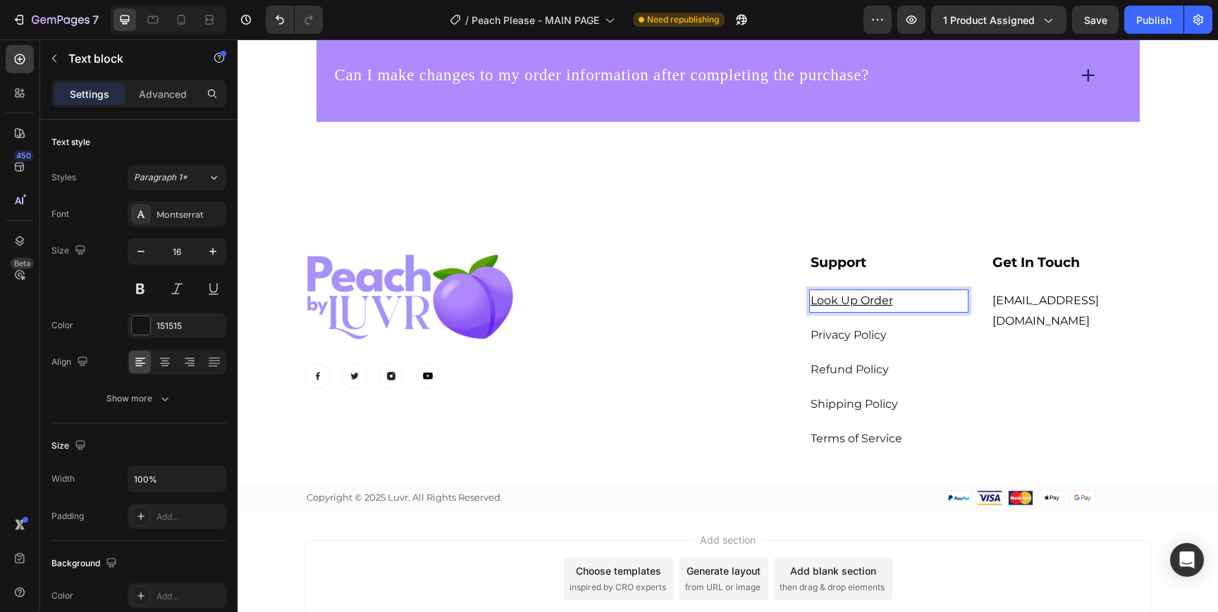
click at [851, 302] on u "Look Up Order" at bounding box center [851, 300] width 82 height 13
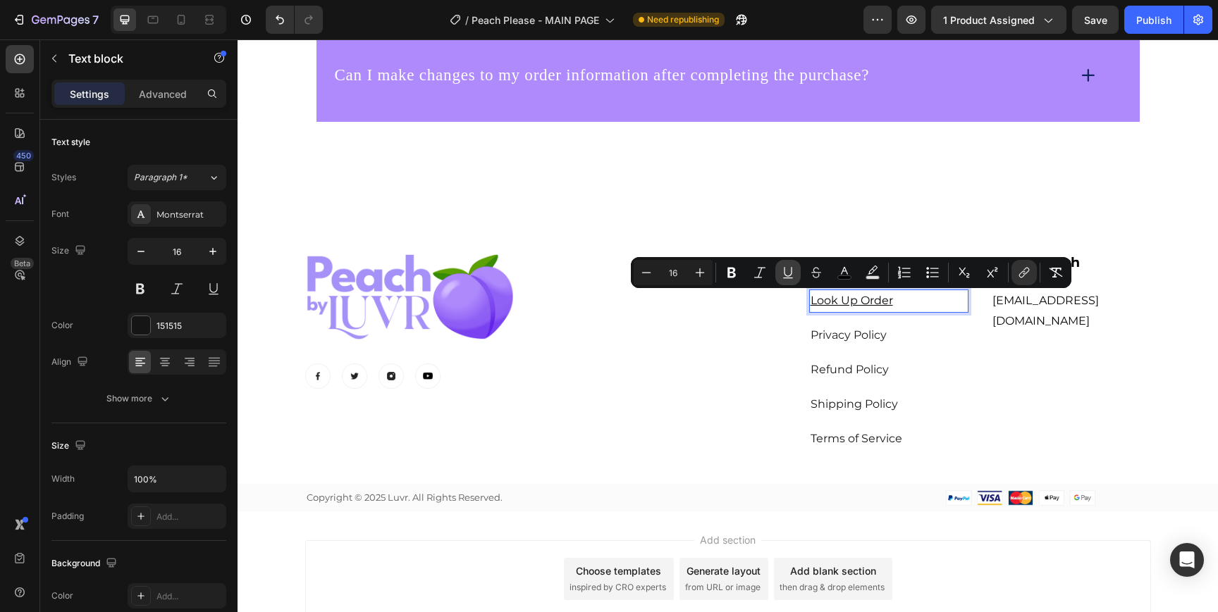
click at [796, 277] on button "Underline" at bounding box center [787, 272] width 25 height 25
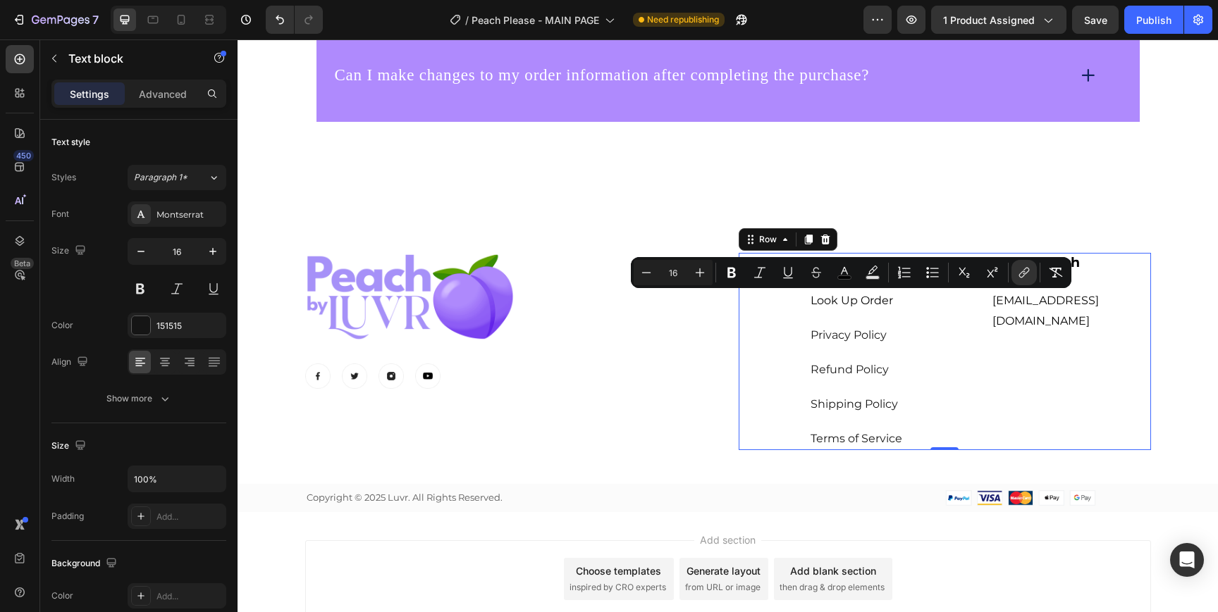
click at [776, 366] on div "⁠⁠⁠⁠⁠⁠⁠ Support Heading Look Up Order Text block Privacy Policy Text block Refu…" at bounding box center [944, 352] width 412 height 198
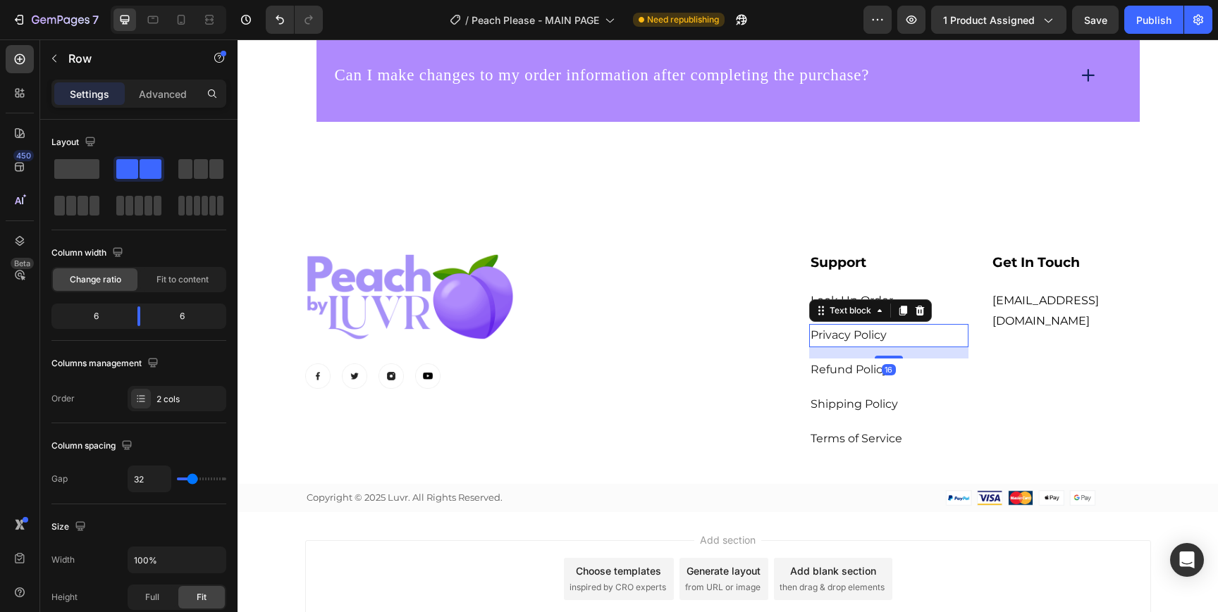
click at [840, 339] on span "Privacy Policy" at bounding box center [848, 334] width 76 height 13
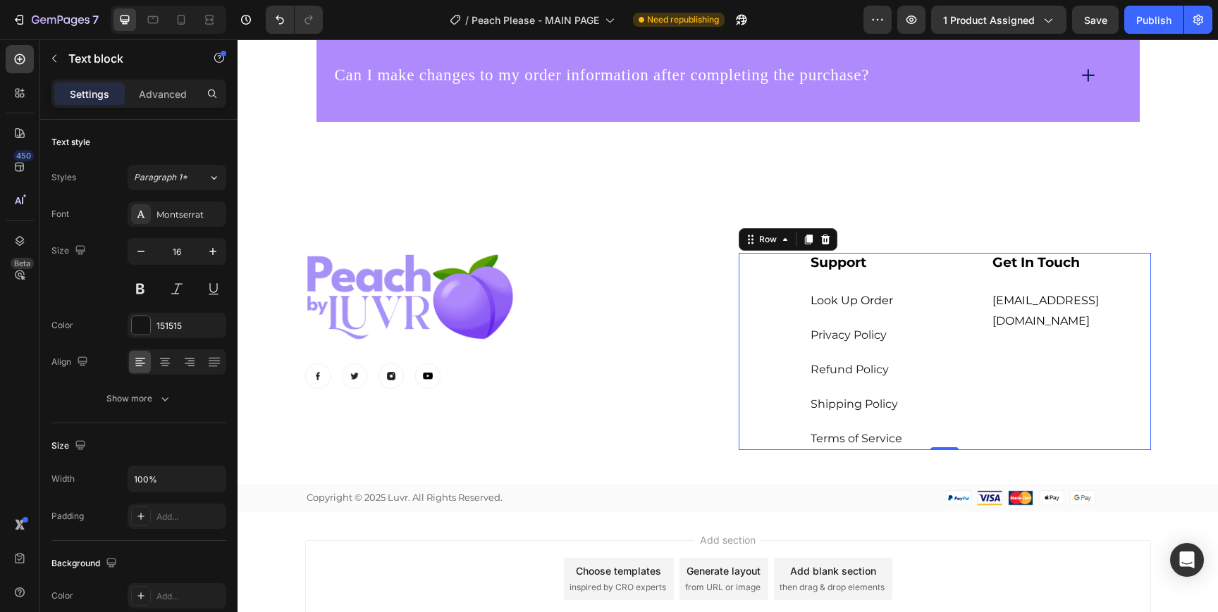
click at [849, 382] on div "⁠⁠⁠⁠⁠⁠⁠ Support Heading Look Up Order Text block Privacy Policy Text block Refu…" at bounding box center [889, 352] width 160 height 198
click at [849, 376] on span "Refund Policy" at bounding box center [849, 369] width 78 height 13
click at [755, 378] on div "⁠⁠⁠⁠⁠⁠⁠ Support Heading Look Up Order Text block Privacy Policy Text block Refu…" at bounding box center [944, 352] width 412 height 198
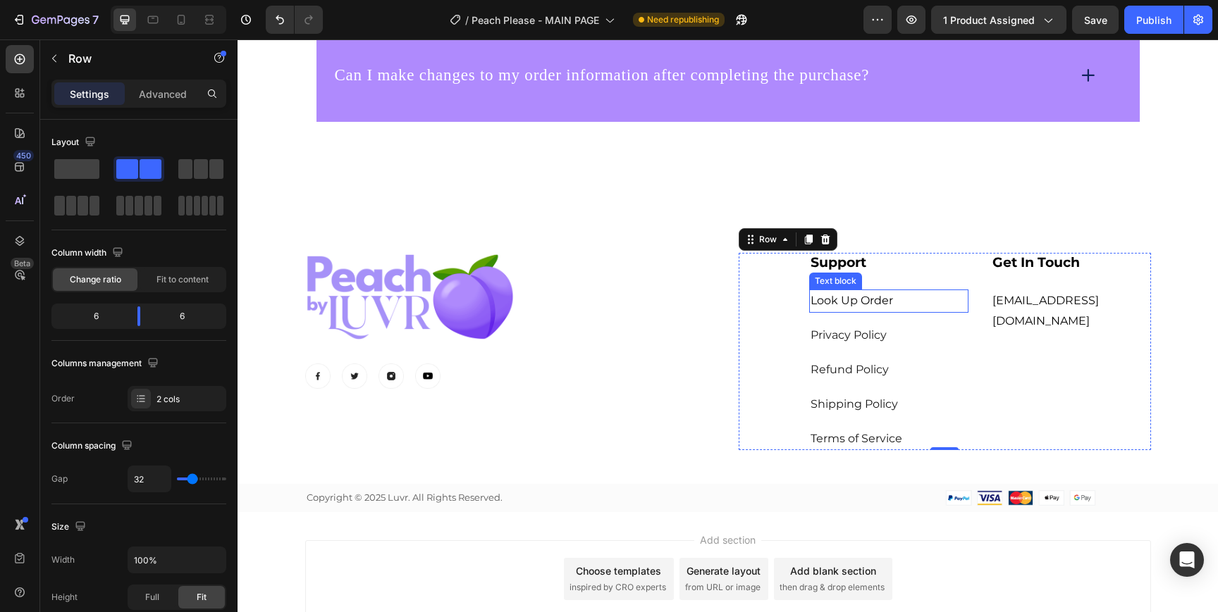
click at [874, 296] on span "Look Up Order" at bounding box center [851, 300] width 82 height 13
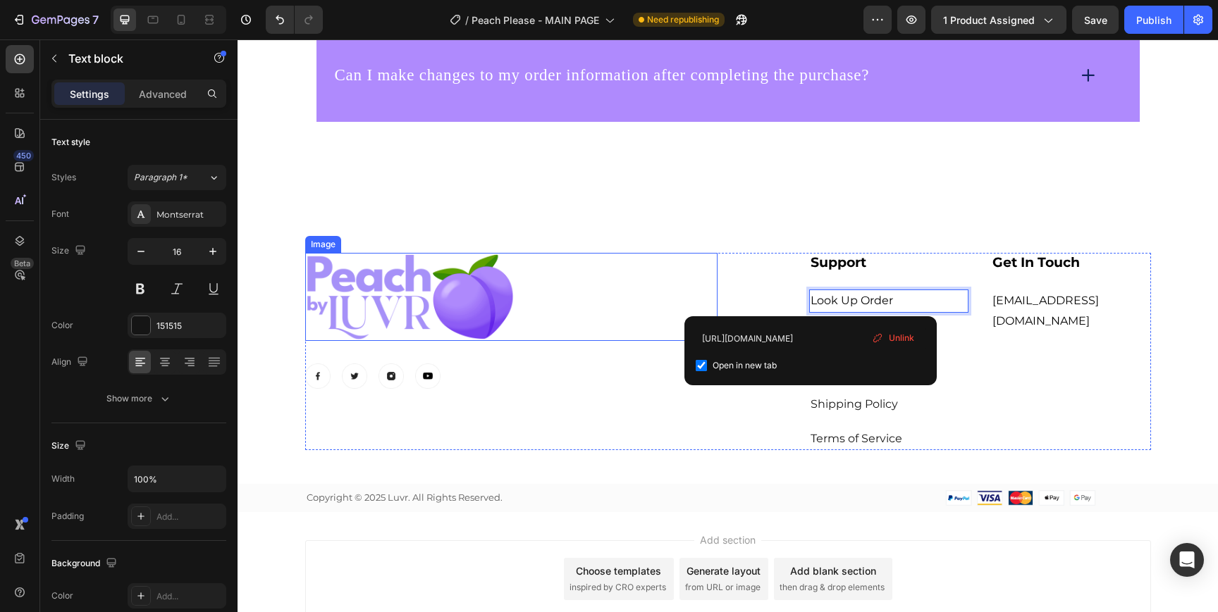
click at [641, 254] on div at bounding box center [511, 297] width 412 height 88
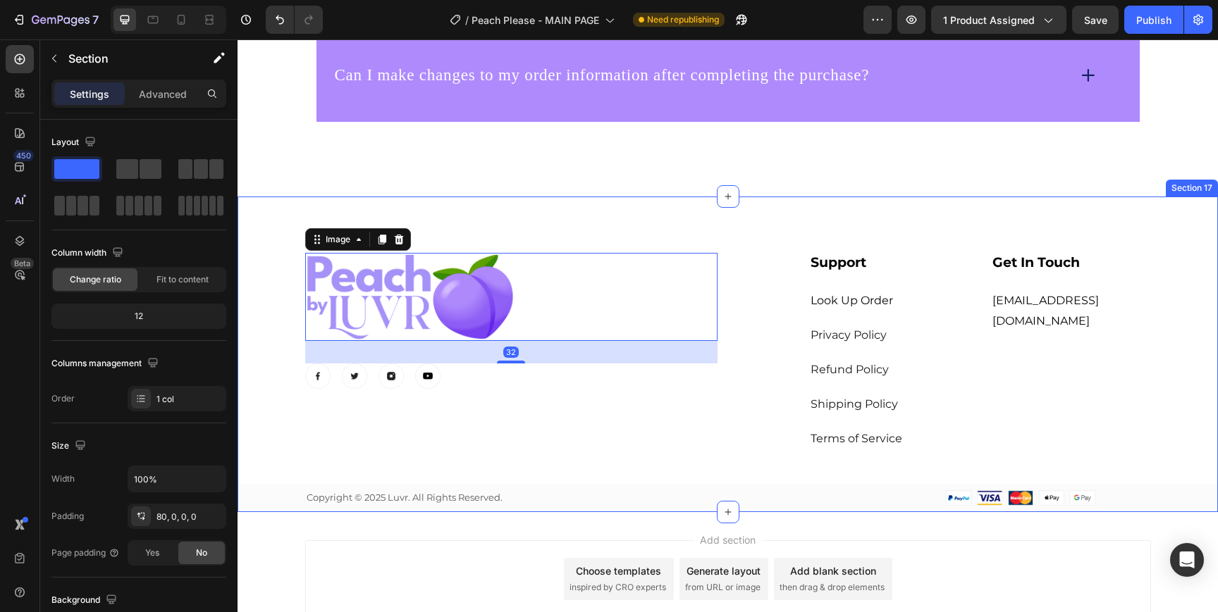
click at [727, 212] on div "Image 32 Image Image Image Image Row ⁠⁠⁠⁠⁠⁠⁠ Support Heading Look Up Order Text…" at bounding box center [727, 355] width 980 height 316
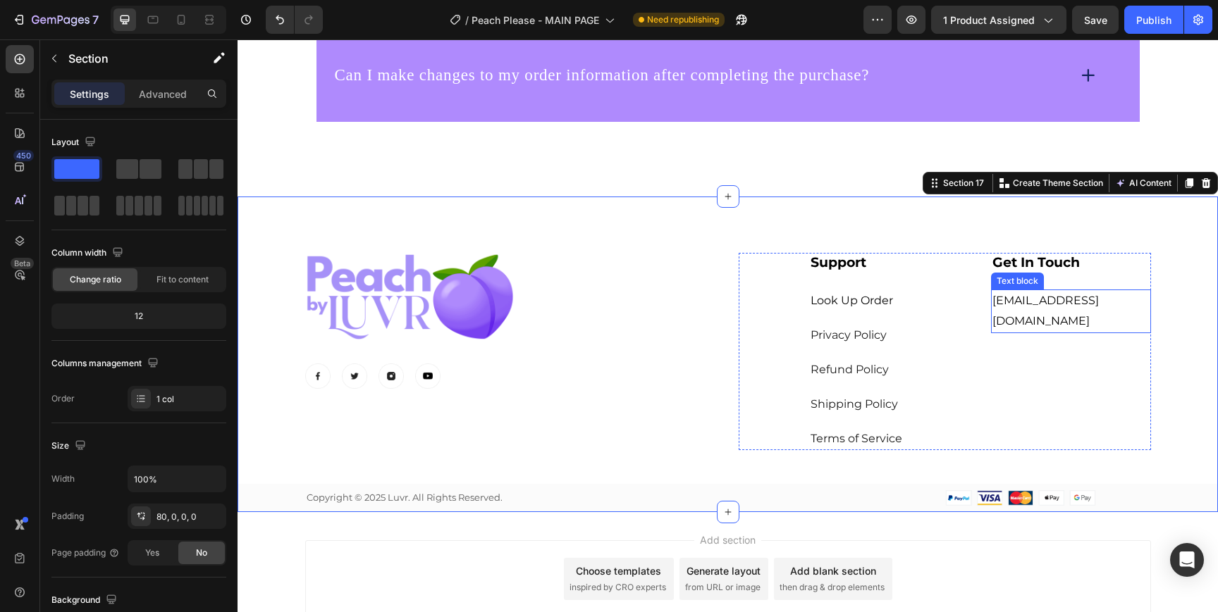
click at [1050, 301] on span "[EMAIL_ADDRESS][DOMAIN_NAME]" at bounding box center [1045, 311] width 106 height 34
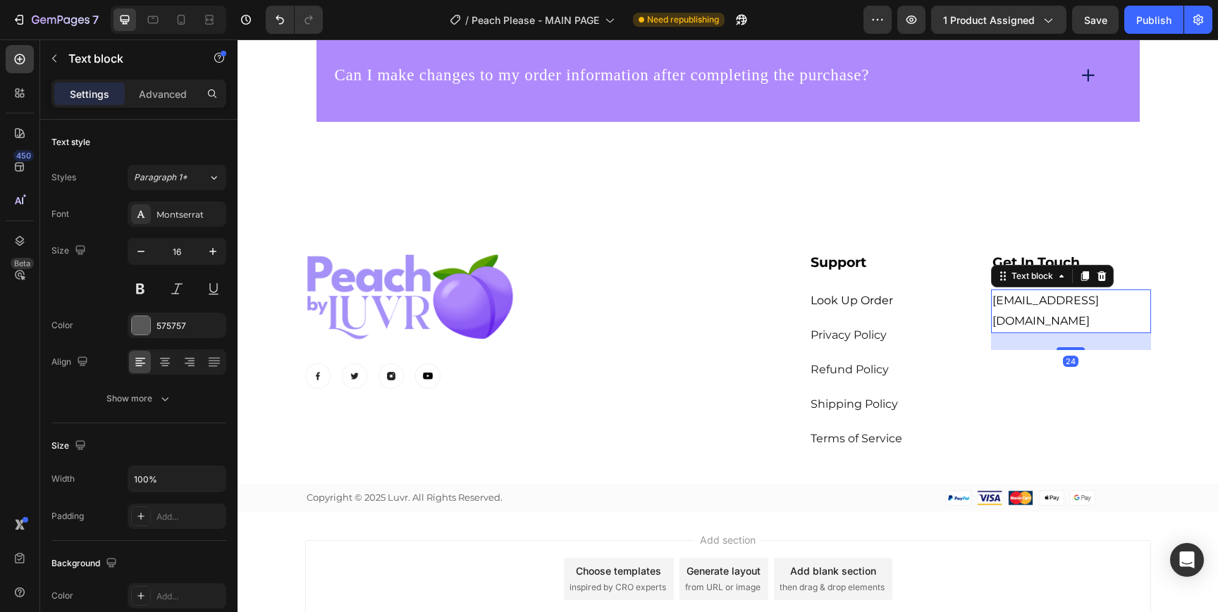
click at [1050, 301] on span "[EMAIL_ADDRESS][DOMAIN_NAME]" at bounding box center [1045, 311] width 106 height 34
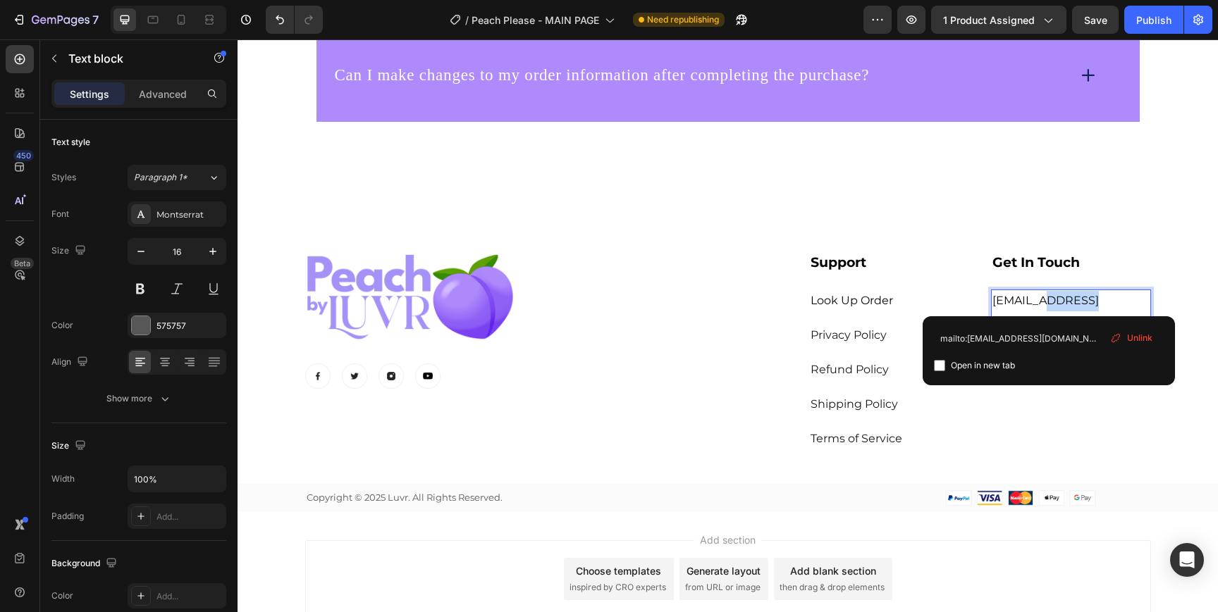
click at [1050, 301] on span "[EMAIL_ADDRESS][DOMAIN_NAME]" at bounding box center [1045, 311] width 106 height 34
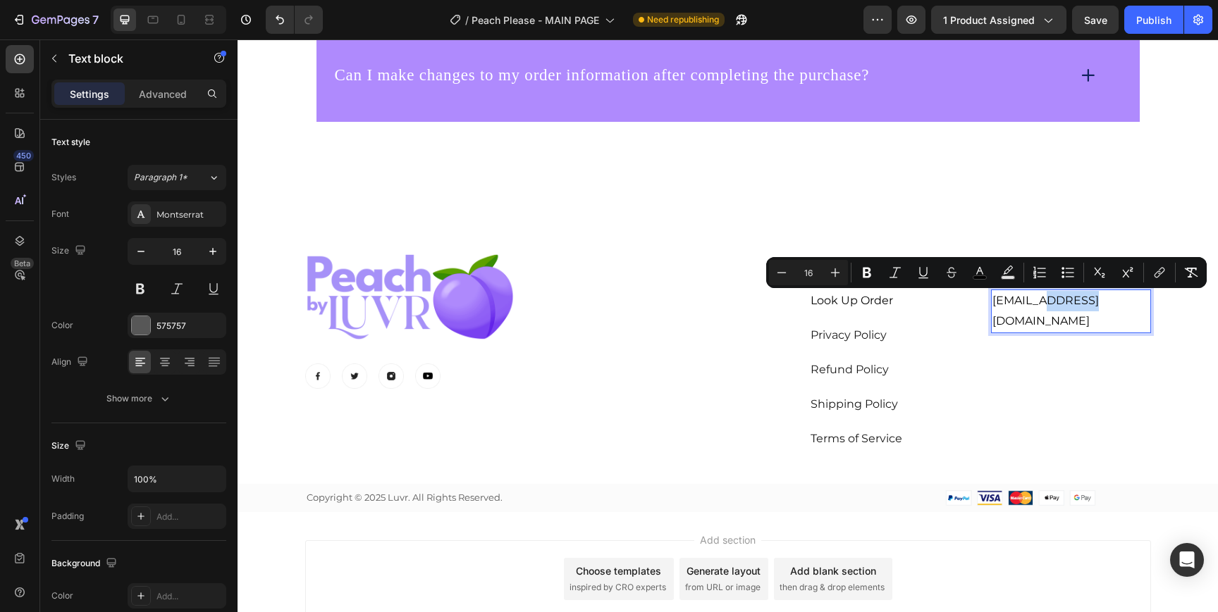
click at [1053, 302] on span "[EMAIL_ADDRESS][DOMAIN_NAME]" at bounding box center [1045, 311] width 106 height 34
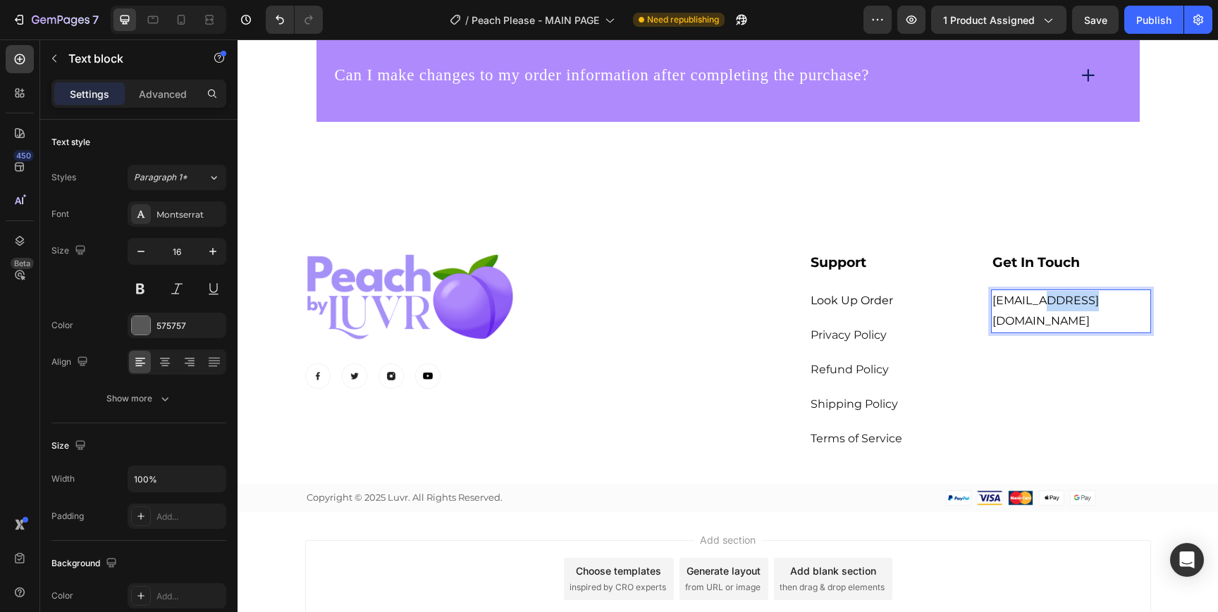
click at [1053, 302] on span "[EMAIL_ADDRESS][DOMAIN_NAME]" at bounding box center [1045, 311] width 106 height 34
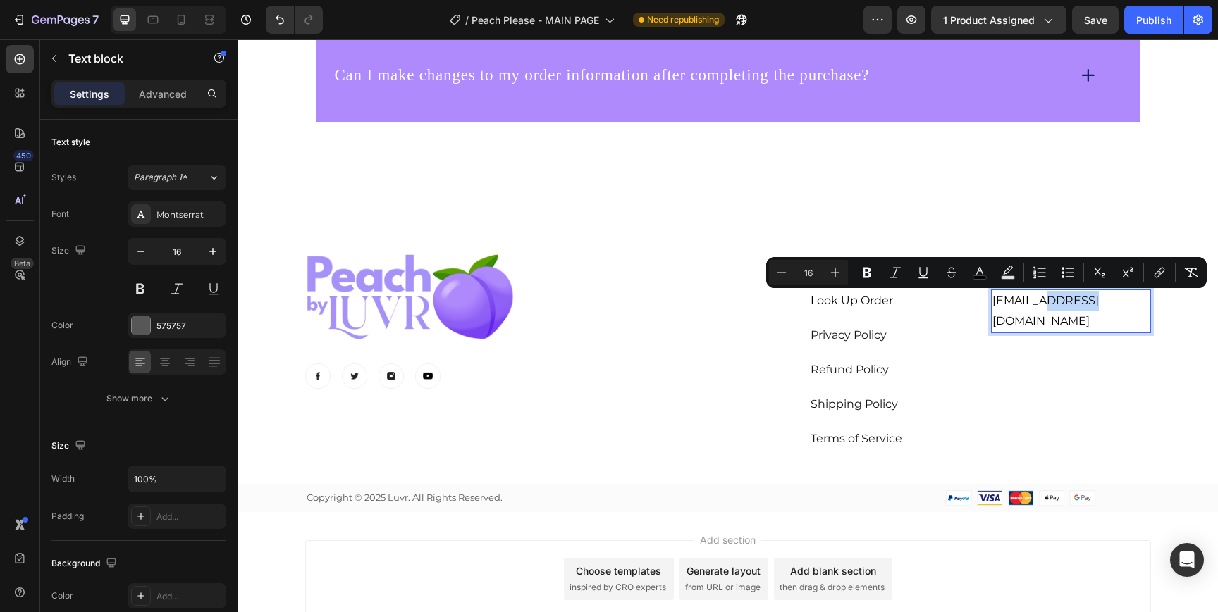
click at [1053, 302] on span "[EMAIL_ADDRESS][DOMAIN_NAME]" at bounding box center [1045, 311] width 106 height 34
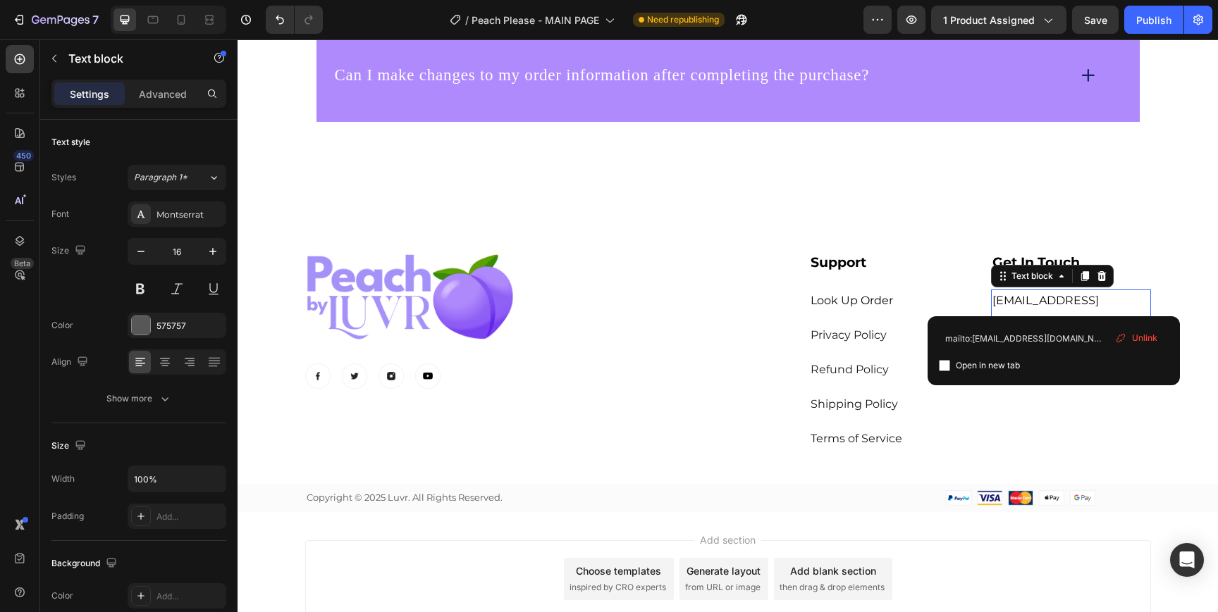
click at [1124, 338] on icon at bounding box center [1120, 338] width 11 height 11
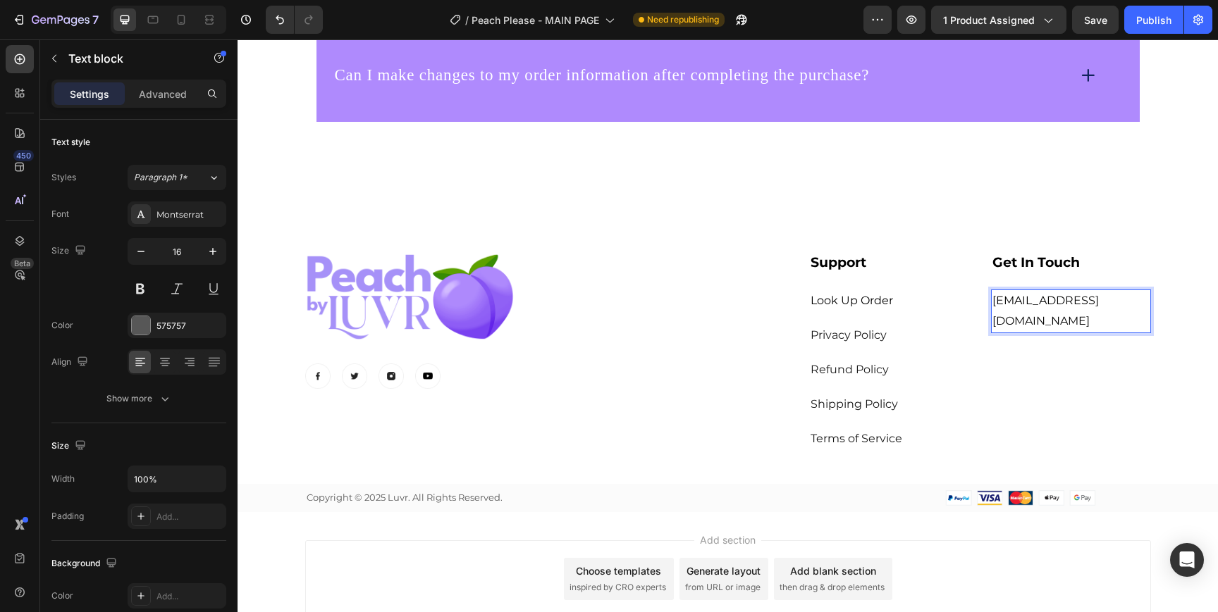
click at [1071, 306] on span "[EMAIL_ADDRESS][DOMAIN_NAME]" at bounding box center [1045, 311] width 106 height 34
click at [1080, 306] on span "[EMAIL_ADDRESS][DOMAIN_NAME]" at bounding box center [1045, 311] width 106 height 34
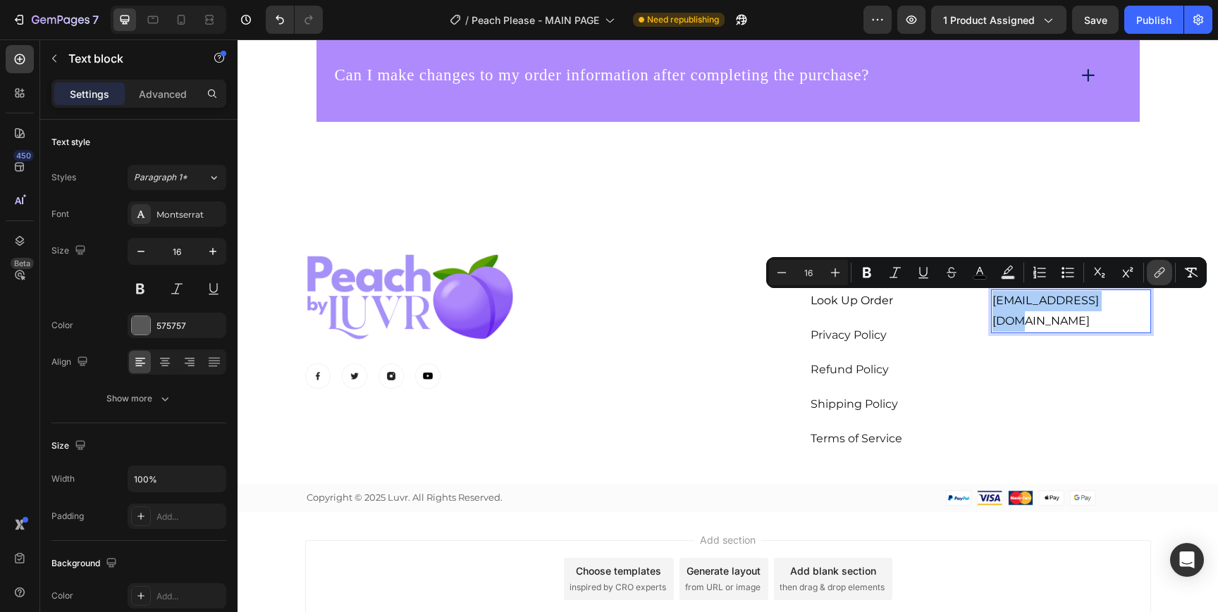
click at [1158, 278] on icon "Editor contextual toolbar" at bounding box center [1159, 273] width 14 height 14
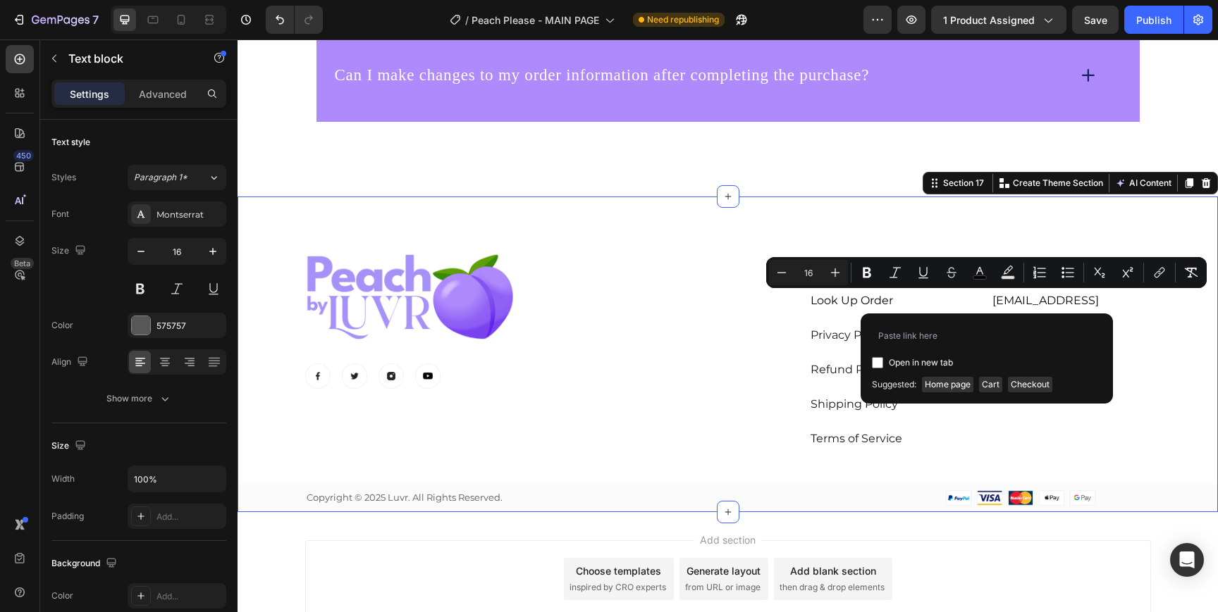
click at [1158, 347] on div "Image Image Image Image Image Row ⁠⁠⁠⁠⁠⁠⁠ Support Heading Look Up Order Text bl…" at bounding box center [727, 382] width 980 height 259
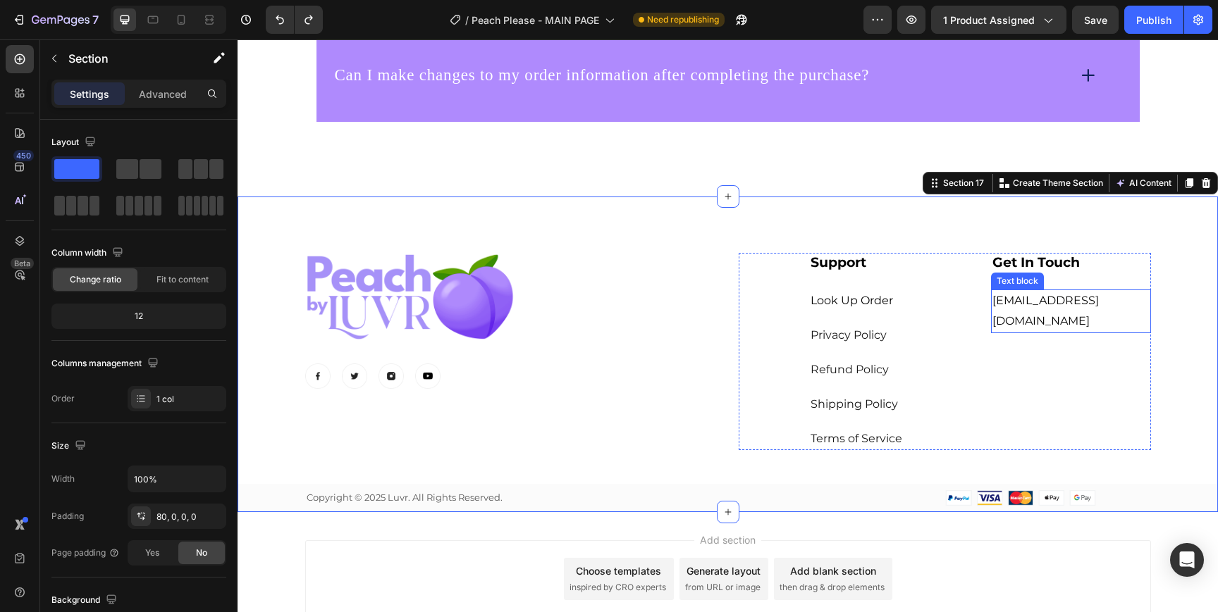
click at [1094, 303] on span "[EMAIL_ADDRESS][DOMAIN_NAME]" at bounding box center [1045, 311] width 106 height 34
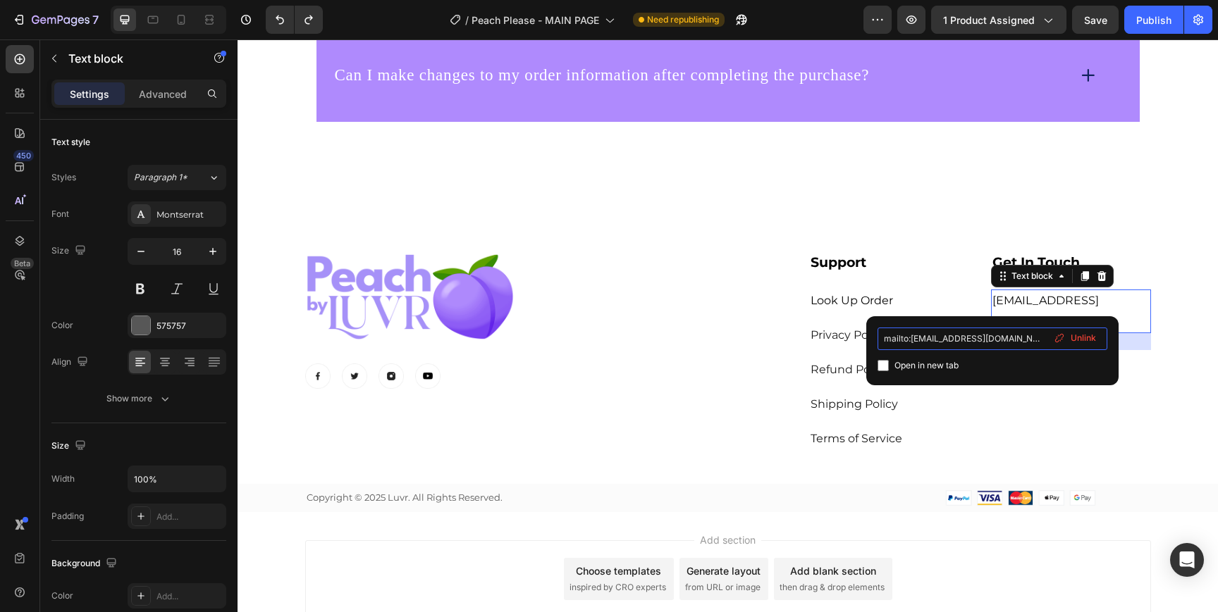
click at [923, 343] on input "mailto:[EMAIL_ADDRESS][DOMAIN_NAME]" at bounding box center [992, 339] width 230 height 23
click at [918, 343] on input "mailto:[EMAIL_ADDRESS][DOMAIN_NAME]" at bounding box center [992, 339] width 230 height 23
type input "mailto:[EMAIL_ADDRESS][DOMAIN_NAME]"
click at [879, 368] on input "checkbox" at bounding box center [882, 365] width 11 height 11
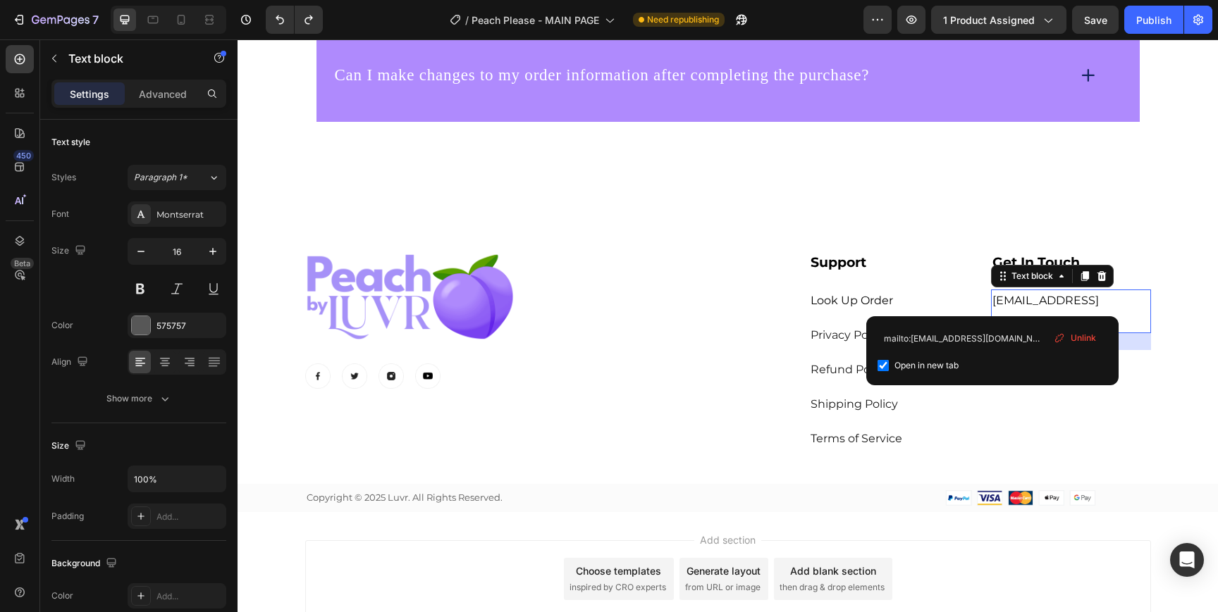
checkbox input "true"
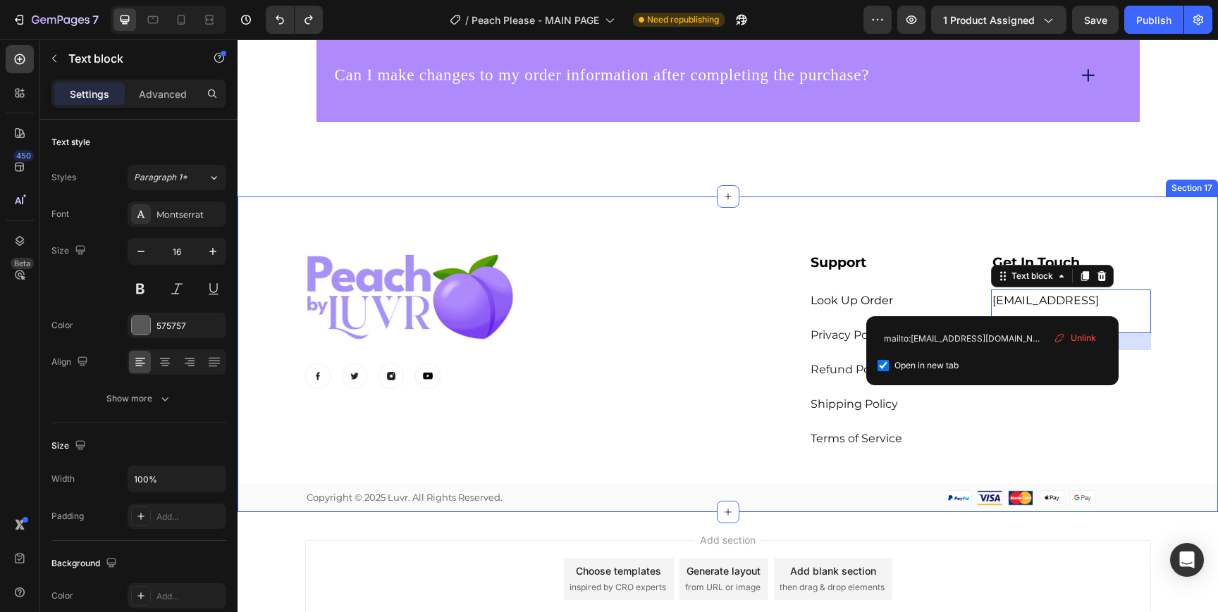
click at [937, 223] on div "Image Image Image Image Image Row ⁠⁠⁠⁠⁠⁠⁠ Support Heading Look Up Order Text bl…" at bounding box center [727, 355] width 980 height 316
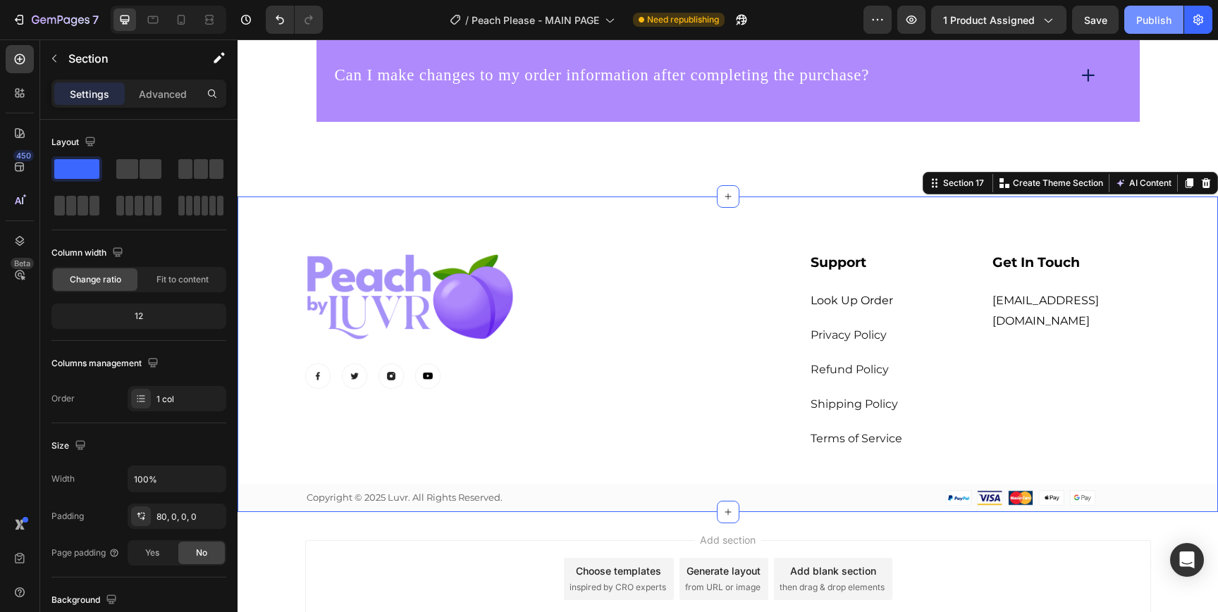
click at [1160, 16] on div "Publish" at bounding box center [1153, 20] width 35 height 15
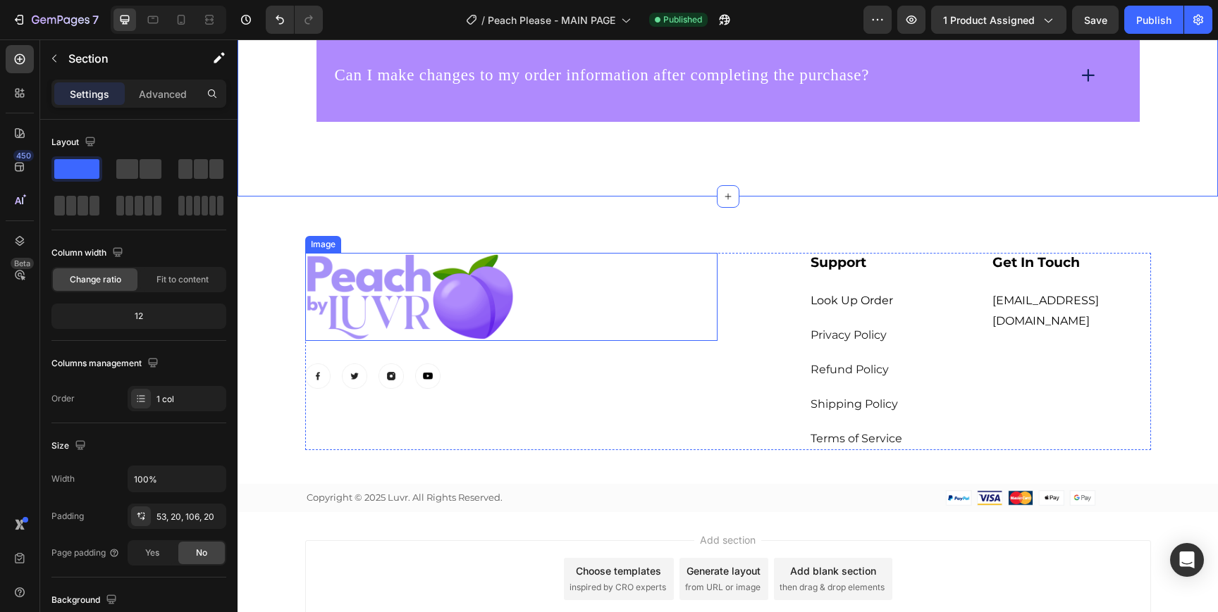
click at [383, 309] on img at bounding box center [410, 297] width 211 height 88
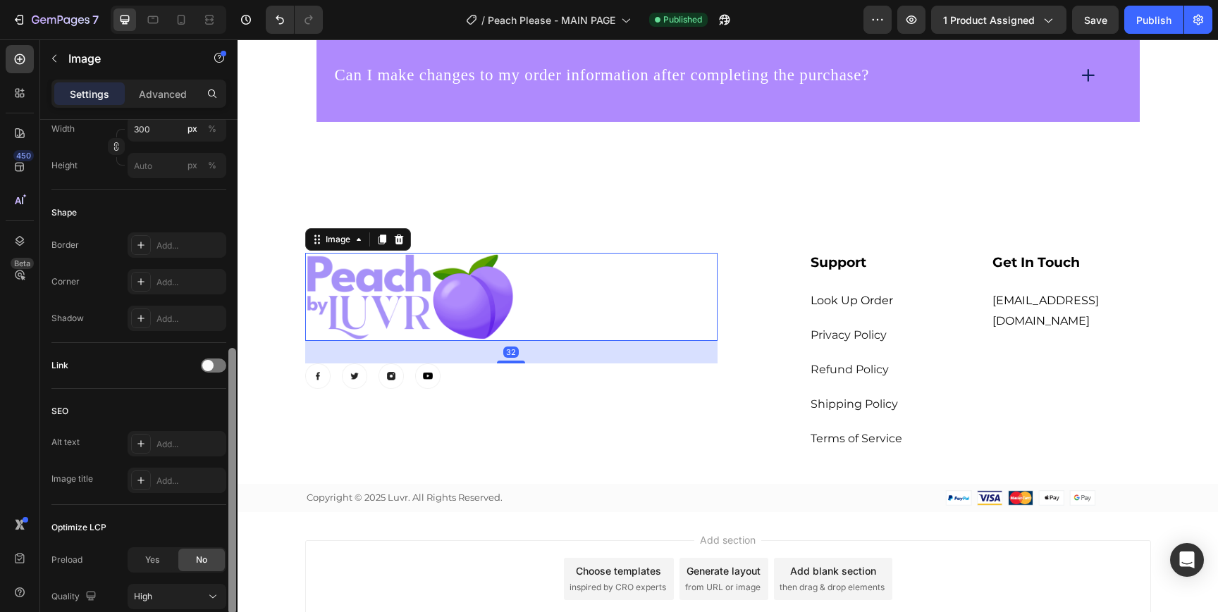
scroll to position [431, 0]
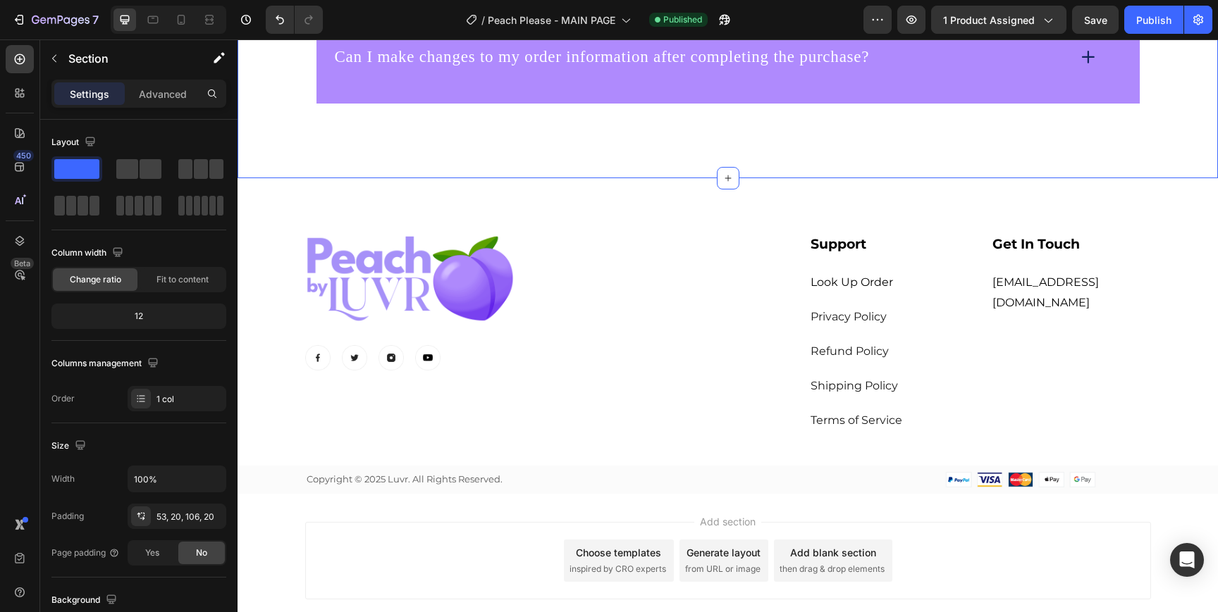
scroll to position [6941, 0]
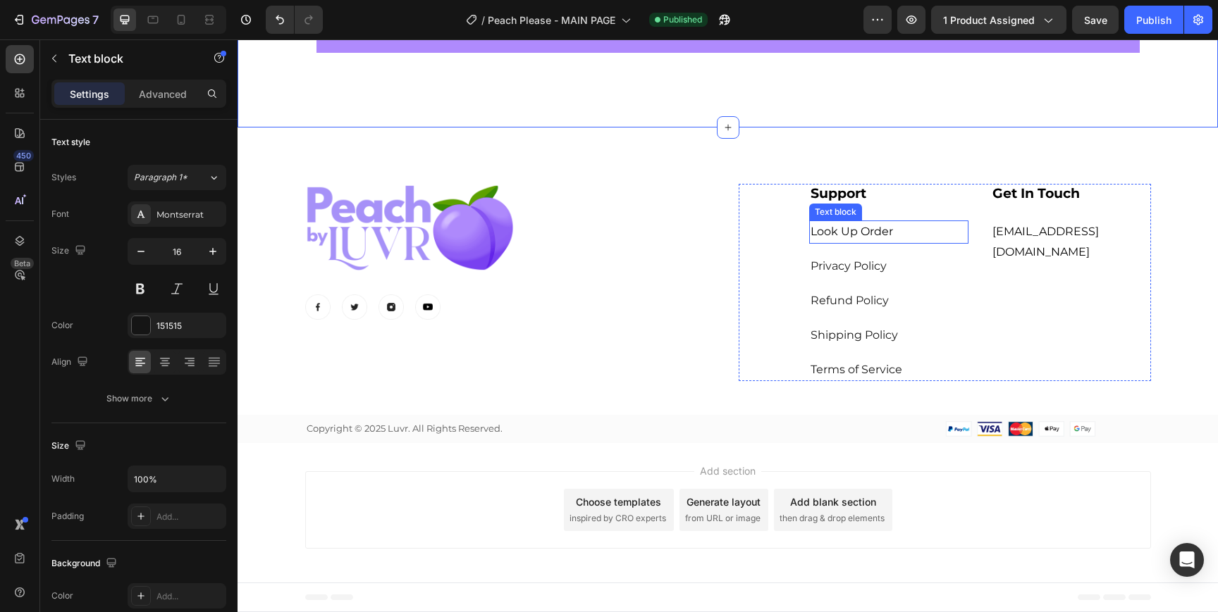
click at [870, 233] on span "Look Up Order" at bounding box center [851, 231] width 82 height 13
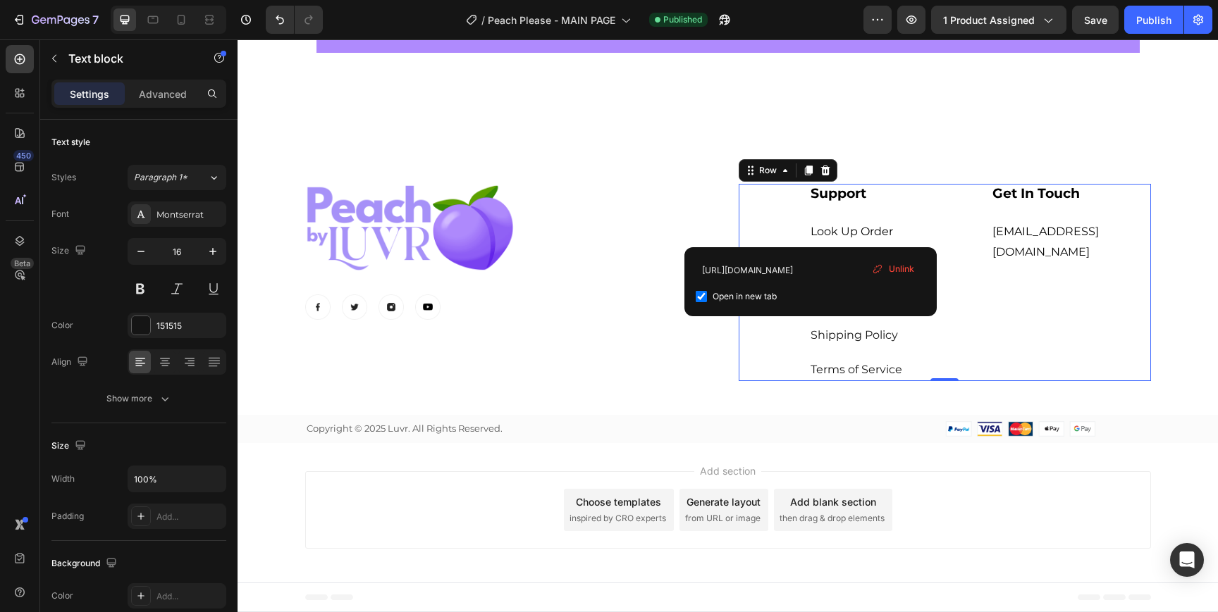
click at [1014, 311] on div "Get In Touch Heading [EMAIL_ADDRESS][DOMAIN_NAME] Text block" at bounding box center [1071, 283] width 160 height 198
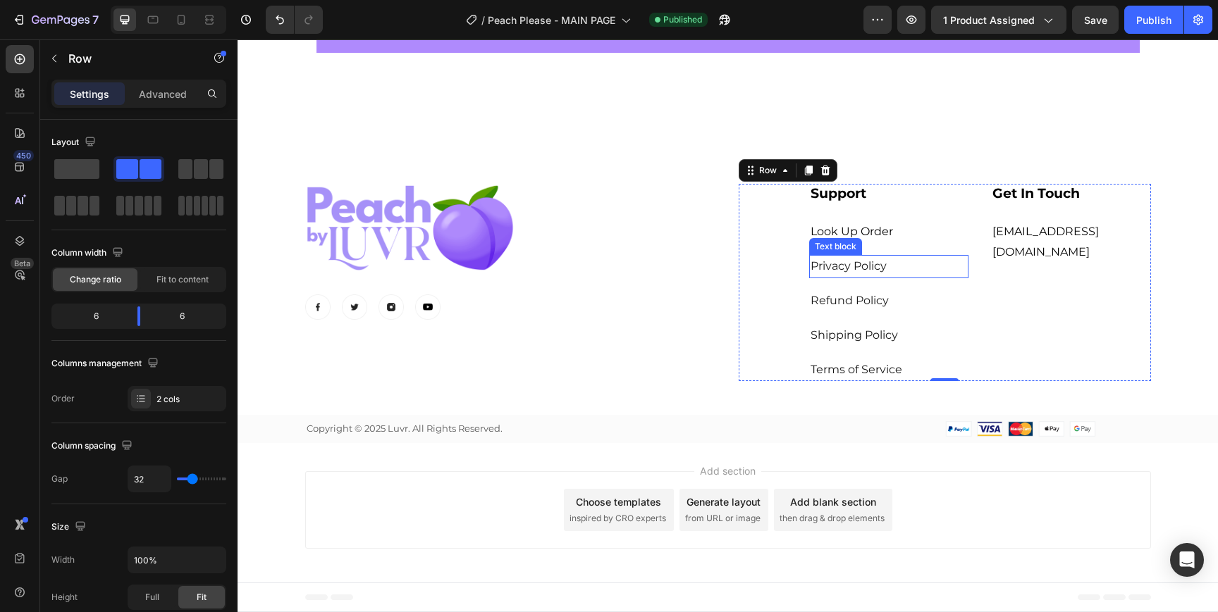
click at [867, 259] on span "Privacy Policy" at bounding box center [848, 265] width 76 height 13
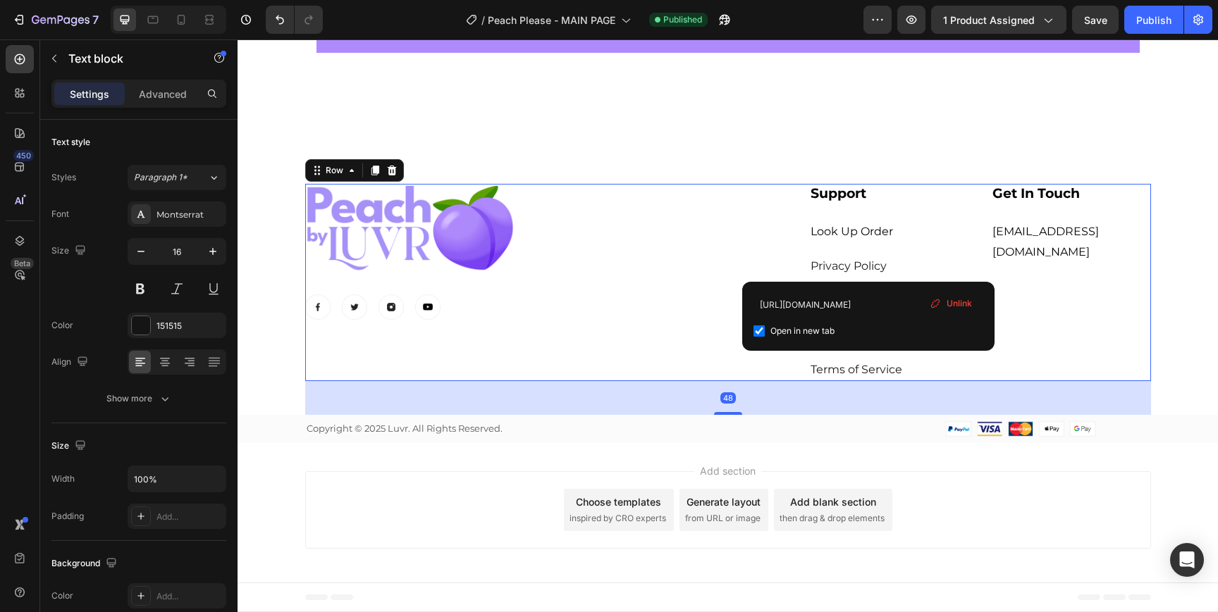
click at [724, 255] on div "Image Image Image Image Image Row ⁠⁠⁠⁠⁠⁠⁠ Support Heading Look Up Order Text bl…" at bounding box center [728, 283] width 846 height 198
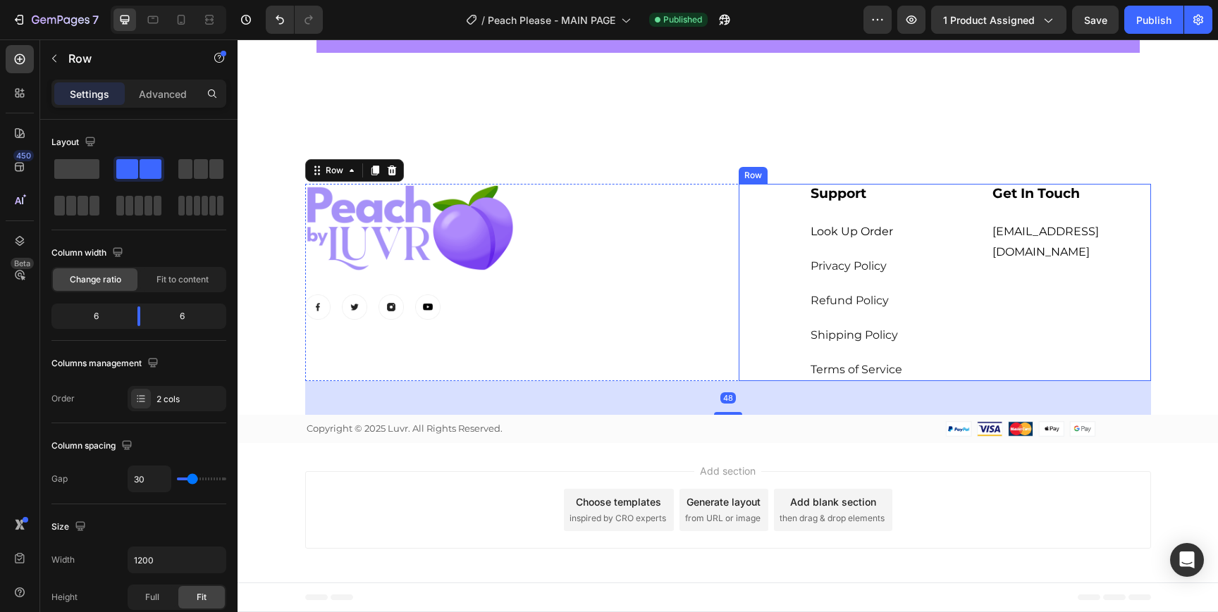
click at [838, 297] on span "Refund Policy" at bounding box center [849, 300] width 78 height 13
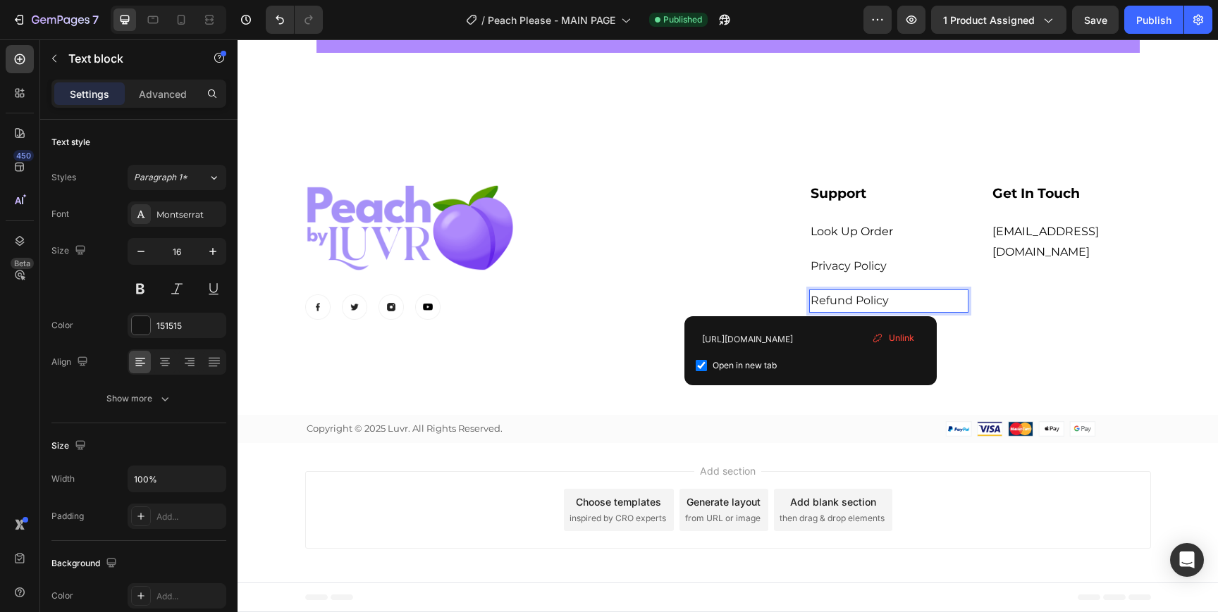
click at [765, 291] on div "⁠⁠⁠⁠⁠⁠⁠ Support Heading Look Up Order Text block Privacy Policy Text block Refu…" at bounding box center [944, 283] width 412 height 198
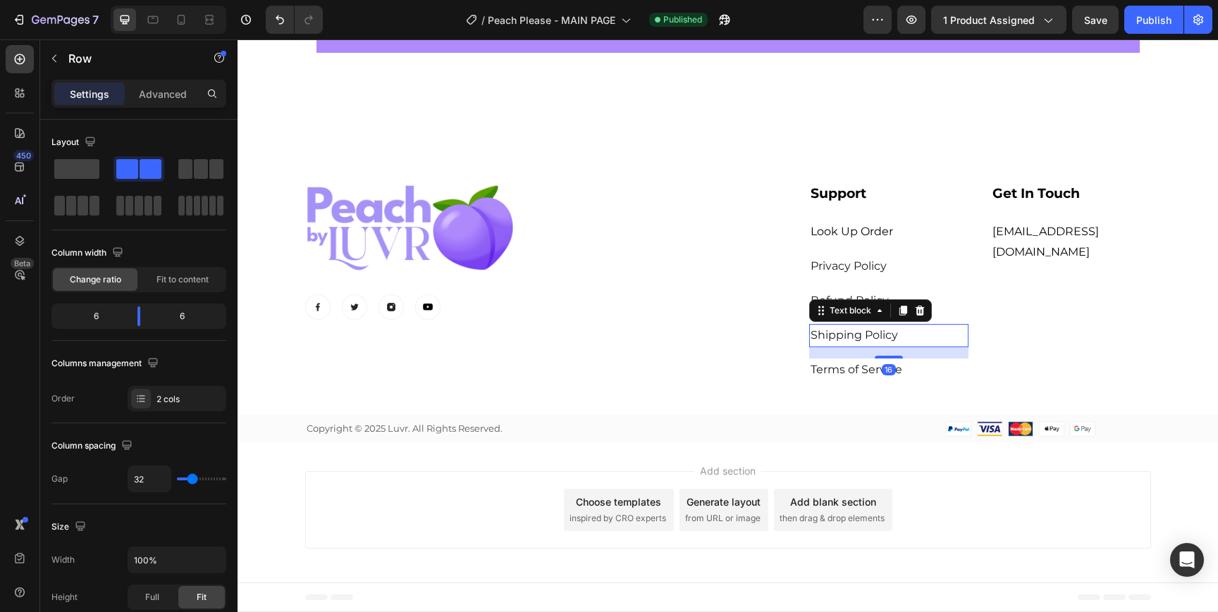
click at [838, 336] on link "Shipping Policy" at bounding box center [853, 334] width 87 height 13
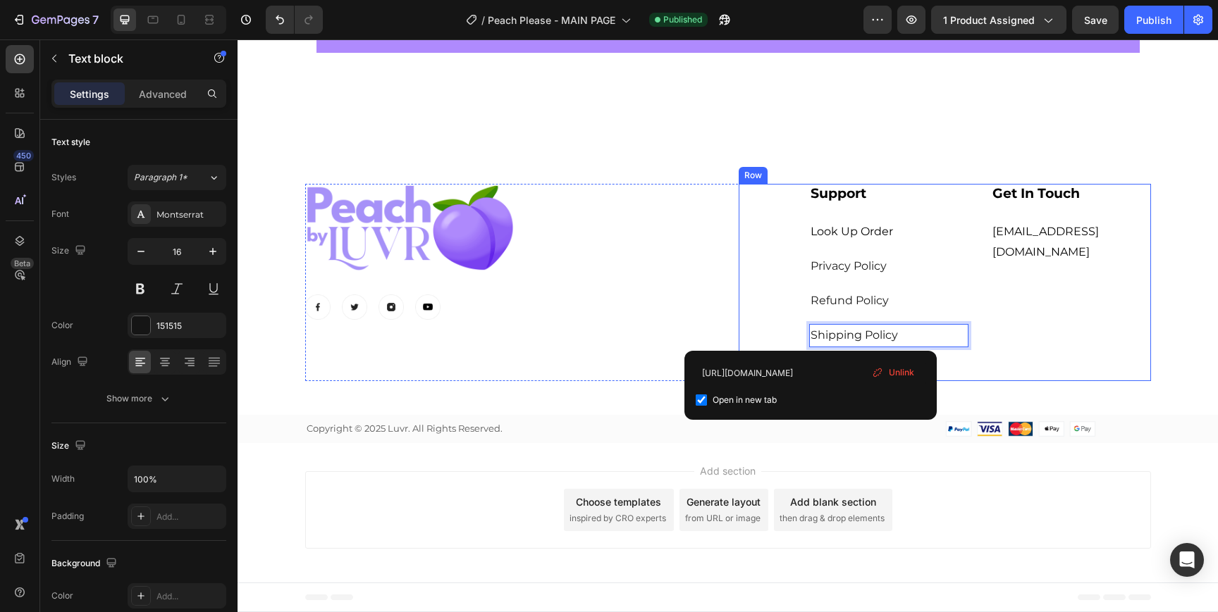
click at [738, 314] on div "⁠⁠⁠⁠⁠⁠⁠ Support Heading Look Up Order Text block Privacy Policy Text block Refu…" at bounding box center [944, 283] width 412 height 198
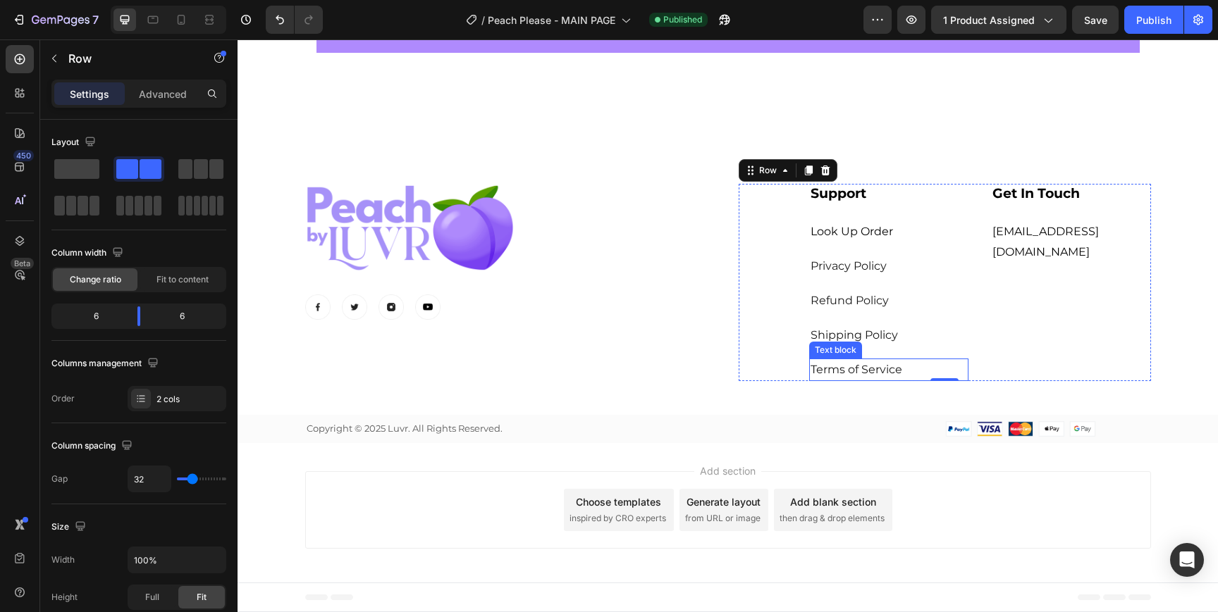
click at [842, 369] on link "Terms of Service" at bounding box center [856, 369] width 92 height 13
click at [764, 339] on div "⁠⁠⁠⁠⁠⁠⁠ Support Heading Look Up Order Text block Privacy Policy Text block Refu…" at bounding box center [944, 283] width 412 height 198
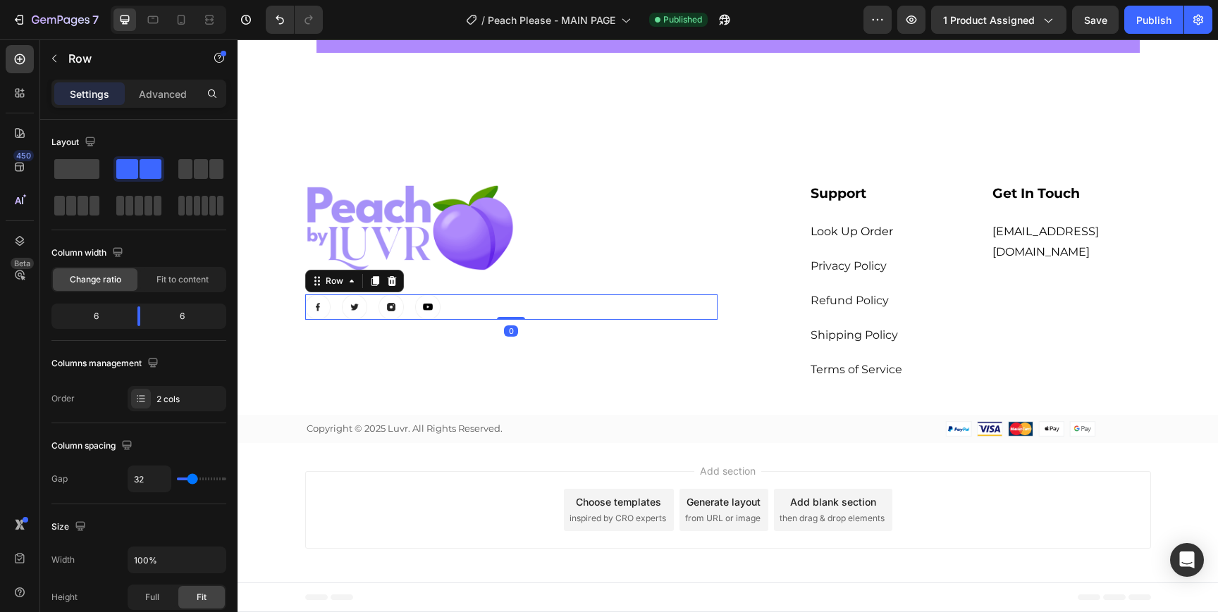
click at [661, 308] on div "Image Image Image Image Row 0" at bounding box center [511, 307] width 412 height 25
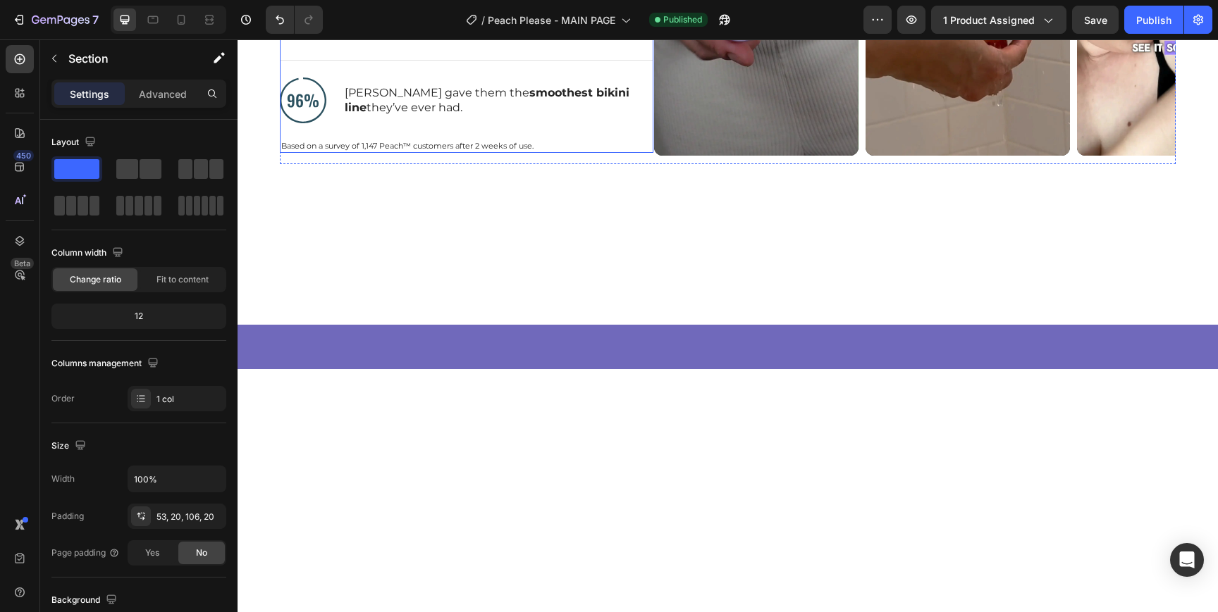
scroll to position [0, 0]
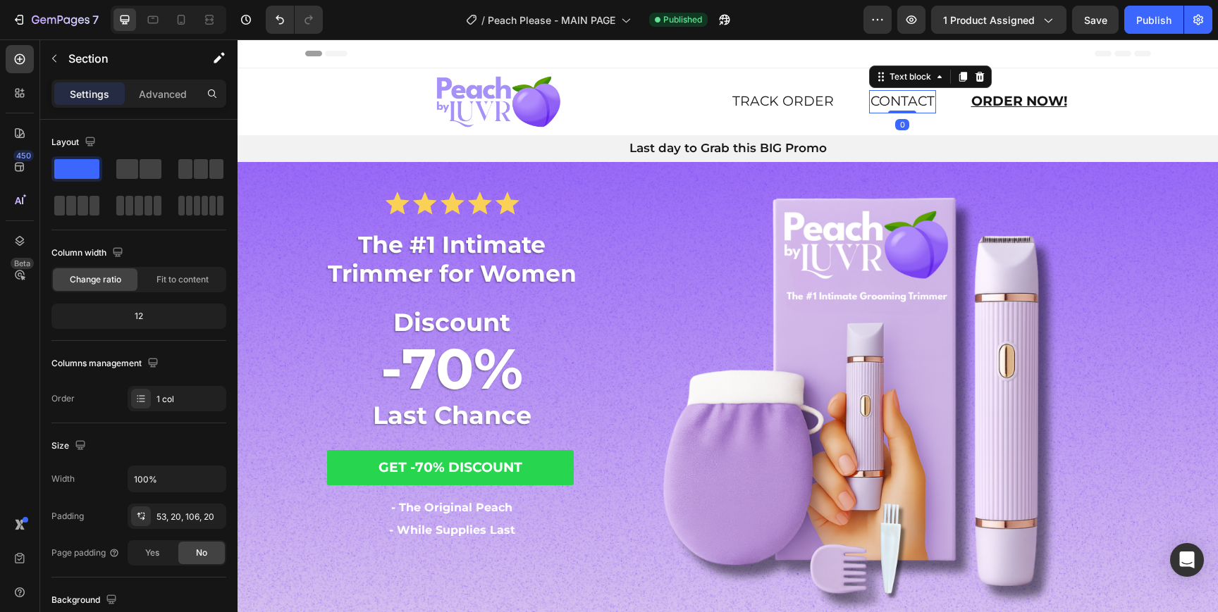
click at [918, 99] on link "CONTACT" at bounding box center [902, 101] width 64 height 16
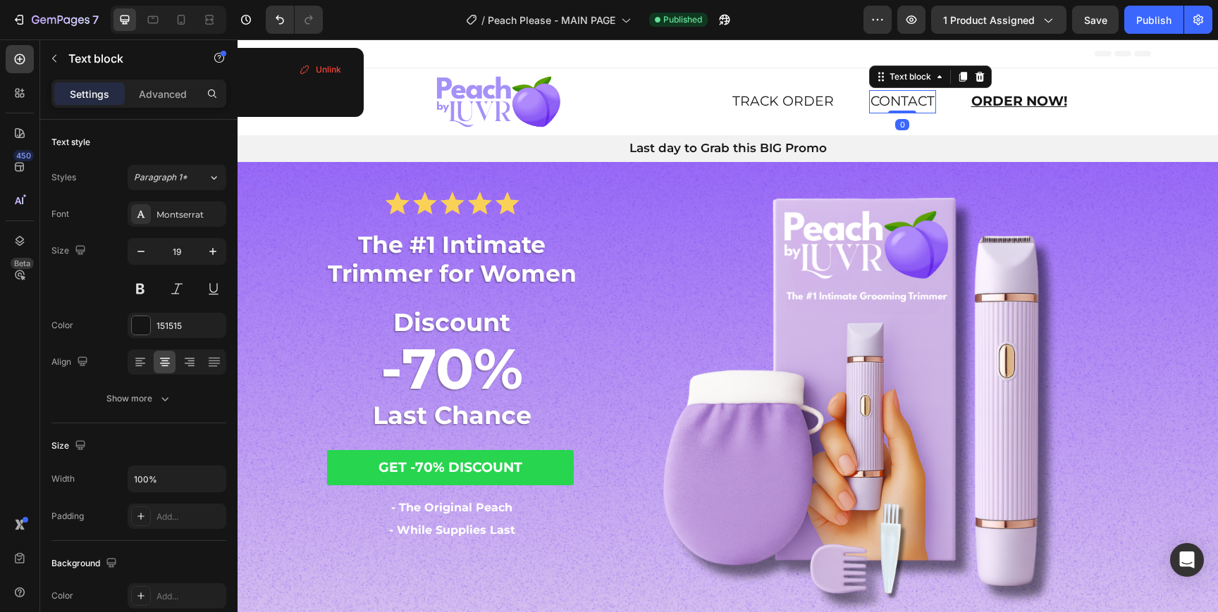
click at [904, 104] on link "CONTACT" at bounding box center [902, 101] width 64 height 16
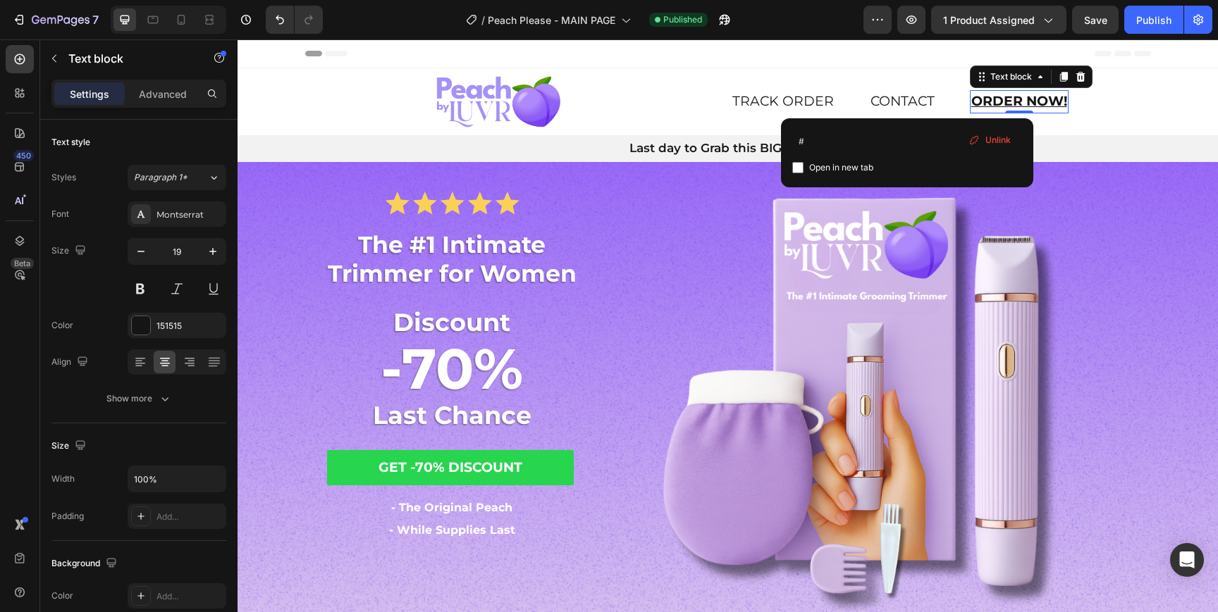
click at [983, 101] on u "ORDER NOW!" at bounding box center [1019, 101] width 96 height 16
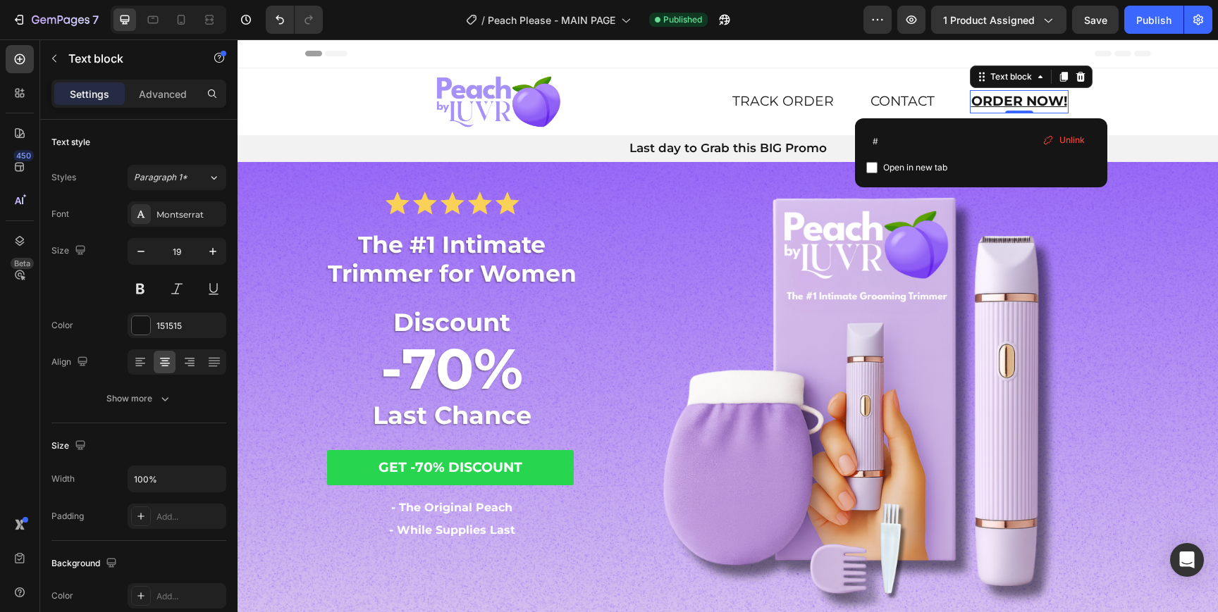
click at [984, 101] on u "ORDER NOW!" at bounding box center [1019, 101] width 96 height 16
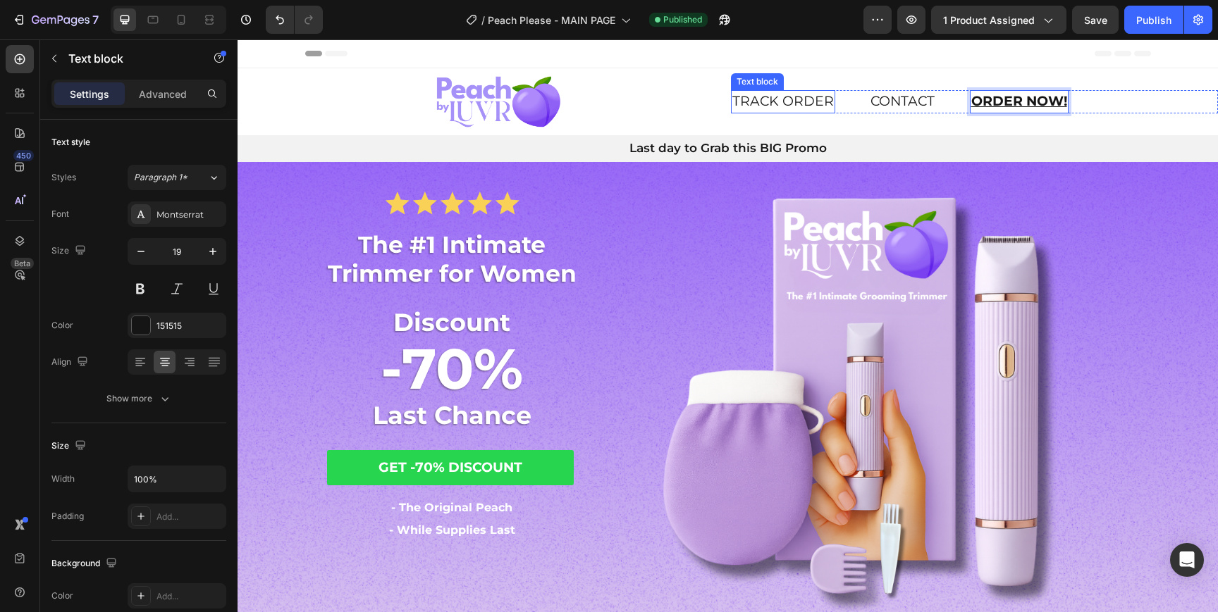
click at [777, 104] on link "TRACK ORDER" at bounding box center [782, 101] width 101 height 16
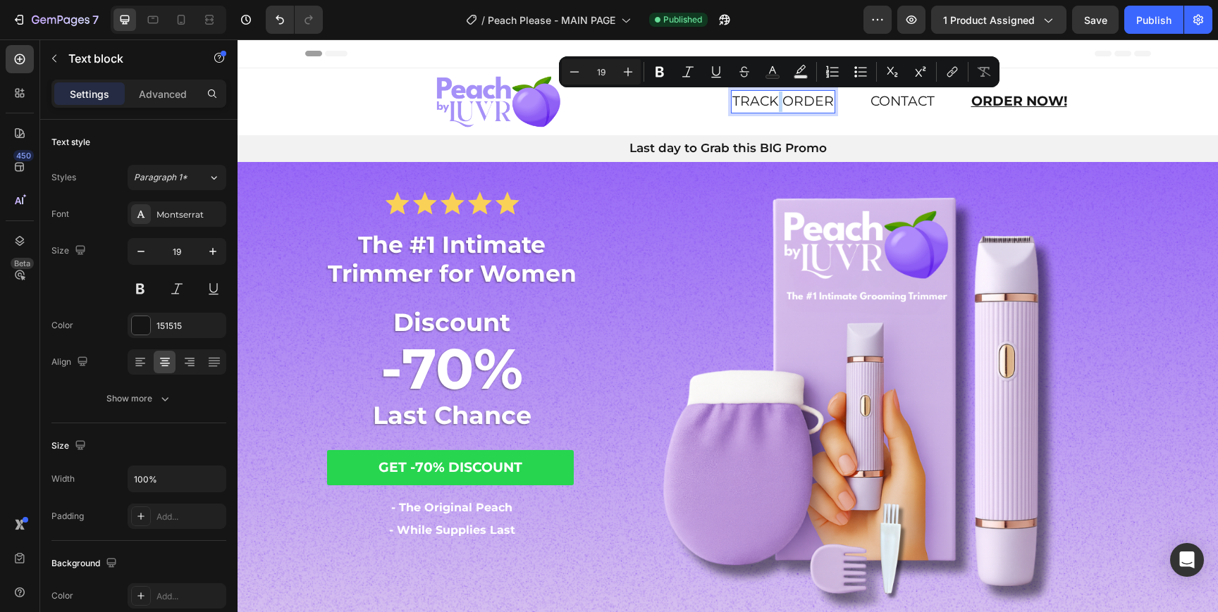
click at [781, 104] on link "TRACK ORDER" at bounding box center [782, 101] width 101 height 16
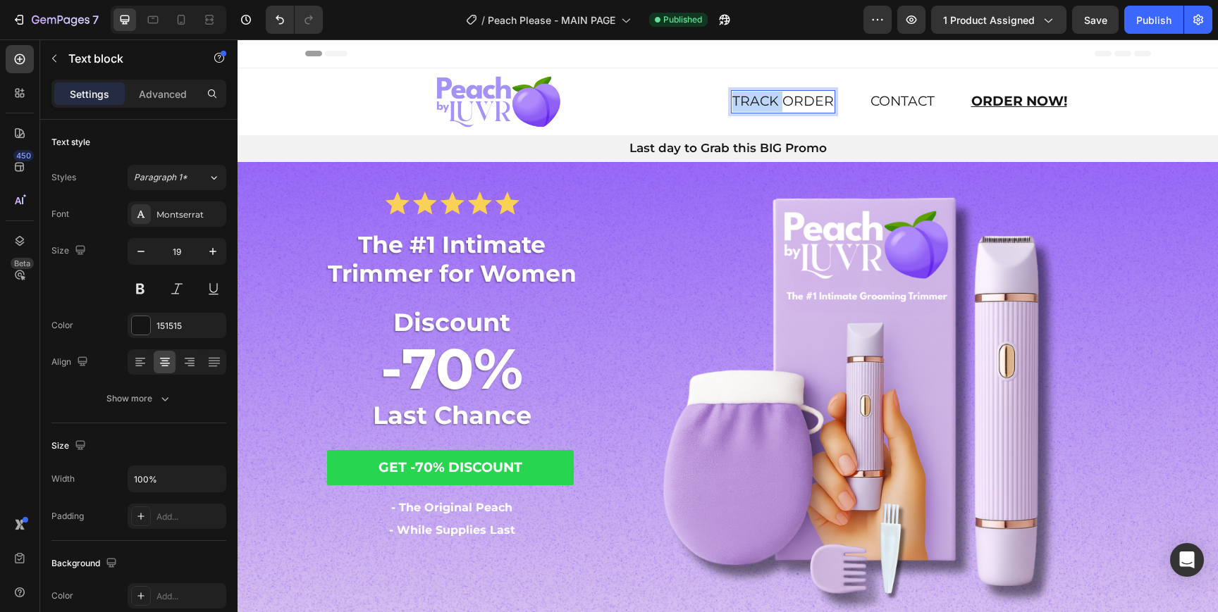
click at [781, 104] on link "TRACK ORDER" at bounding box center [782, 101] width 101 height 16
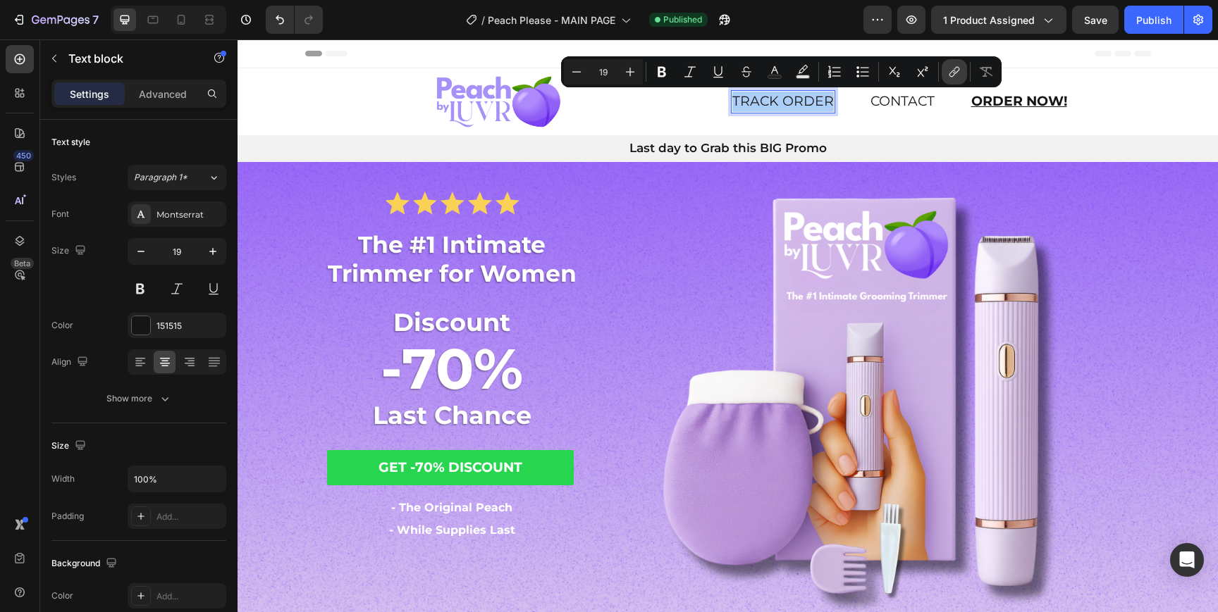
click at [947, 72] on icon "Editor contextual toolbar" at bounding box center [954, 72] width 14 height 14
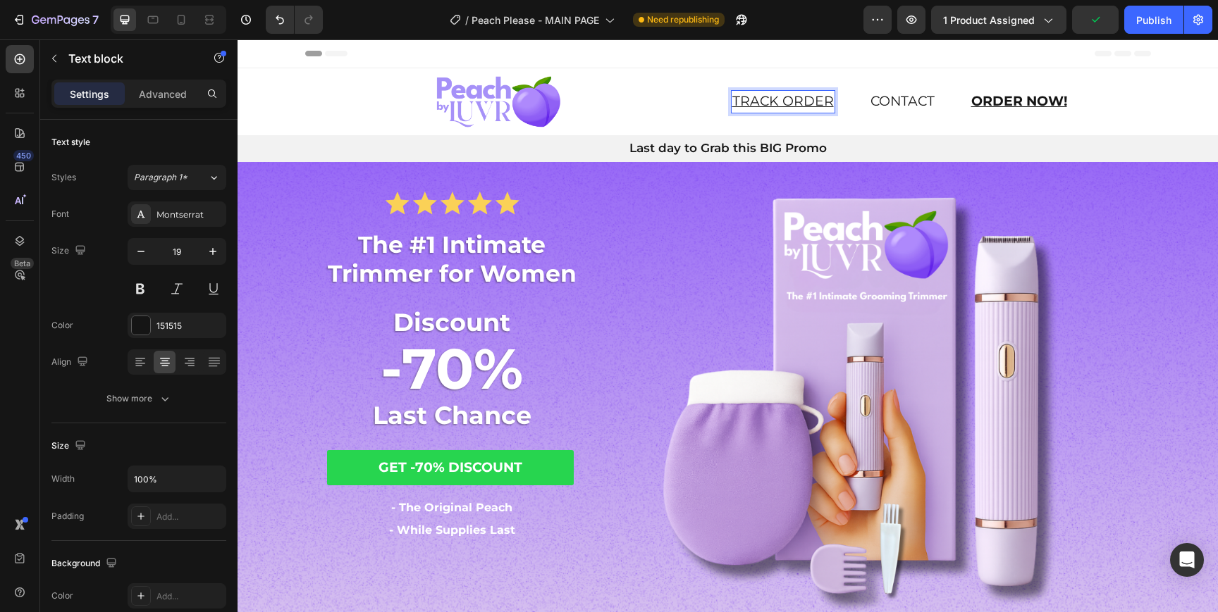
type input "19"
click at [803, 101] on u "TRACK ORDER" at bounding box center [782, 101] width 101 height 16
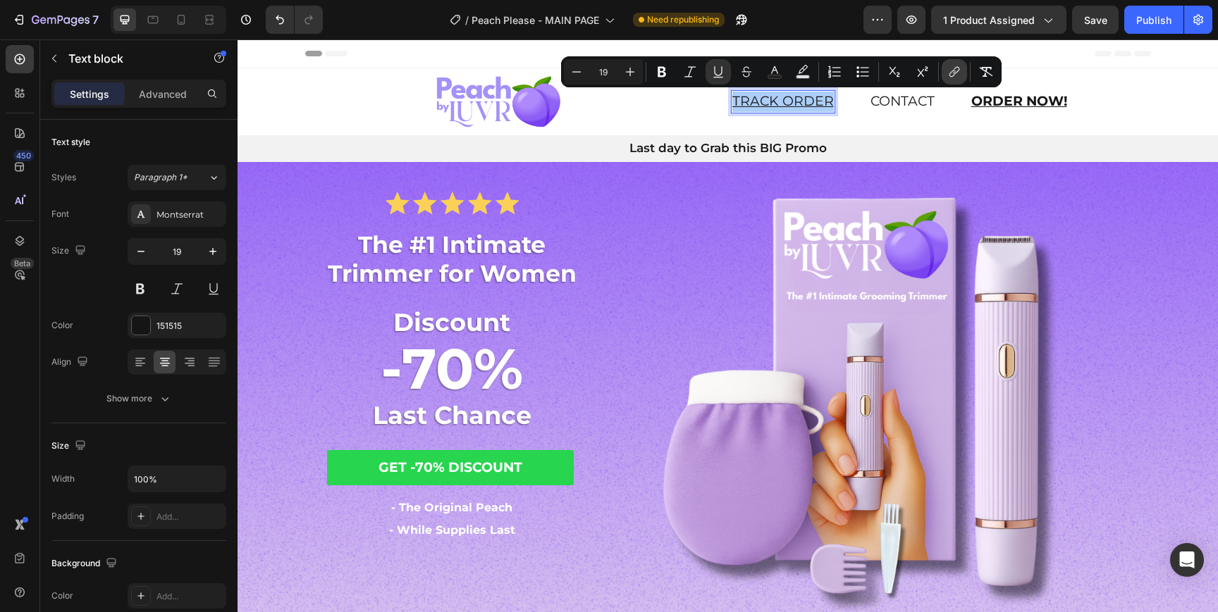
click at [963, 66] on button "link" at bounding box center [953, 71] width 25 height 25
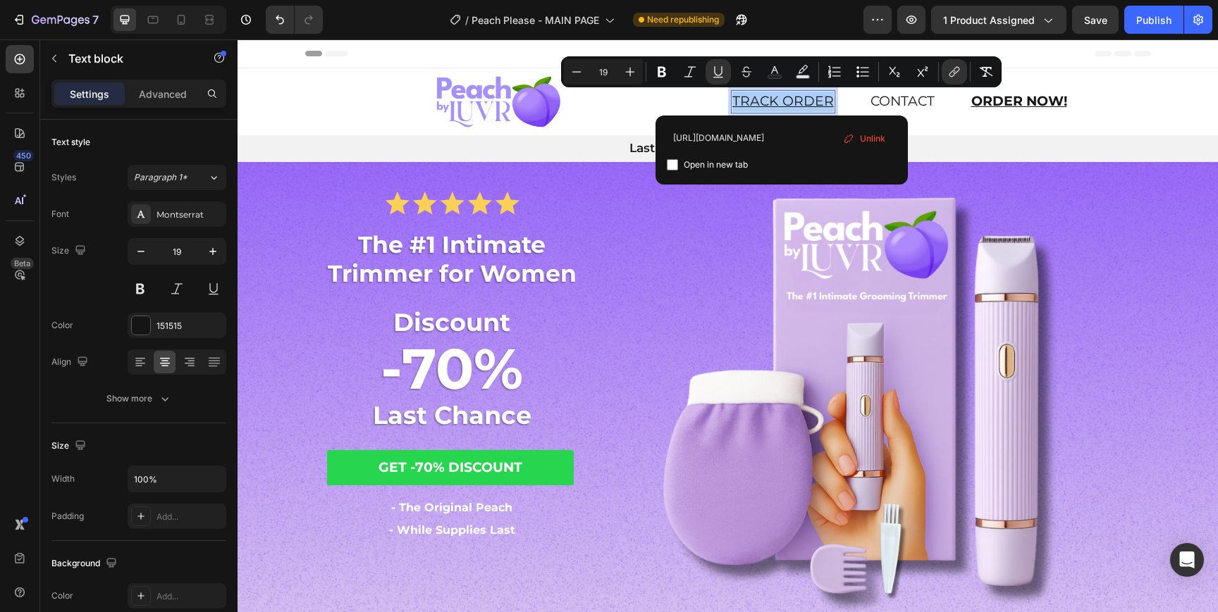
type input "[URL][DOMAIN_NAME]"
click at [674, 165] on input "Editor contextual toolbar" at bounding box center [672, 164] width 11 height 11
checkbox input "true"
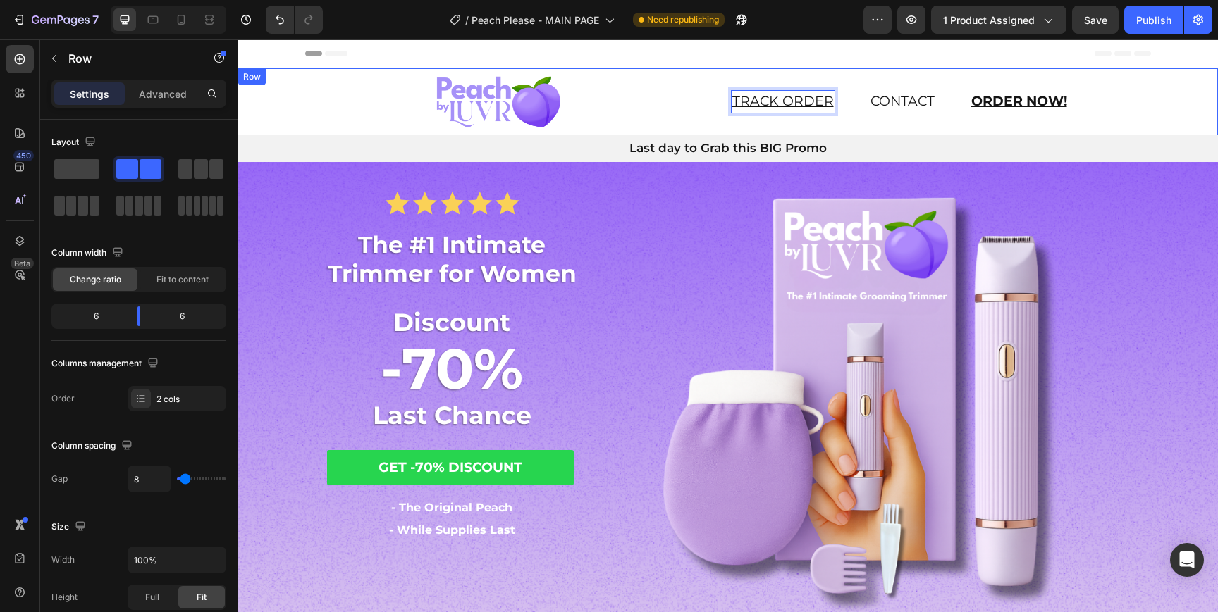
click at [1038, 131] on div "TRACK ORDER Text block 0 CONTACT Text block ORDER NOW! Text block Row" at bounding box center [975, 101] width 488 height 67
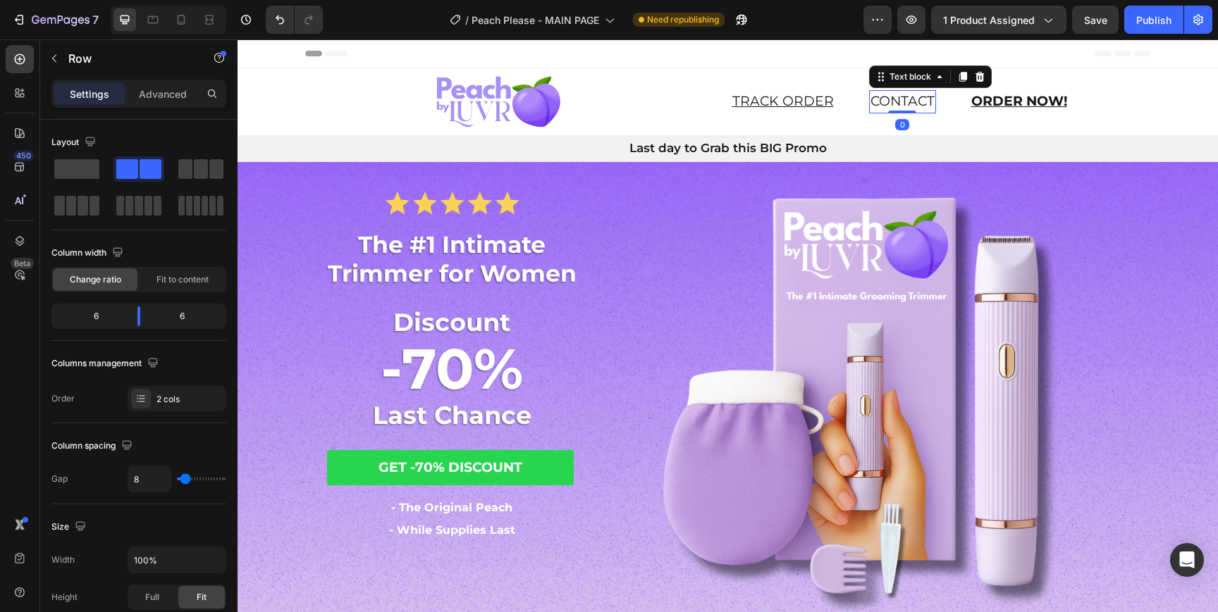
click at [898, 98] on link "CONTACT" at bounding box center [902, 101] width 64 height 16
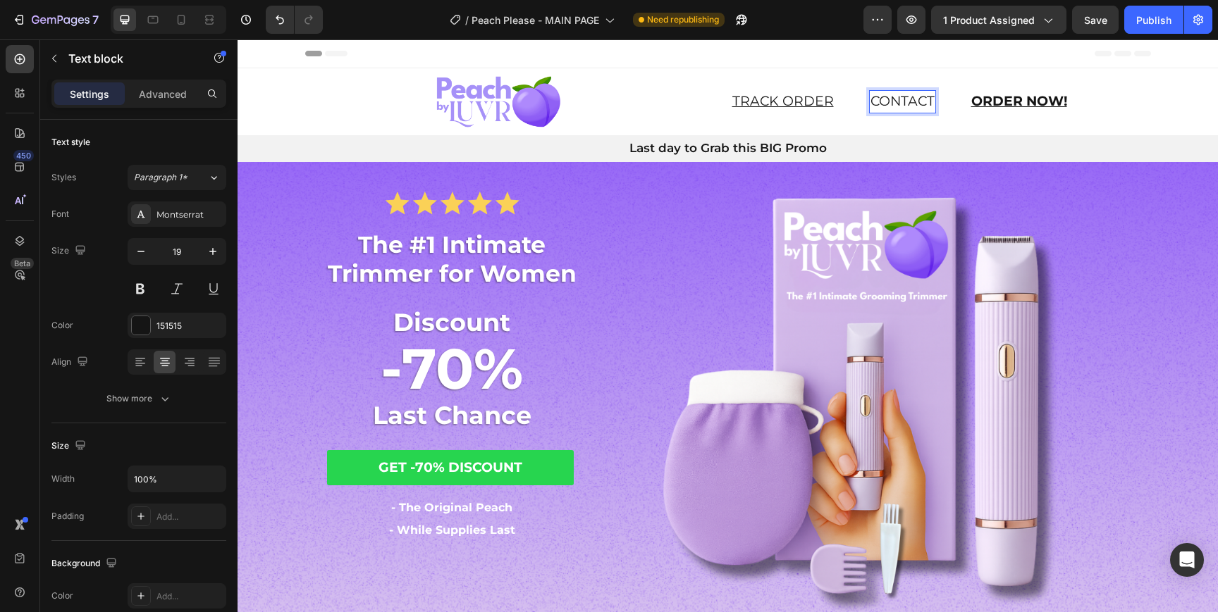
click at [898, 98] on link "CONTACT" at bounding box center [902, 101] width 64 height 16
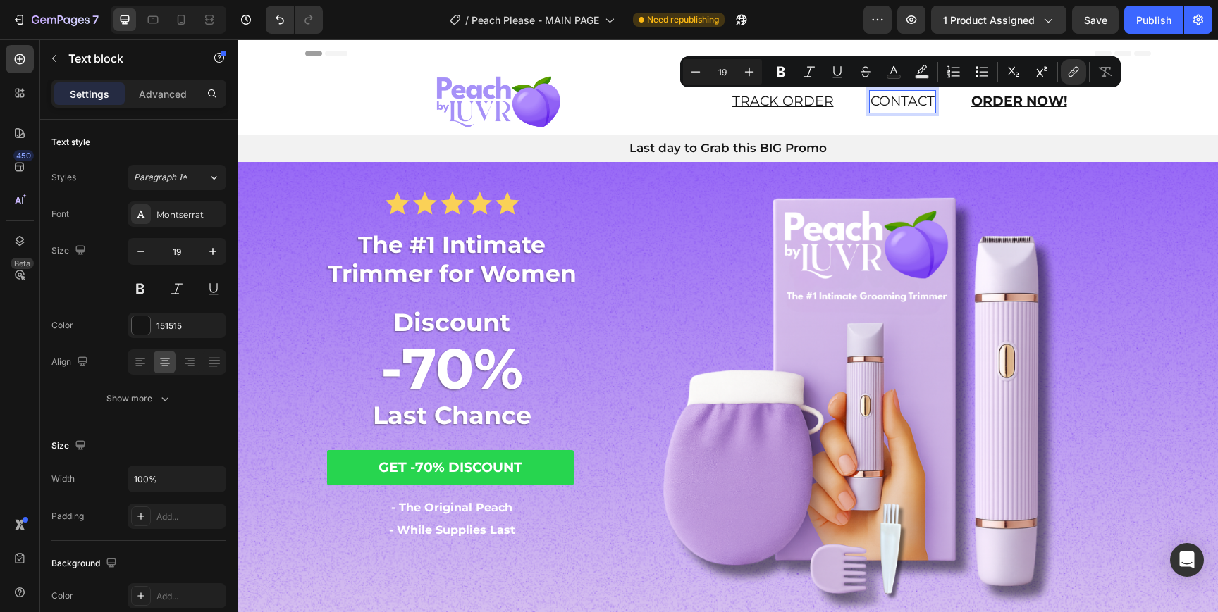
click at [898, 98] on link "CONTACT" at bounding box center [902, 101] width 64 height 16
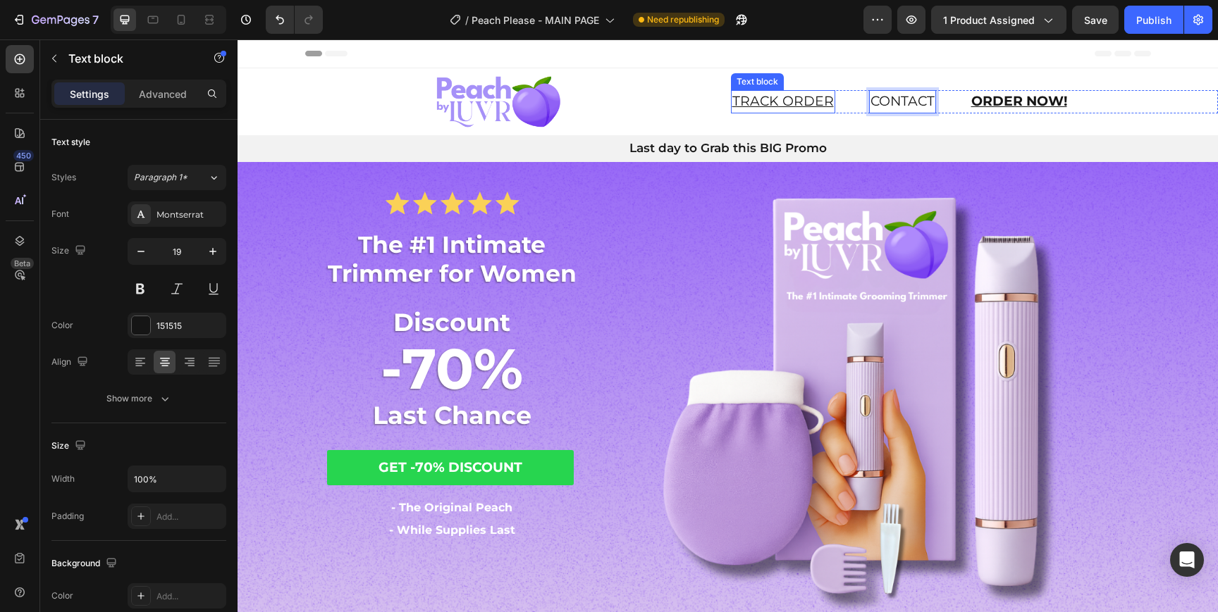
click at [803, 97] on u "TRACK ORDER" at bounding box center [782, 101] width 101 height 16
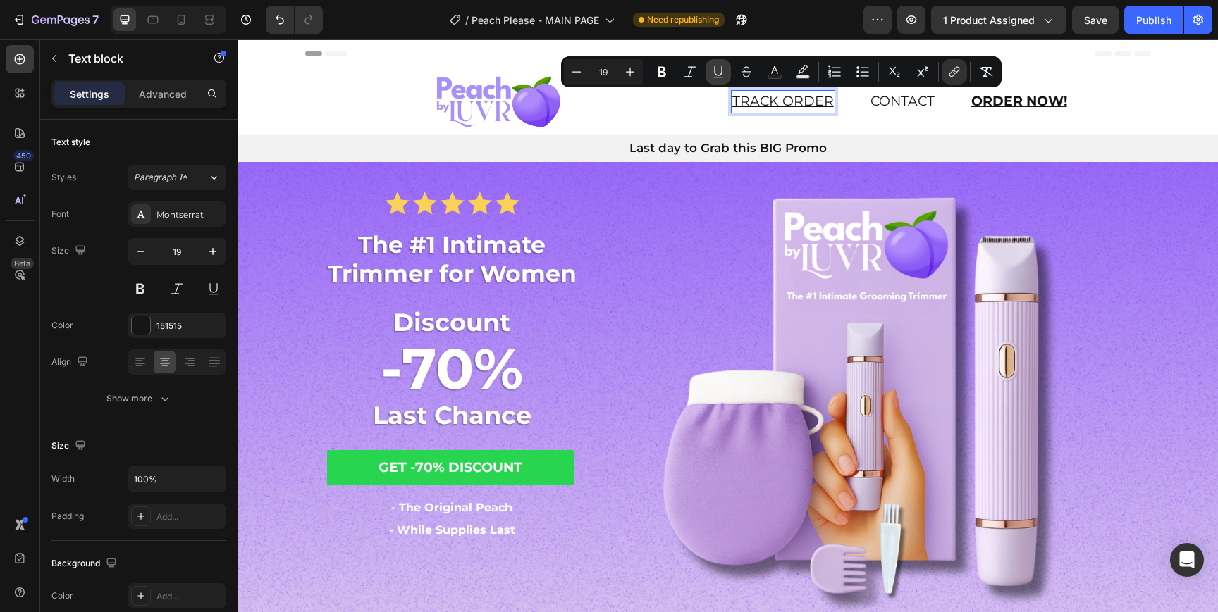
click at [727, 72] on button "Underline" at bounding box center [717, 71] width 25 height 25
click at [922, 104] on link "CONTACT" at bounding box center [902, 101] width 64 height 16
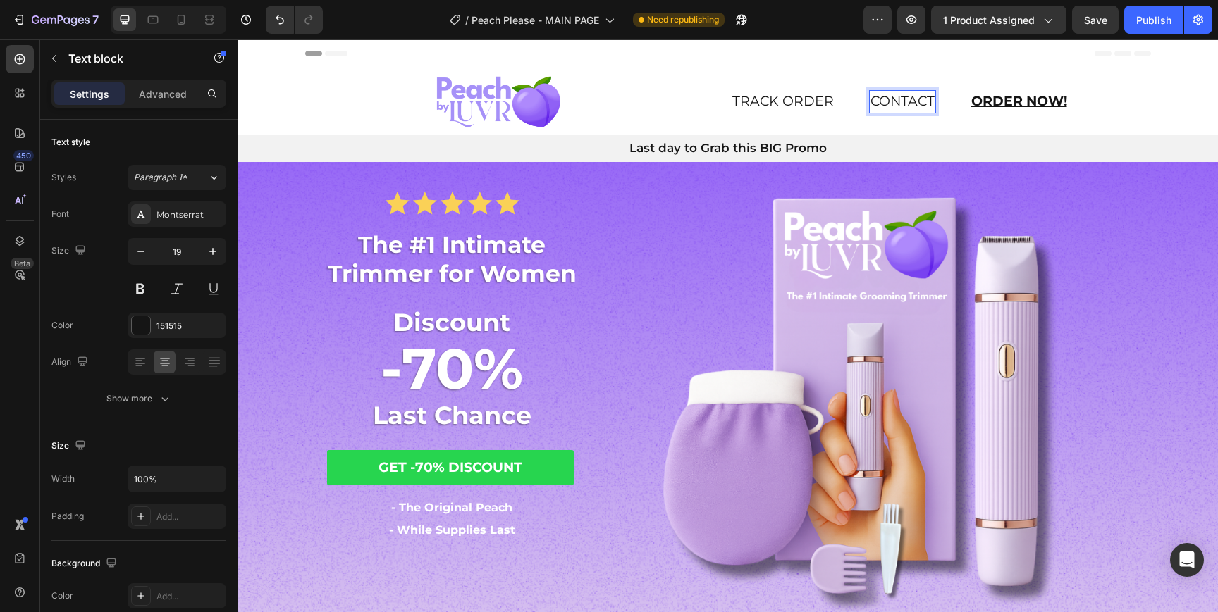
click at [922, 104] on link "CONTACT" at bounding box center [902, 101] width 64 height 16
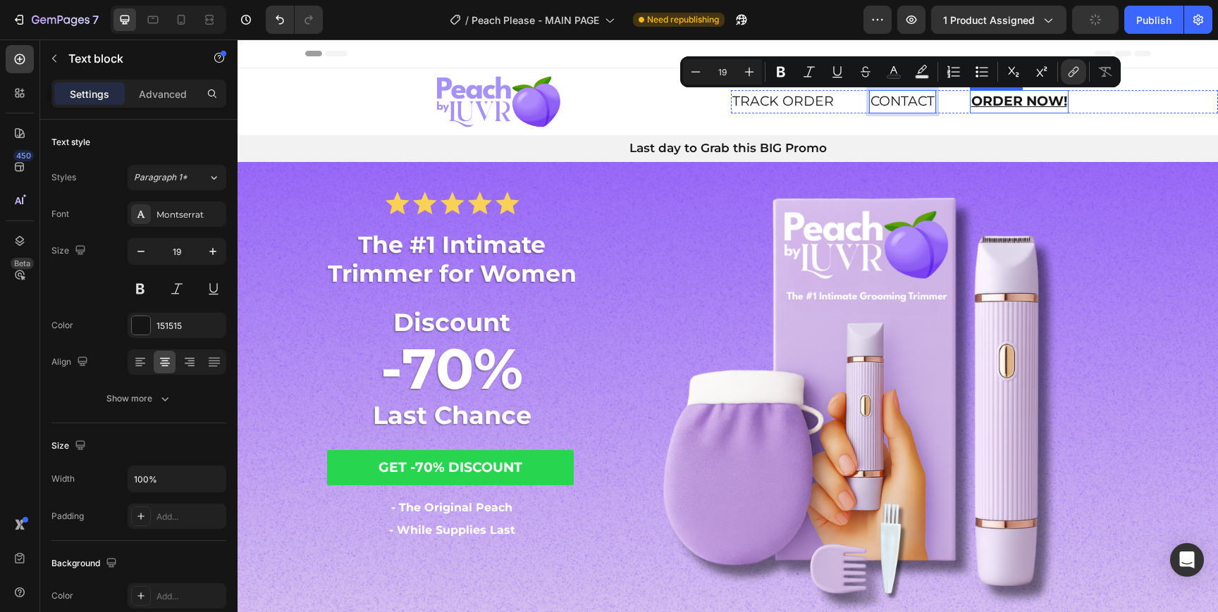
click at [1013, 102] on u "ORDER NOW!" at bounding box center [1019, 101] width 96 height 16
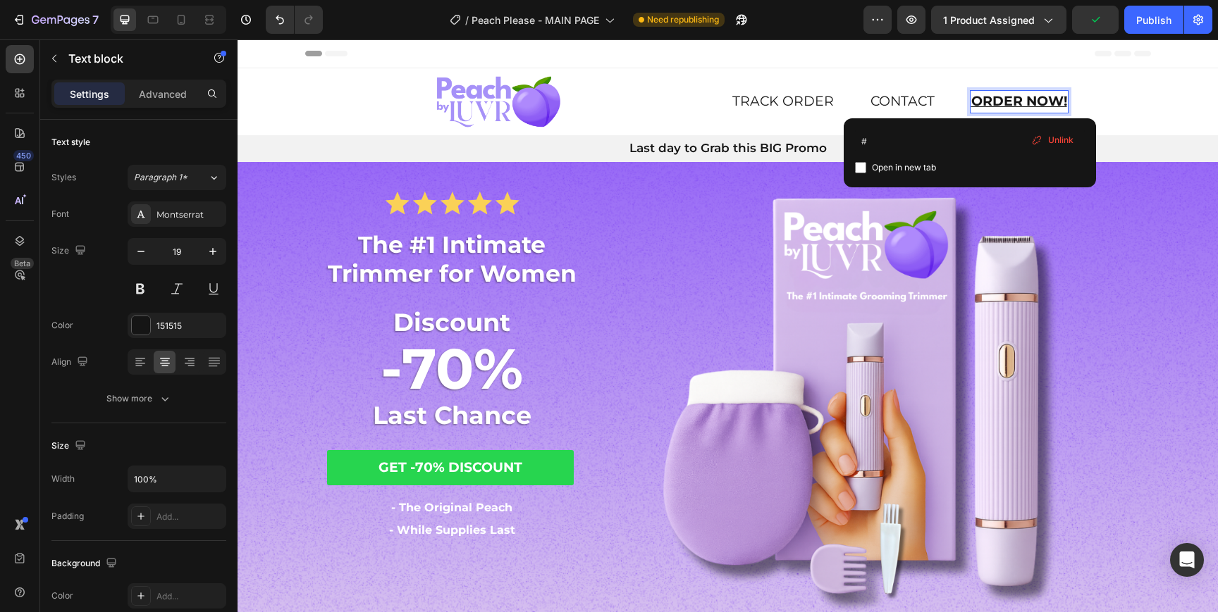
click at [1013, 102] on u "ORDER NOW!" at bounding box center [1019, 101] width 96 height 16
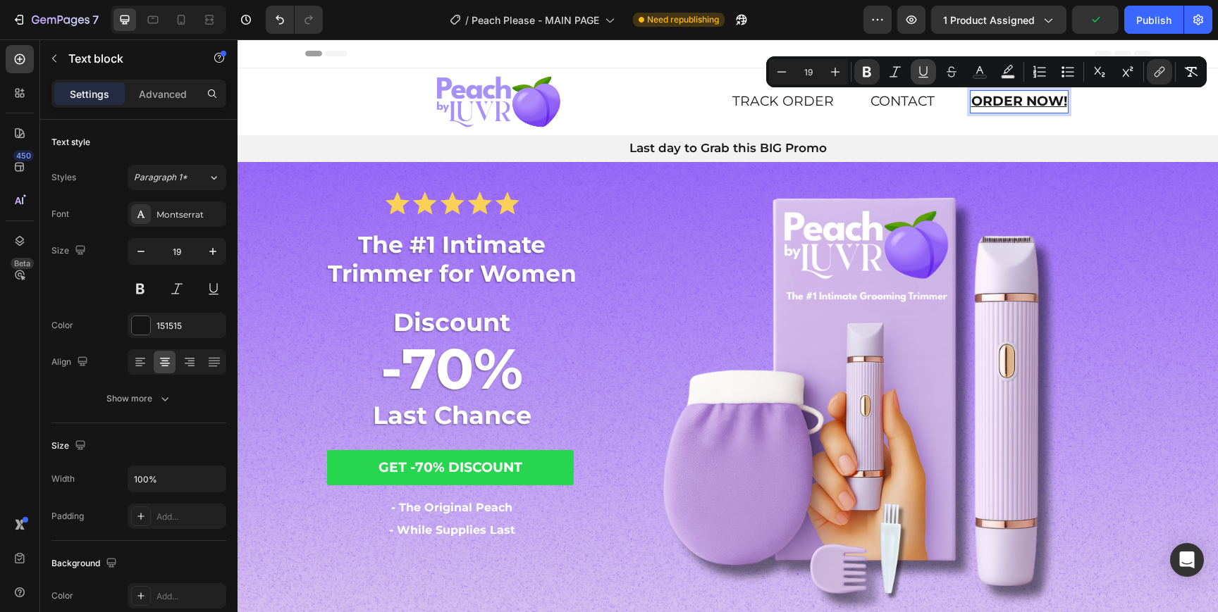
click at [920, 72] on icon "Editor contextual toolbar" at bounding box center [923, 72] width 14 height 14
click at [960, 120] on div "TRACK ORDER Text block CONTACT Text block ORDER NOW! Text block 0 Row" at bounding box center [975, 101] width 488 height 67
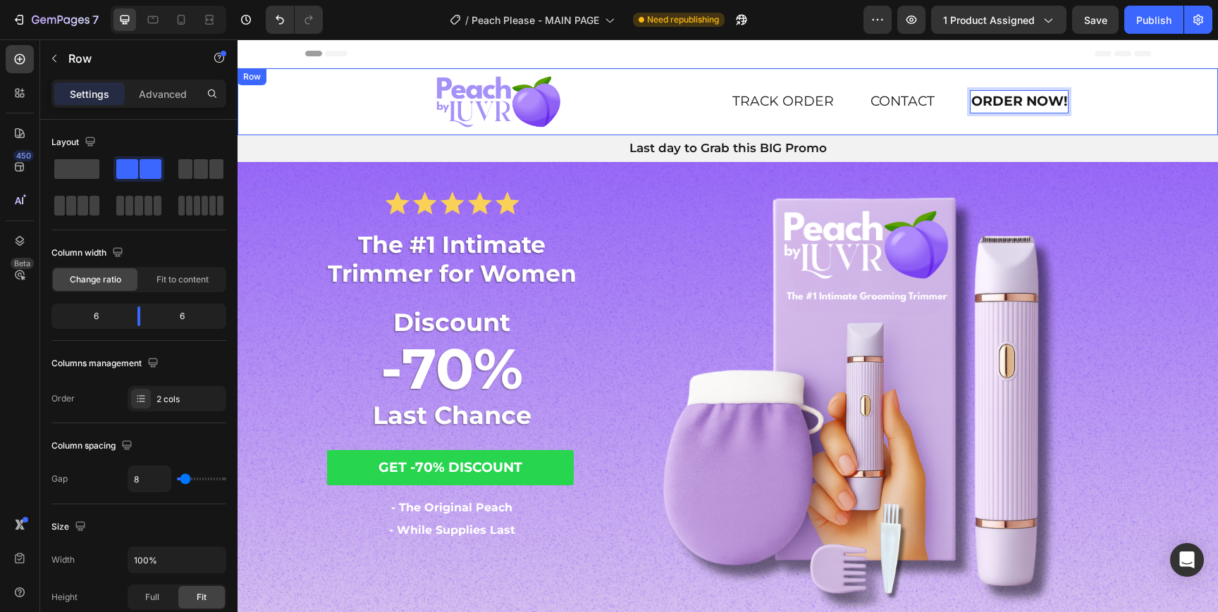
click at [960, 120] on div "TRACK ORDER Text block CONTACT Text block ORDER NOW! Text block 0 Row" at bounding box center [975, 101] width 488 height 67
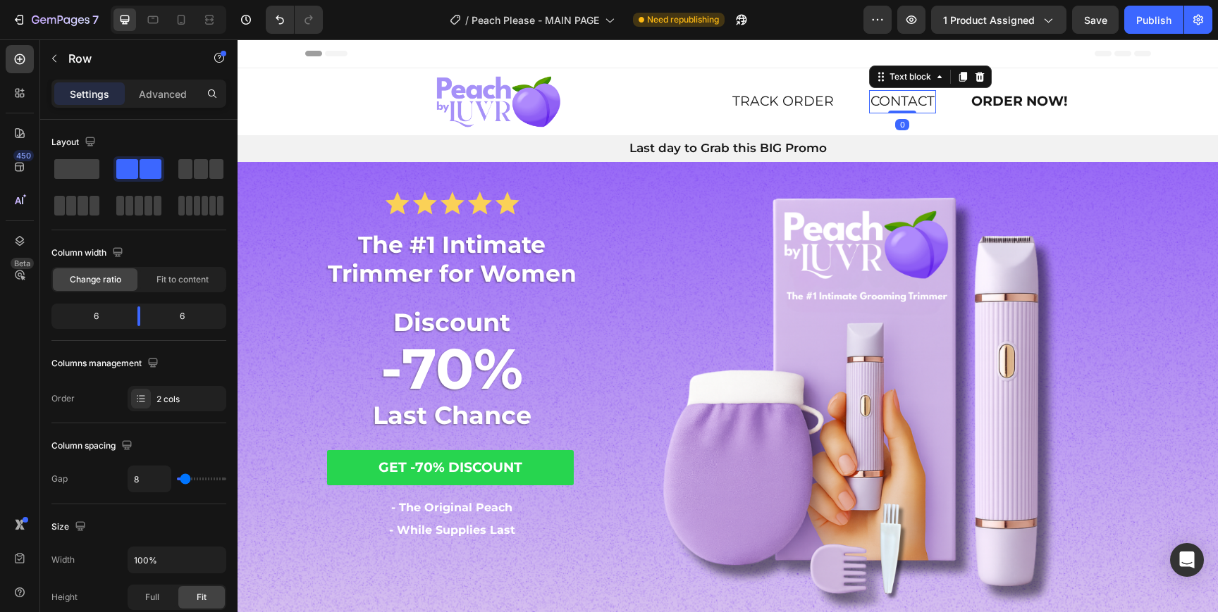
click at [915, 102] on link "CONTACT" at bounding box center [902, 101] width 64 height 16
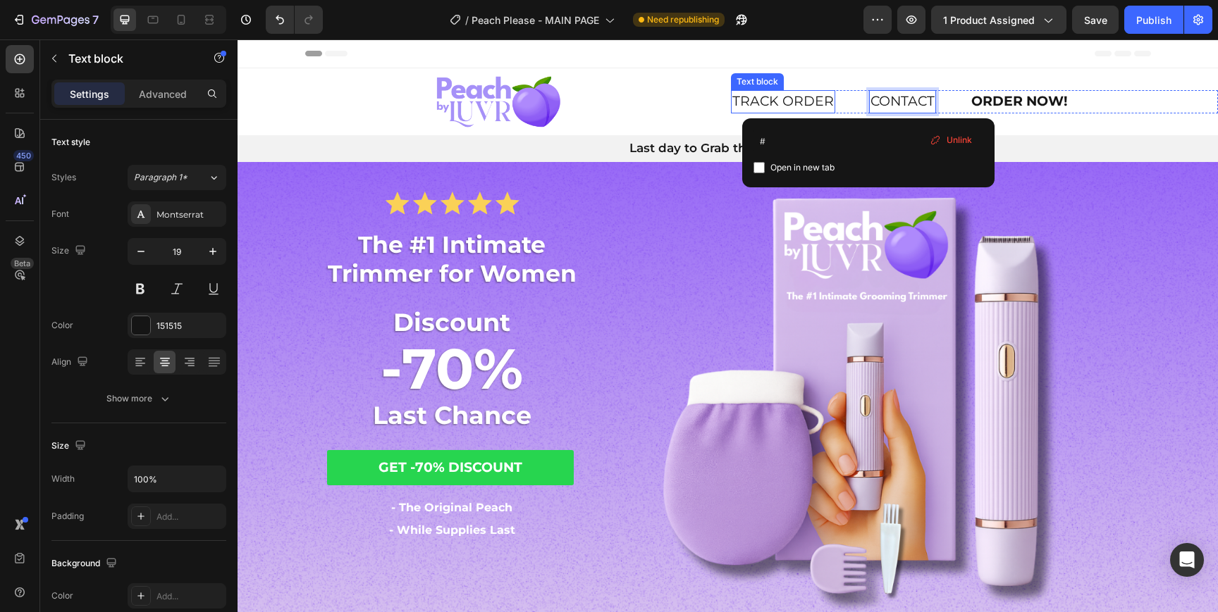
click at [798, 111] on p "TRACK ORDER" at bounding box center [782, 102] width 101 height 20
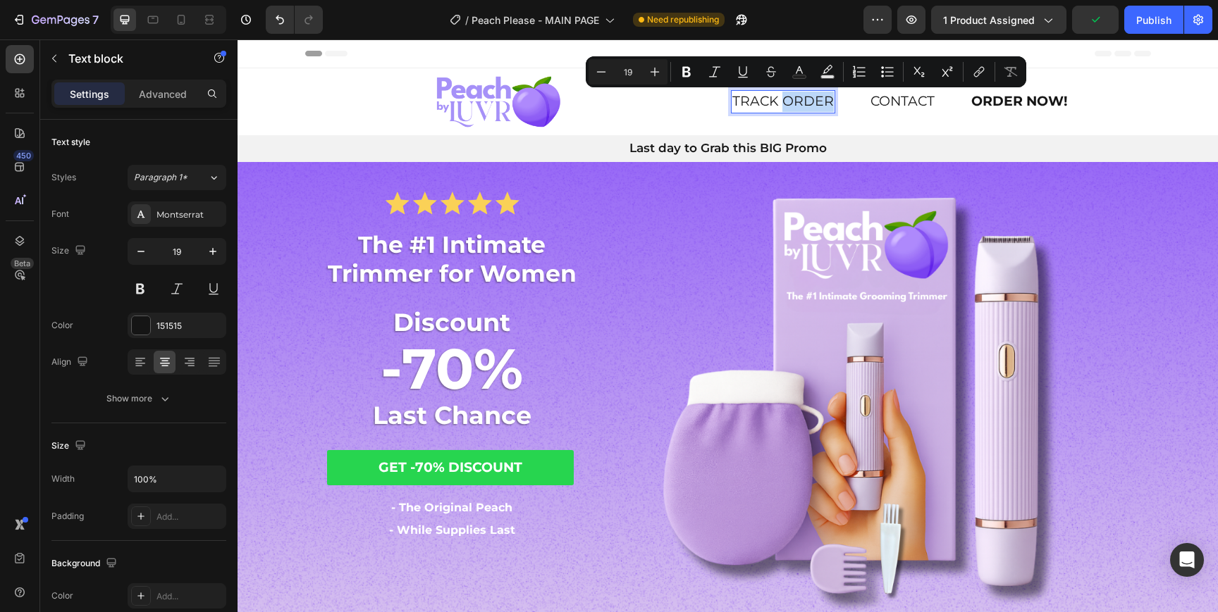
click at [800, 106] on link "TRACK ORDER" at bounding box center [782, 101] width 101 height 16
click at [886, 107] on link "CONTACT" at bounding box center [902, 101] width 64 height 16
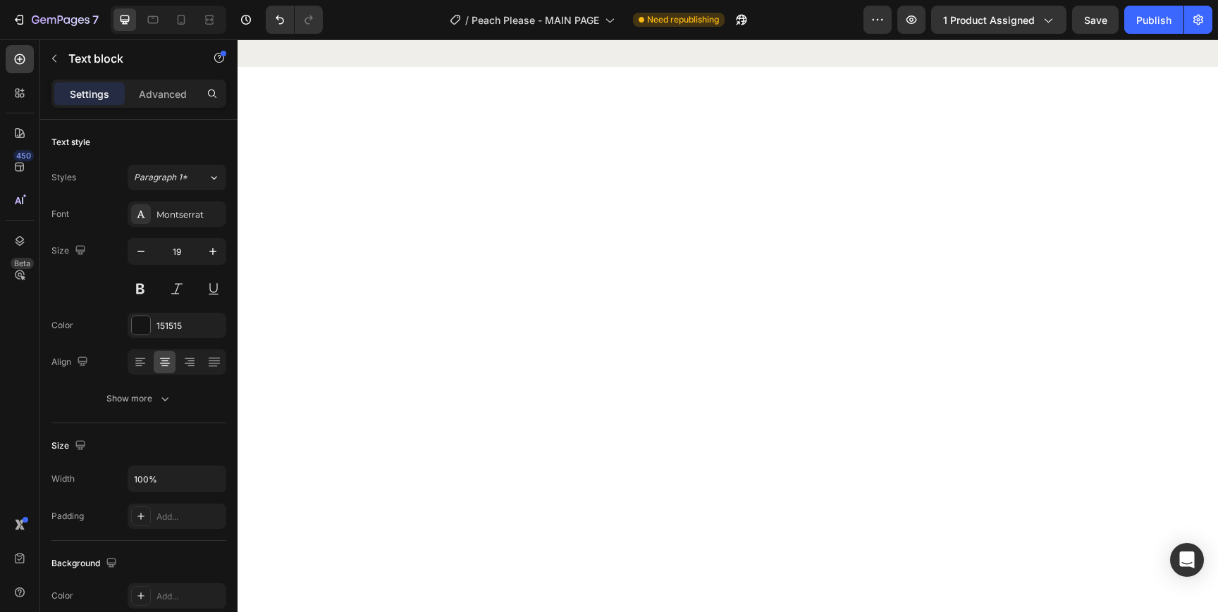
scroll to position [7587, 0]
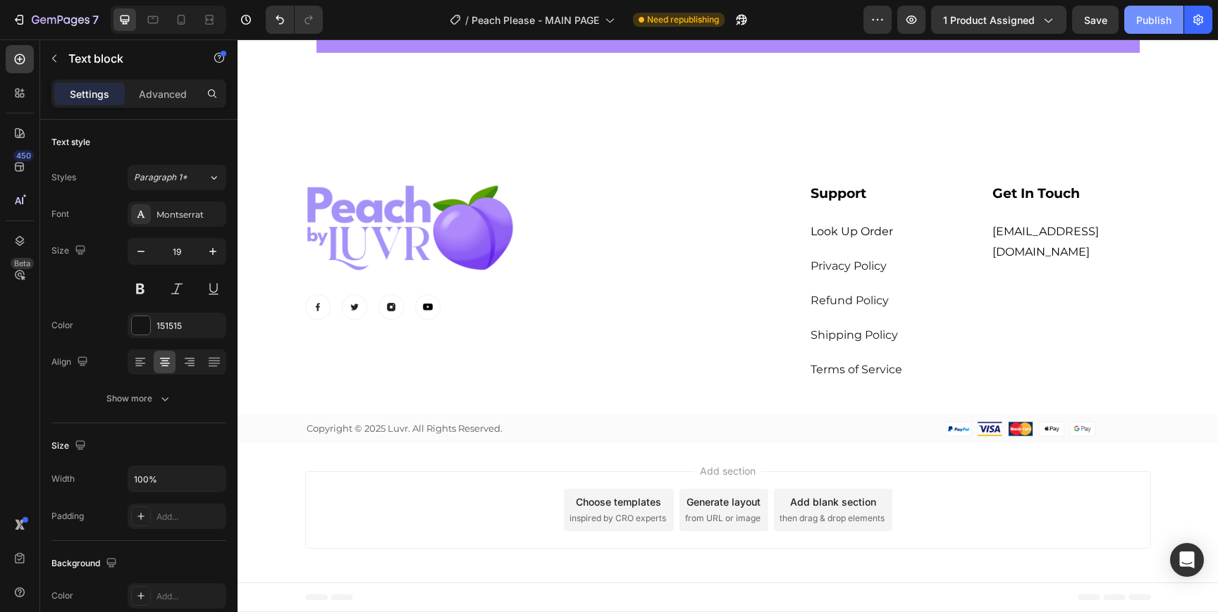
click at [1154, 18] on div "Publish" at bounding box center [1153, 20] width 35 height 15
